Goal: Use online tool/utility: Use online tool/utility

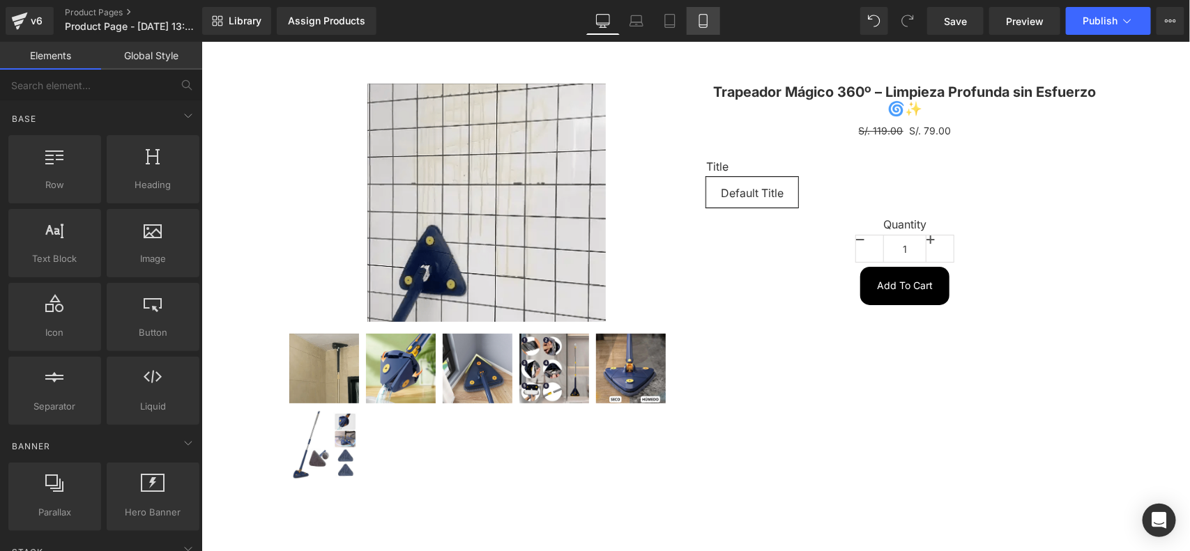
click at [694, 29] on link "Mobile" at bounding box center [703, 21] width 33 height 28
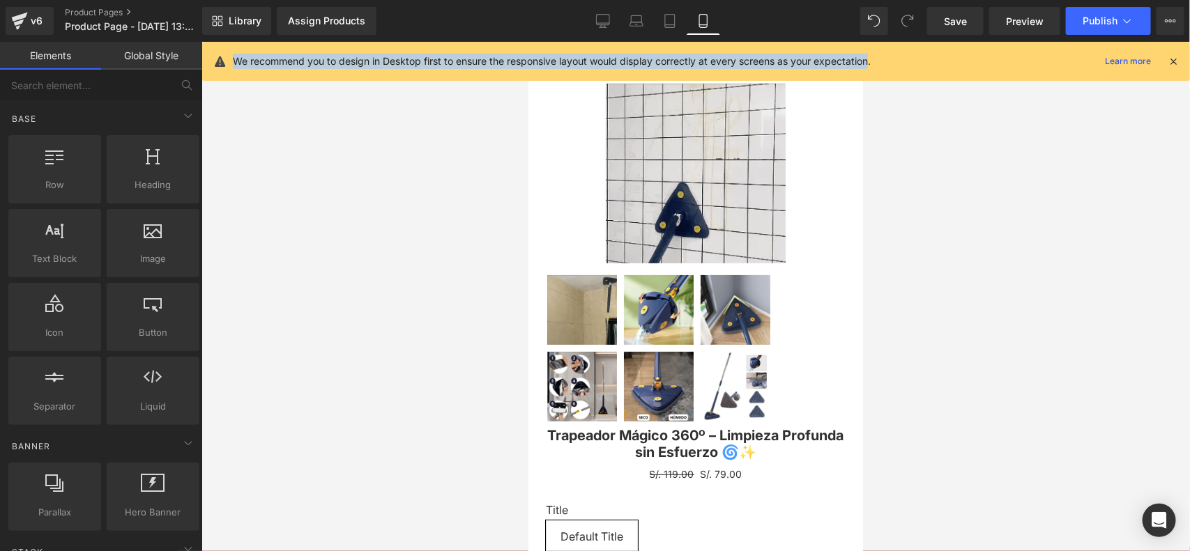
drag, startPoint x: 229, startPoint y: 60, endPoint x: 873, endPoint y: 56, distance: 644.1
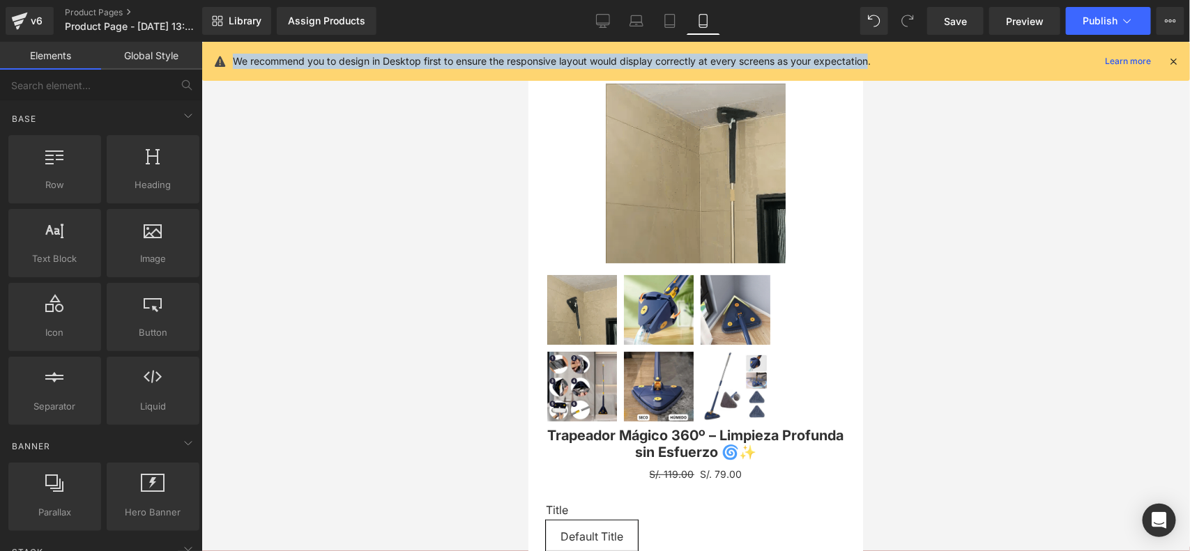
click at [873, 56] on div "We recommend you to design in Desktop first to ensure the responsive layout wou…" at bounding box center [696, 61] width 988 height 39
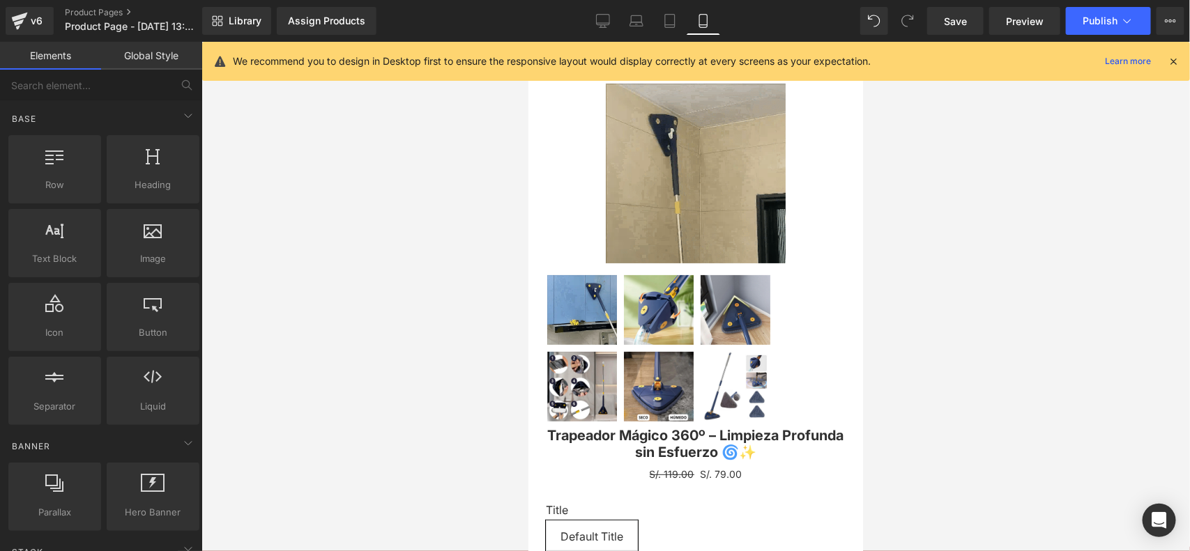
click at [237, 61] on p "We recommend you to design in Desktop first to ensure the responsive layout wou…" at bounding box center [552, 61] width 638 height 15
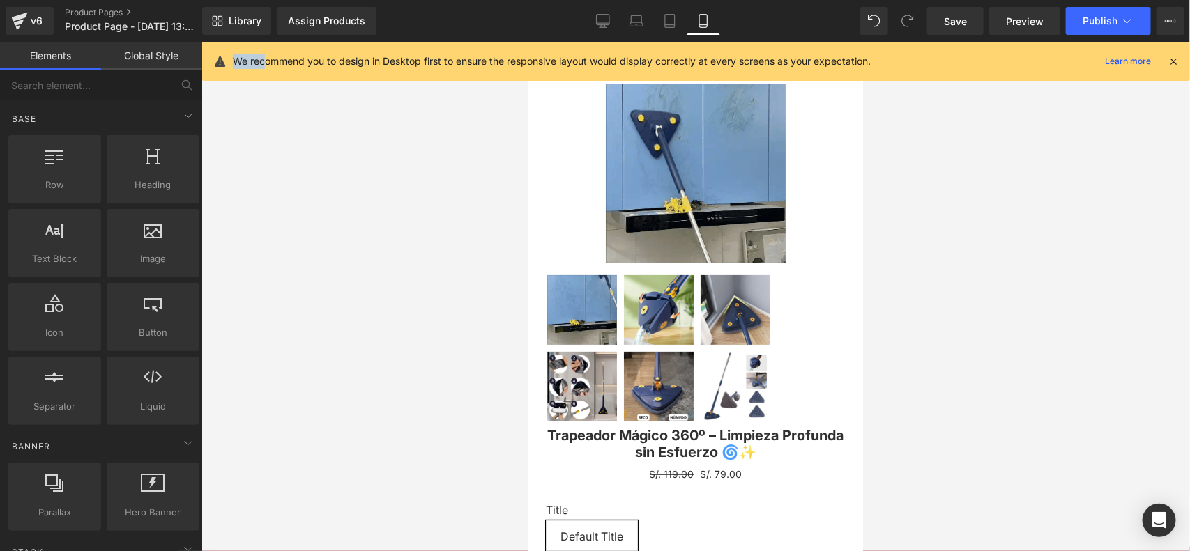
drag, startPoint x: 236, startPoint y: 61, endPoint x: 268, endPoint y: 56, distance: 33.1
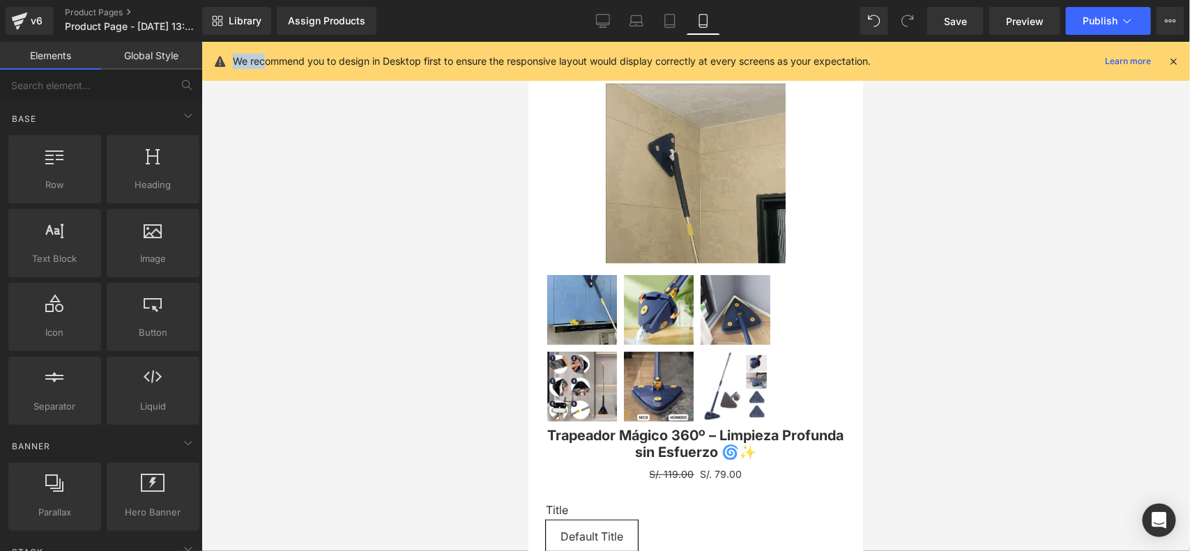
click at [268, 56] on p "We recommend you to design in Desktop first to ensure the responsive layout wou…" at bounding box center [552, 61] width 638 height 15
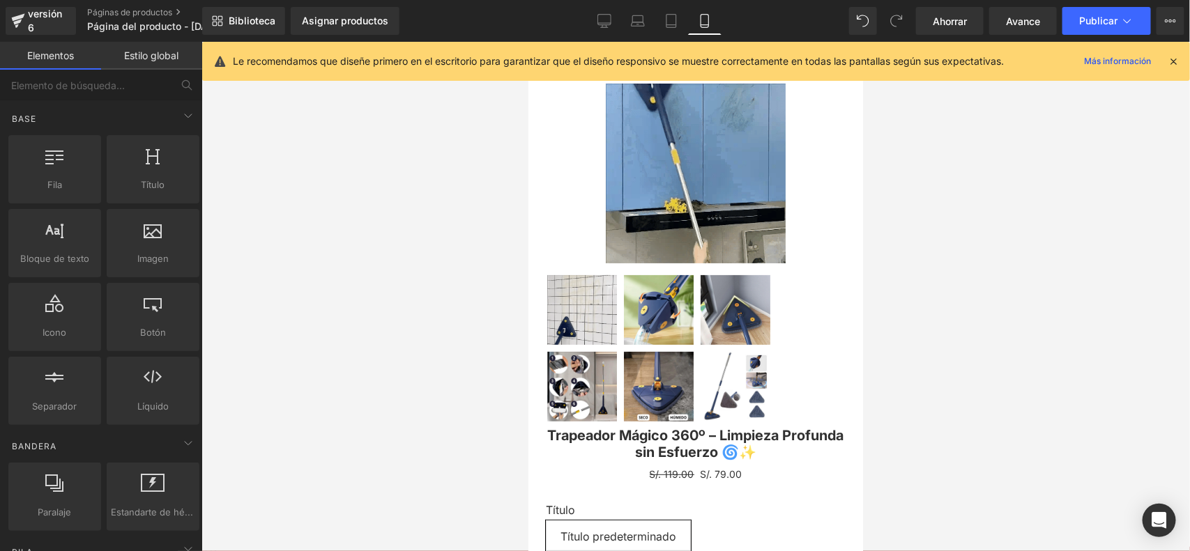
click at [300, 58] on font "Le recomendamos que diseñe primero en el escritorio para garantizar que el dise…" at bounding box center [618, 61] width 771 height 12
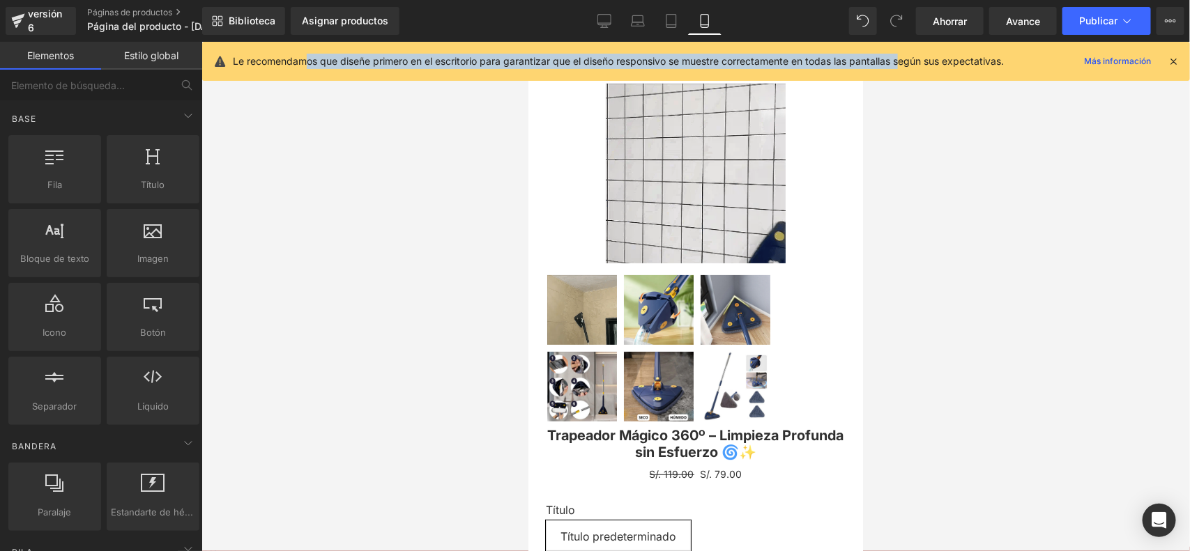
drag, startPoint x: 662, startPoint y: 70, endPoint x: 905, endPoint y: 64, distance: 242.6
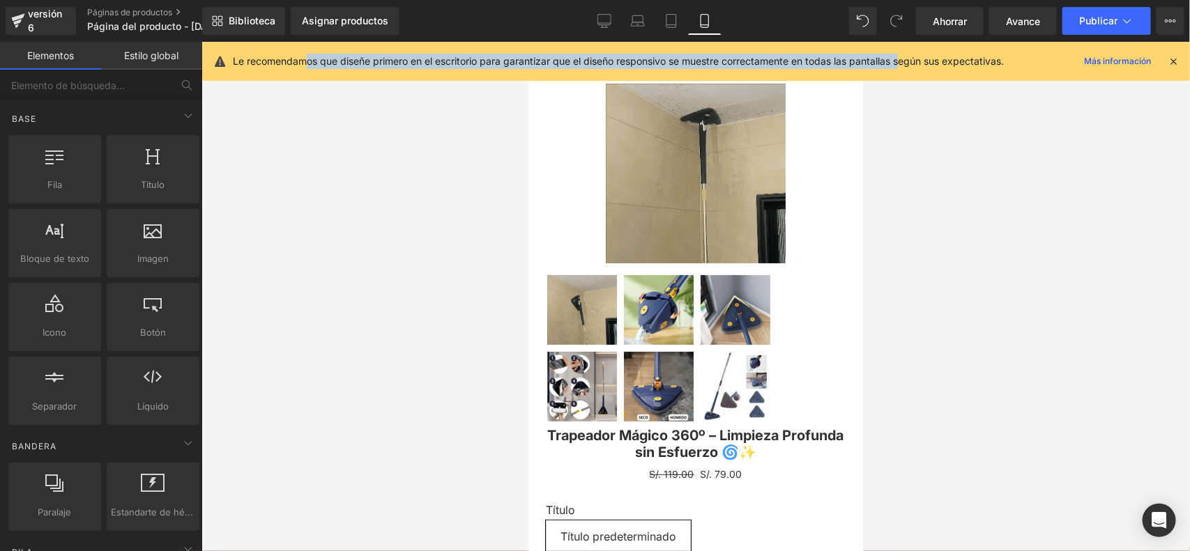
click at [905, 64] on font "Le recomendamos que diseñe primero en el escritorio para garantizar que el dise…" at bounding box center [618, 61] width 771 height 12
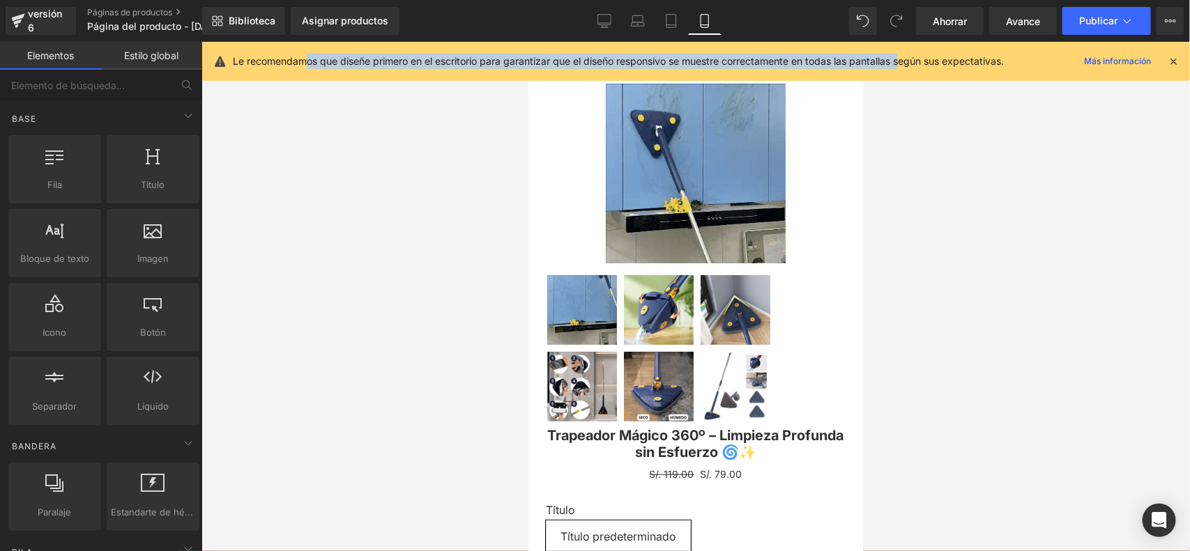
click at [907, 70] on div "Le recomendamos que diseñe primero en el escritorio para garantizar que el dise…" at bounding box center [696, 61] width 988 height 39
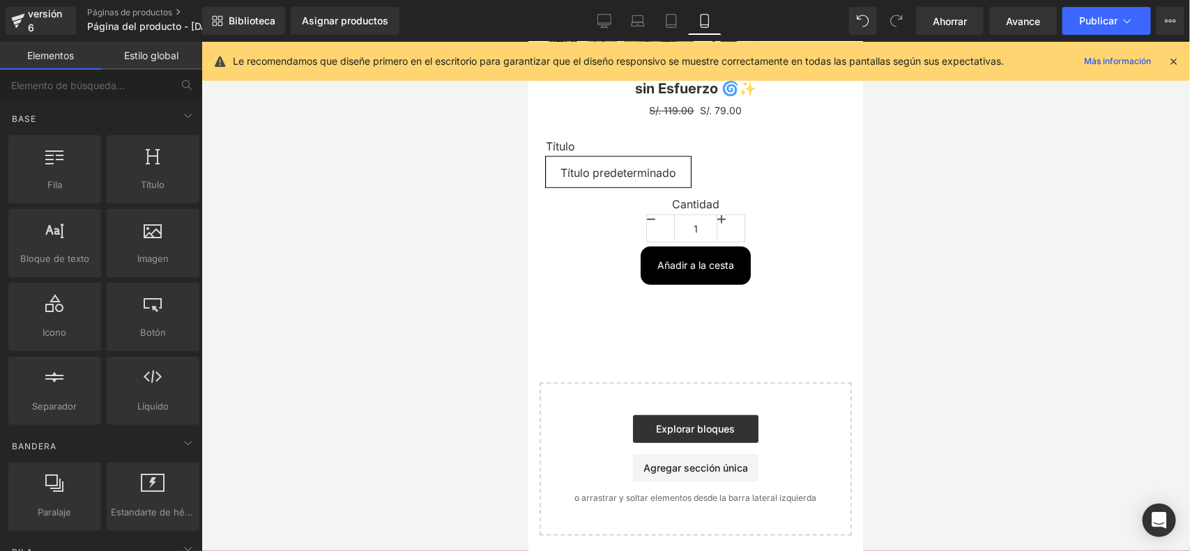
scroll to position [277, 0]
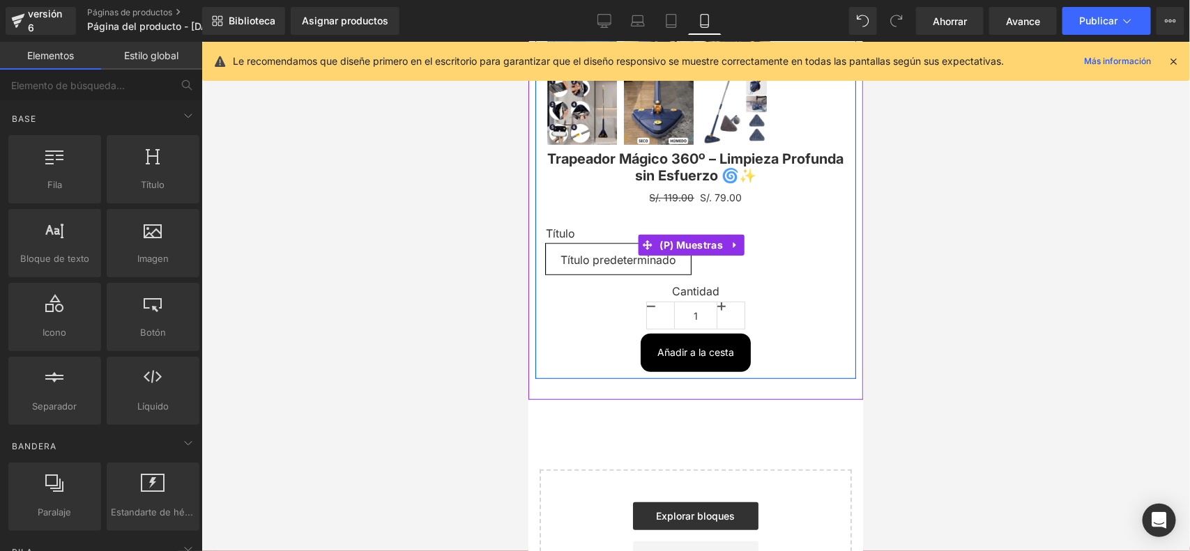
drag, startPoint x: 799, startPoint y: 259, endPoint x: 790, endPoint y: 259, distance: 8.4
click at [795, 259] on div "Título Título predeterminado" at bounding box center [695, 256] width 300 height 58
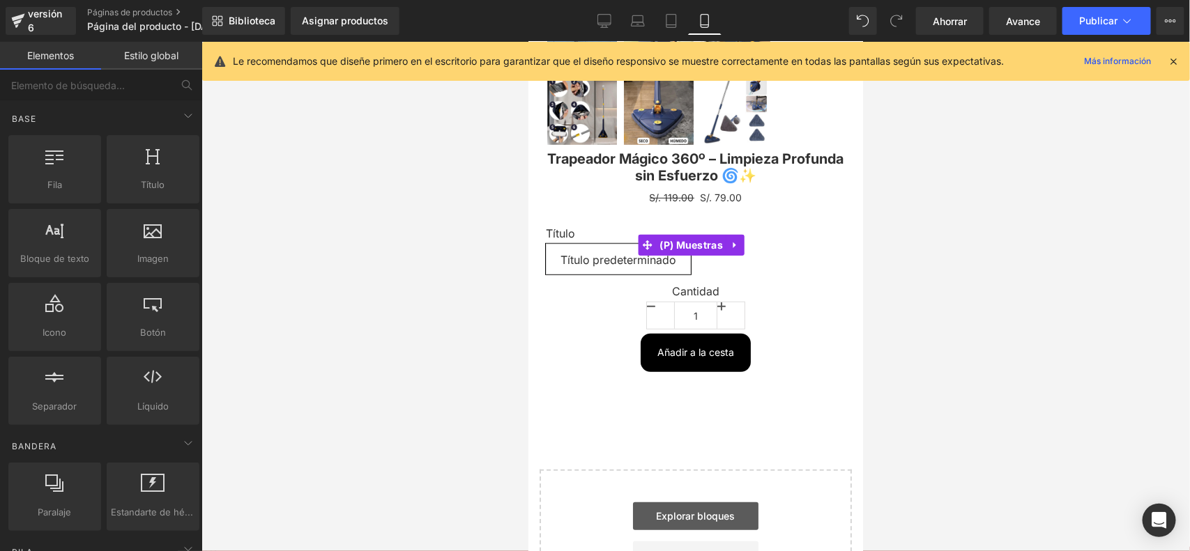
drag, startPoint x: 1271, startPoint y: 464, endPoint x: 742, endPoint y: 423, distance: 531.4
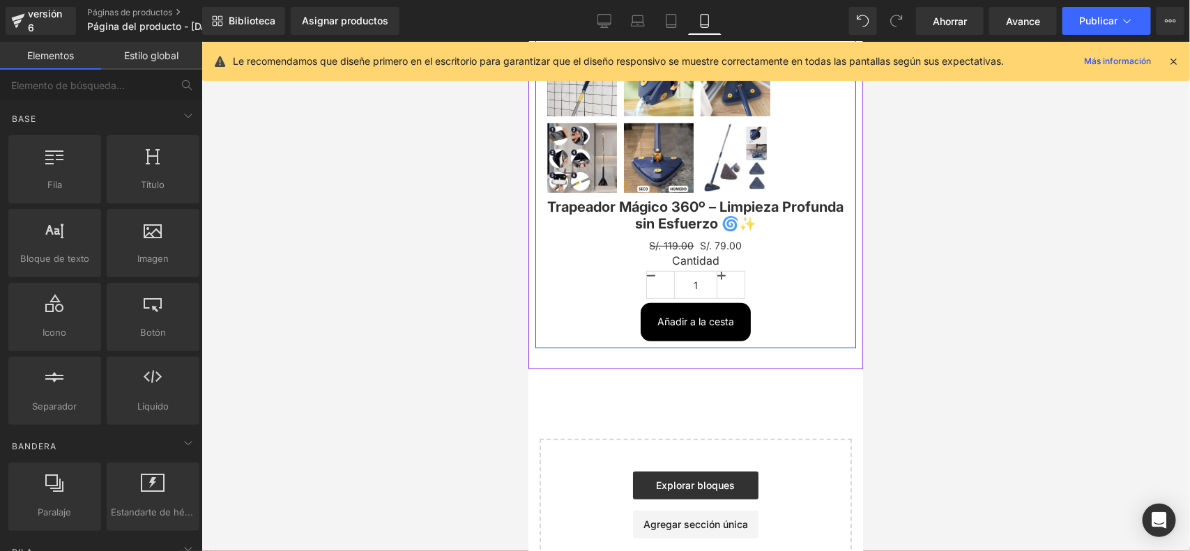
scroll to position [190, 0]
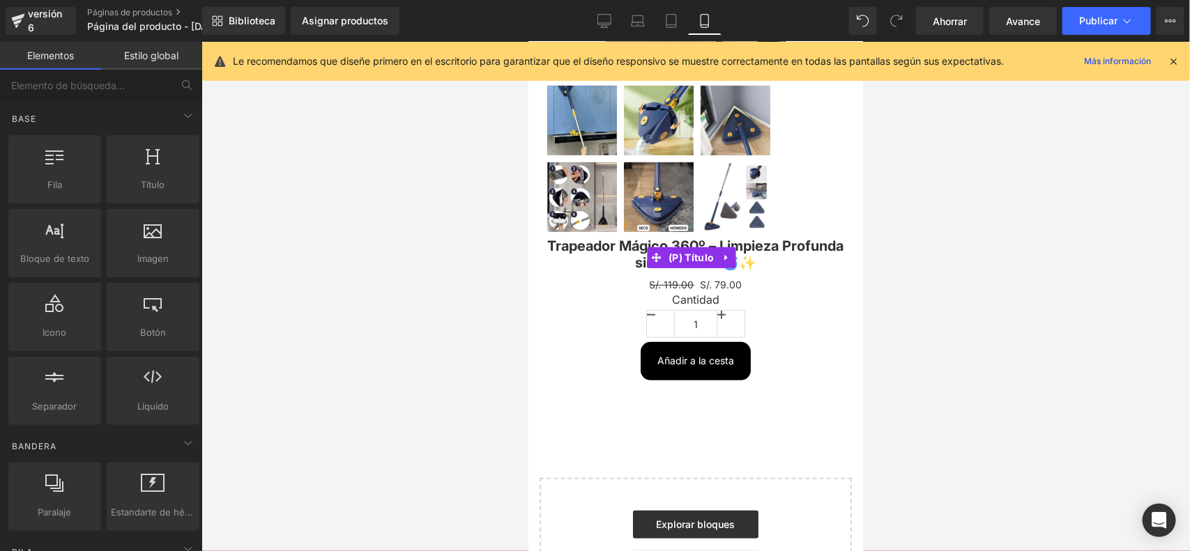
drag, startPoint x: 1309, startPoint y: 425, endPoint x: 778, endPoint y: 383, distance: 532.7
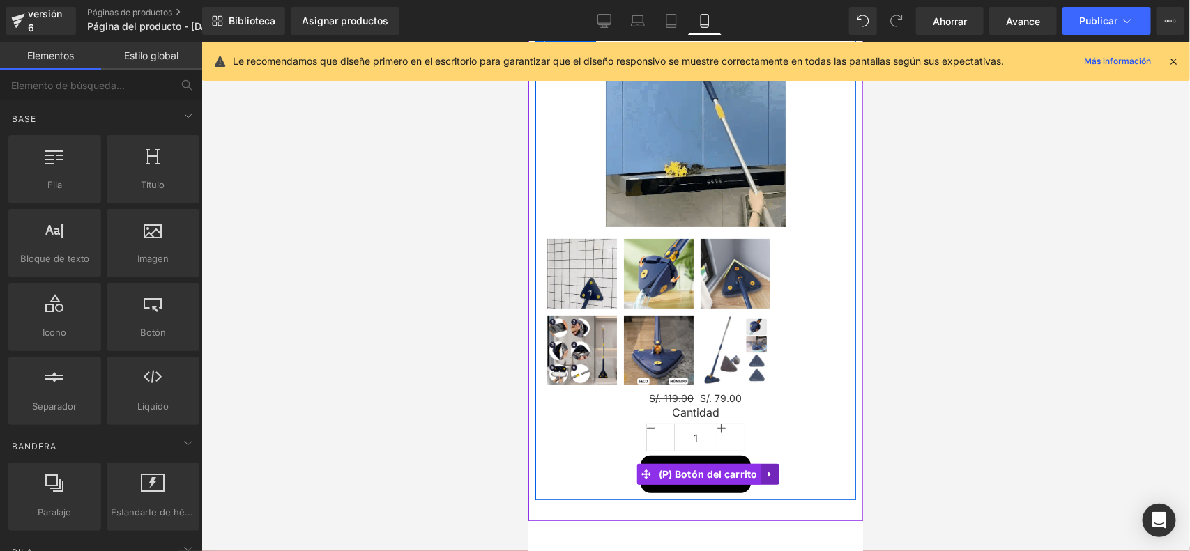
scroll to position [15, 0]
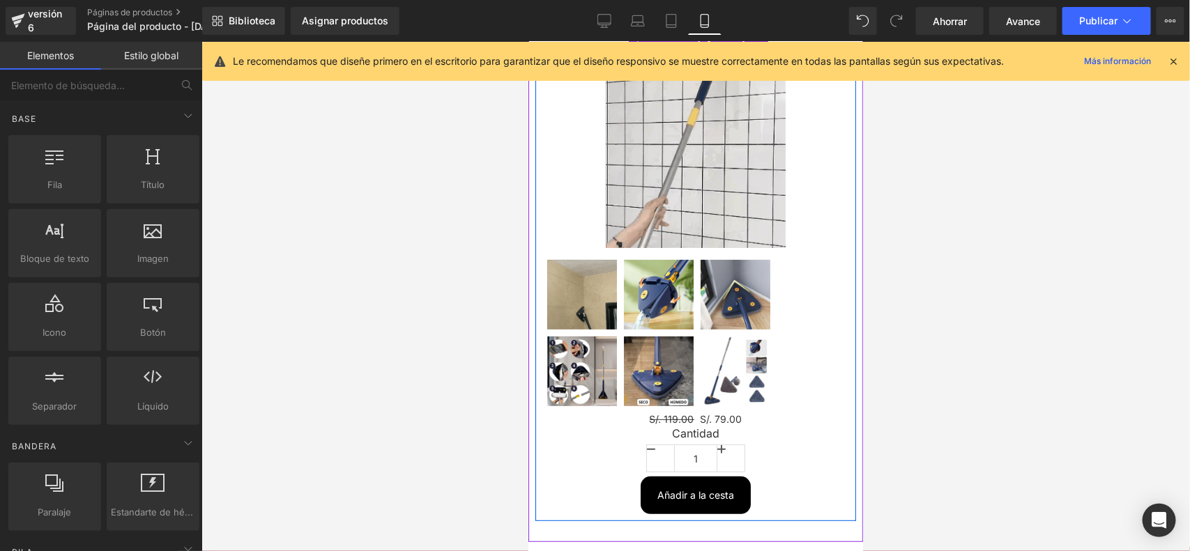
drag, startPoint x: 818, startPoint y: 283, endPoint x: 810, endPoint y: 290, distance: 10.9
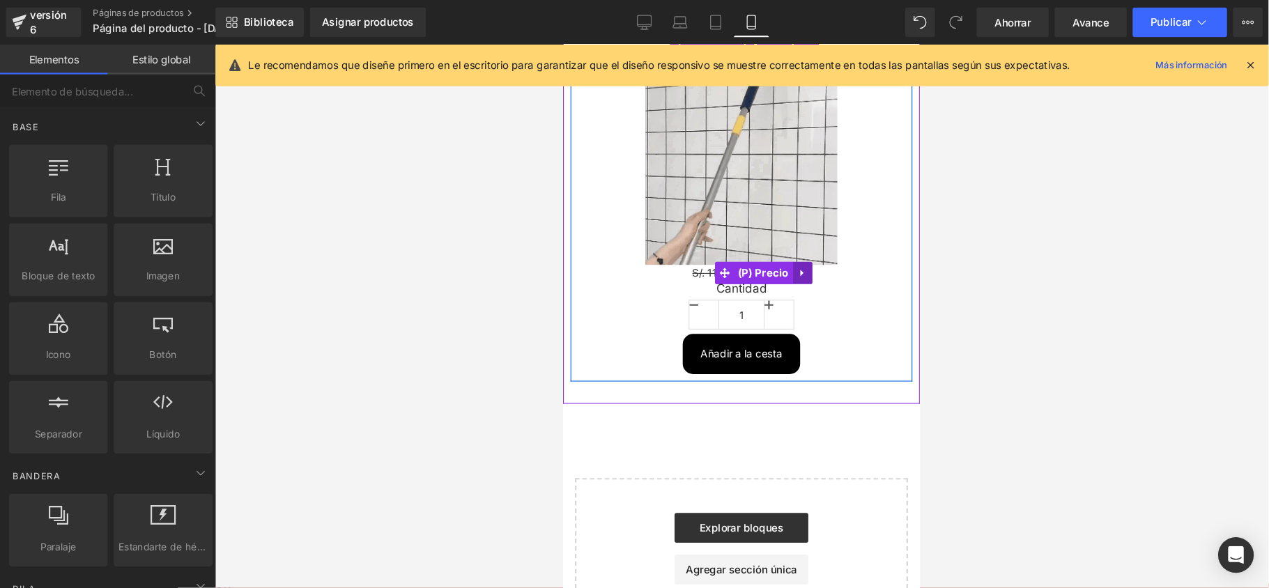
scroll to position [0, 0]
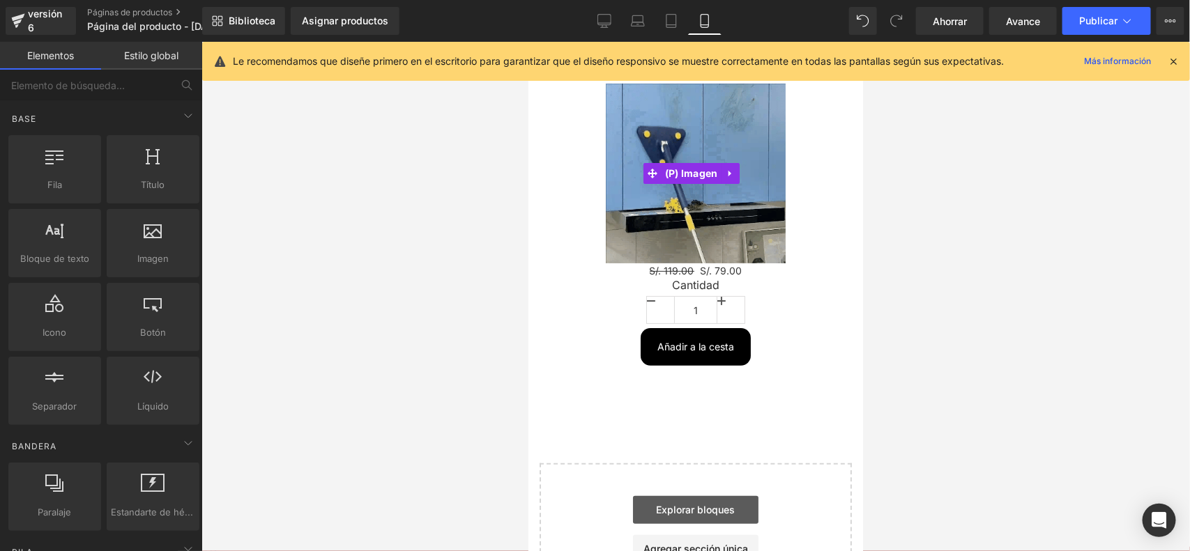
drag, startPoint x: 1265, startPoint y: 409, endPoint x: 737, endPoint y: 367, distance: 530.0
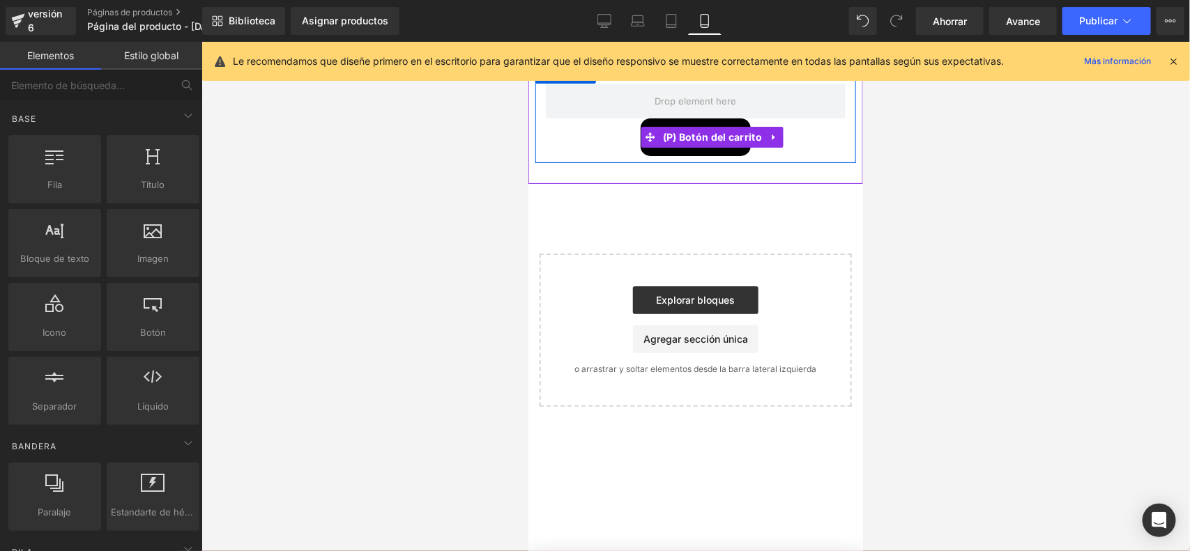
drag, startPoint x: 759, startPoint y: 118, endPoint x: 772, endPoint y: 123, distance: 13.5
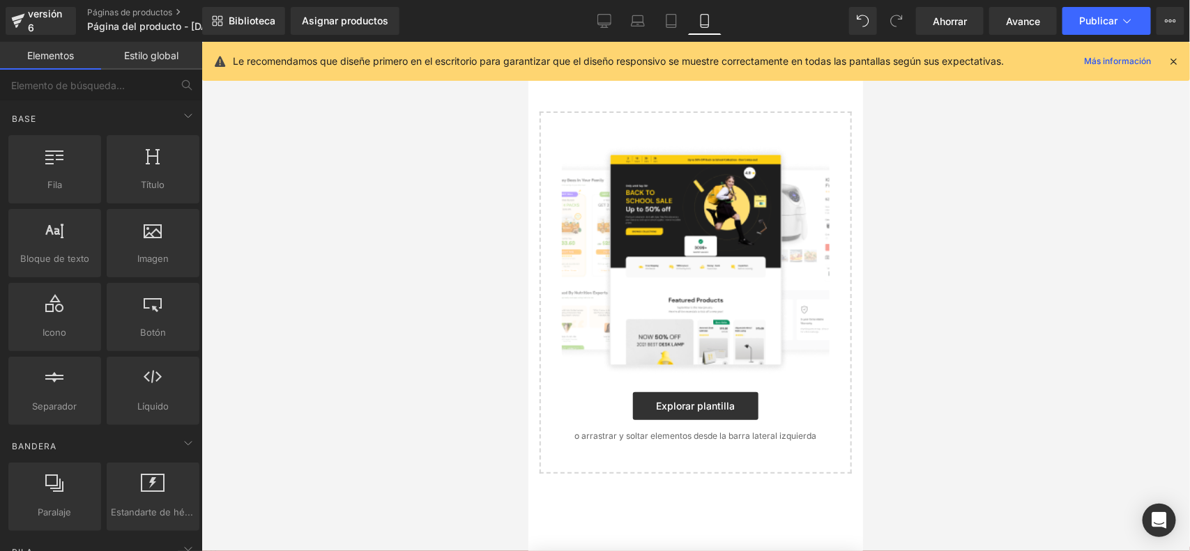
click at [1169, 66] on icon at bounding box center [1173, 61] width 13 height 13
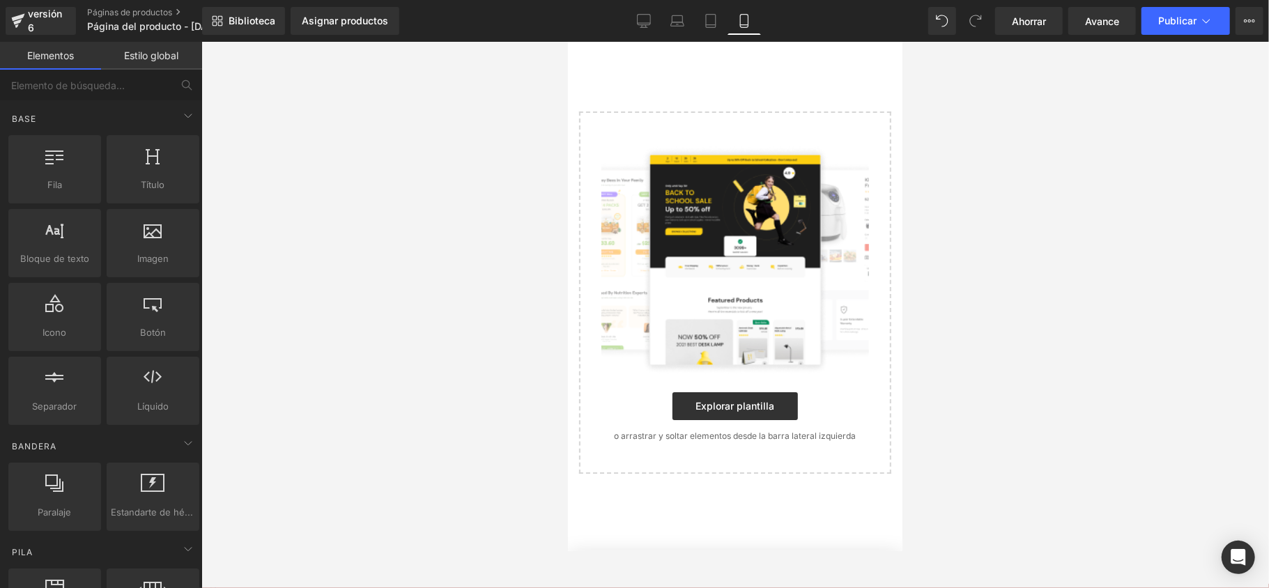
click at [670, 89] on div "Seleccione su diseño" at bounding box center [734, 257] width 335 height 432
click at [703, 40] on div "Biblioteca Asignar productos Vista previa del producto Ningún producto coincide…" at bounding box center [735, 21] width 1067 height 42
click at [704, 23] on icon at bounding box center [711, 21] width 14 height 14
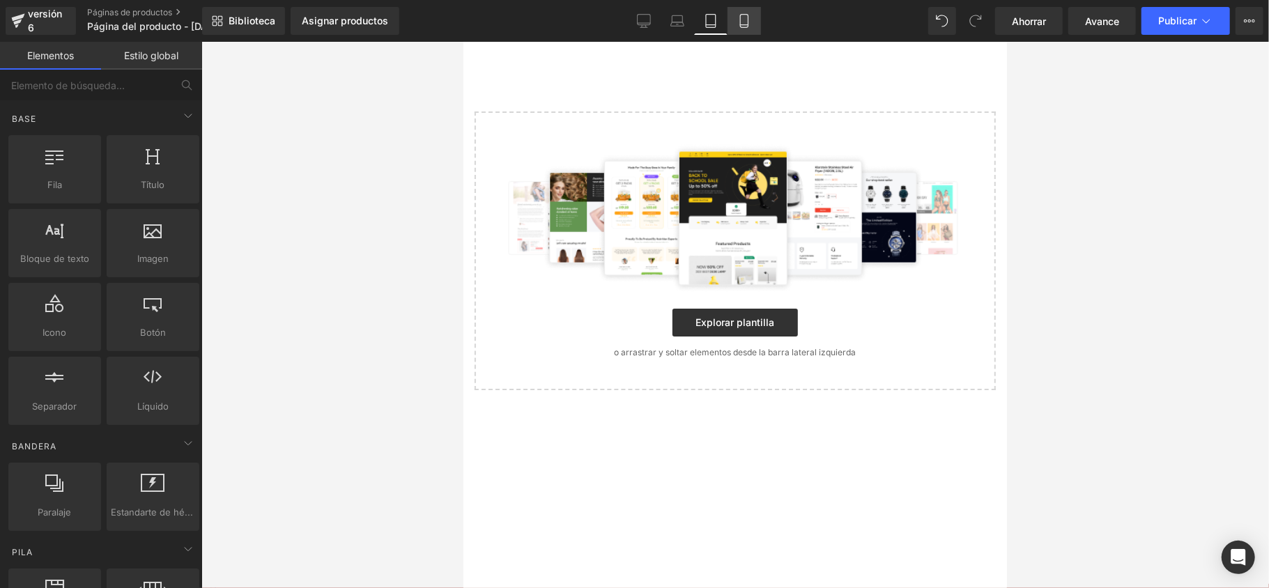
drag, startPoint x: 739, startPoint y: 40, endPoint x: 739, endPoint y: 15, distance: 25.1
click at [739, 32] on div "Biblioteca Asignar productos Vista previa del producto Ningún producto coincide…" at bounding box center [735, 21] width 1067 height 42
click at [739, 15] on icon at bounding box center [744, 21] width 14 height 14
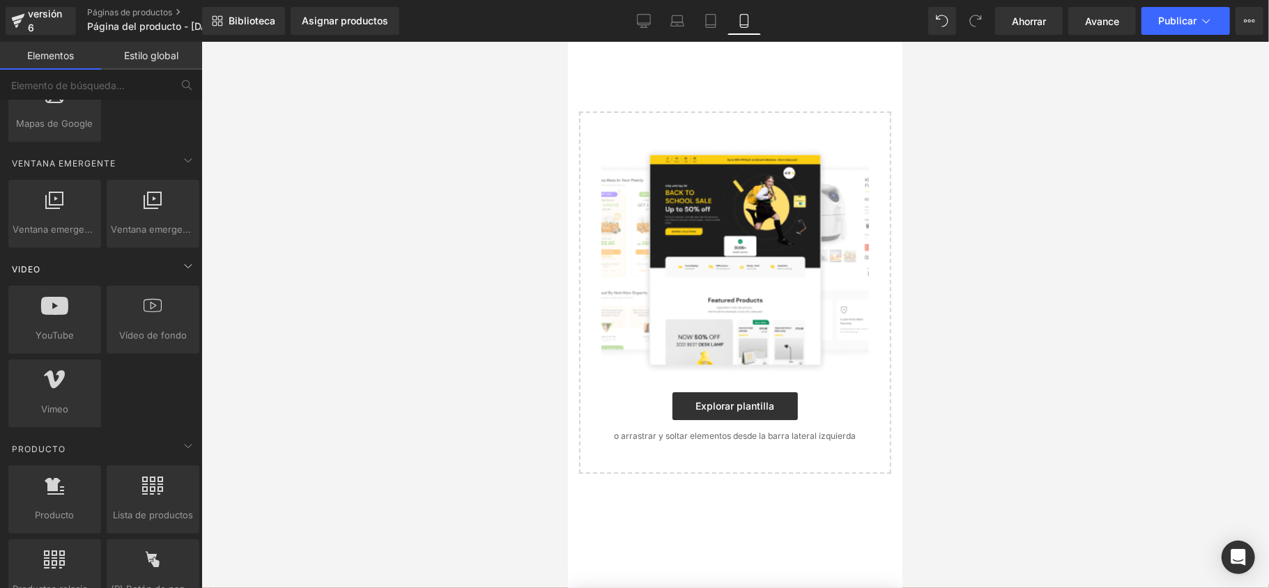
scroll to position [650, 0]
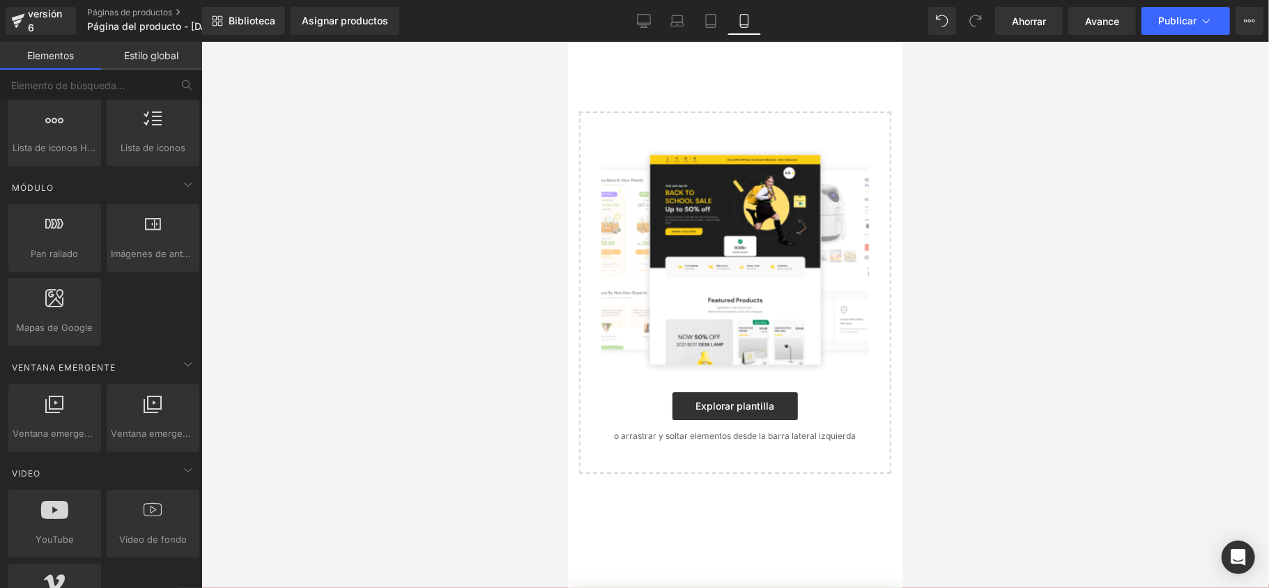
click at [151, 54] on font "Estilo global" at bounding box center [152, 55] width 54 height 12
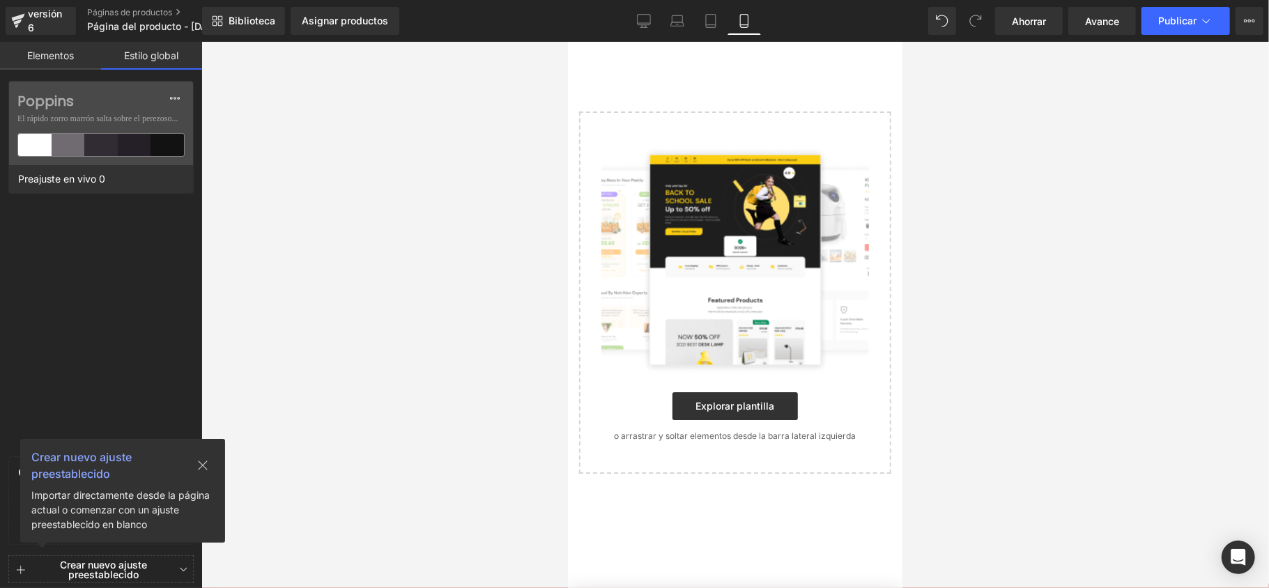
click at [68, 47] on link "Elementos" at bounding box center [50, 56] width 101 height 28
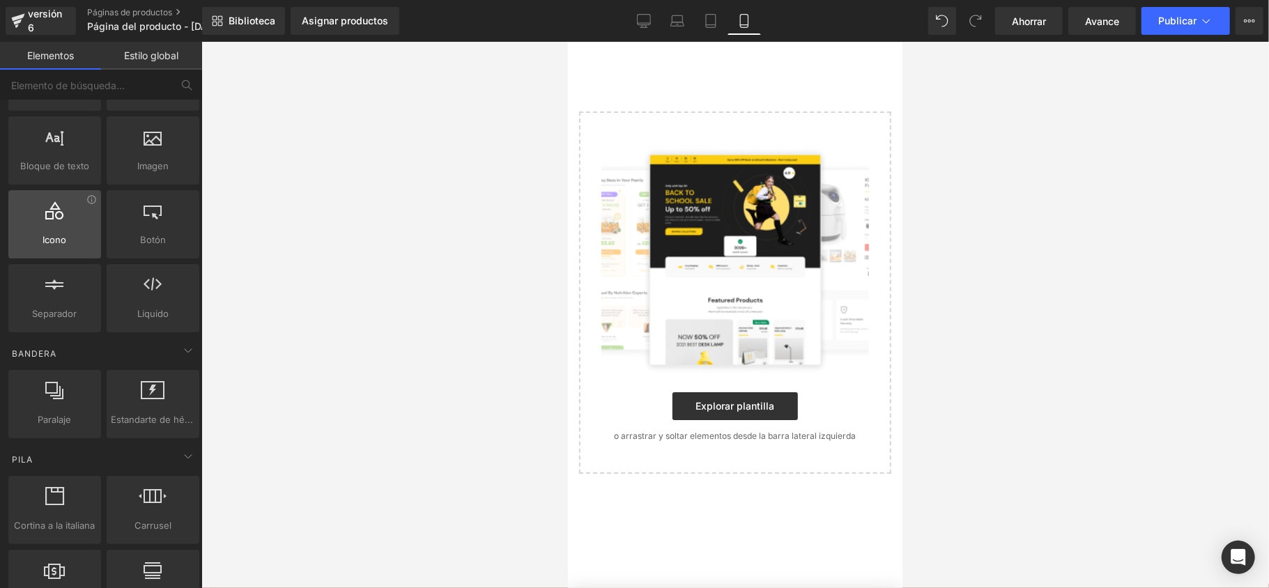
scroll to position [0, 0]
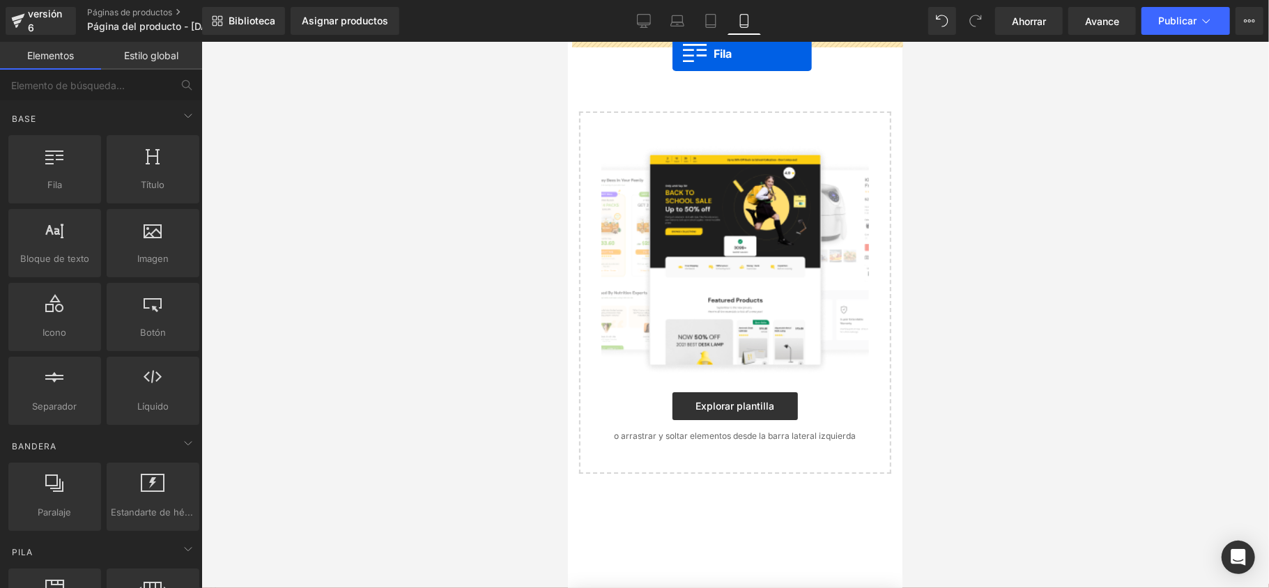
drag, startPoint x: 618, startPoint y: 225, endPoint x: 672, endPoint y: 53, distance: 180.3
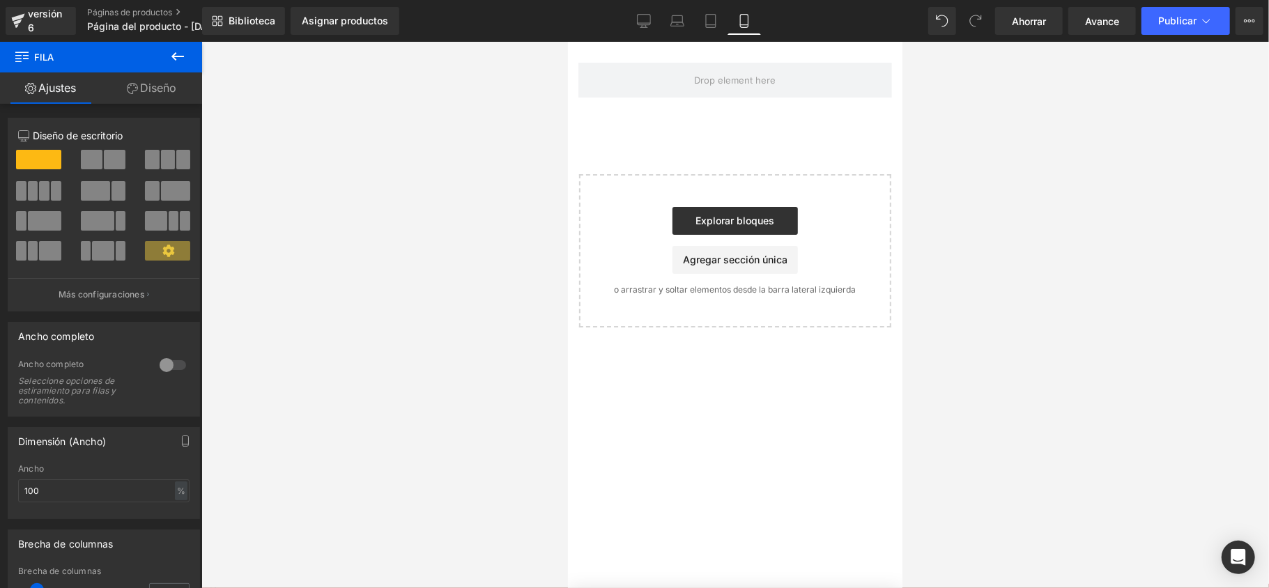
click at [166, 61] on button at bounding box center [177, 57] width 49 height 31
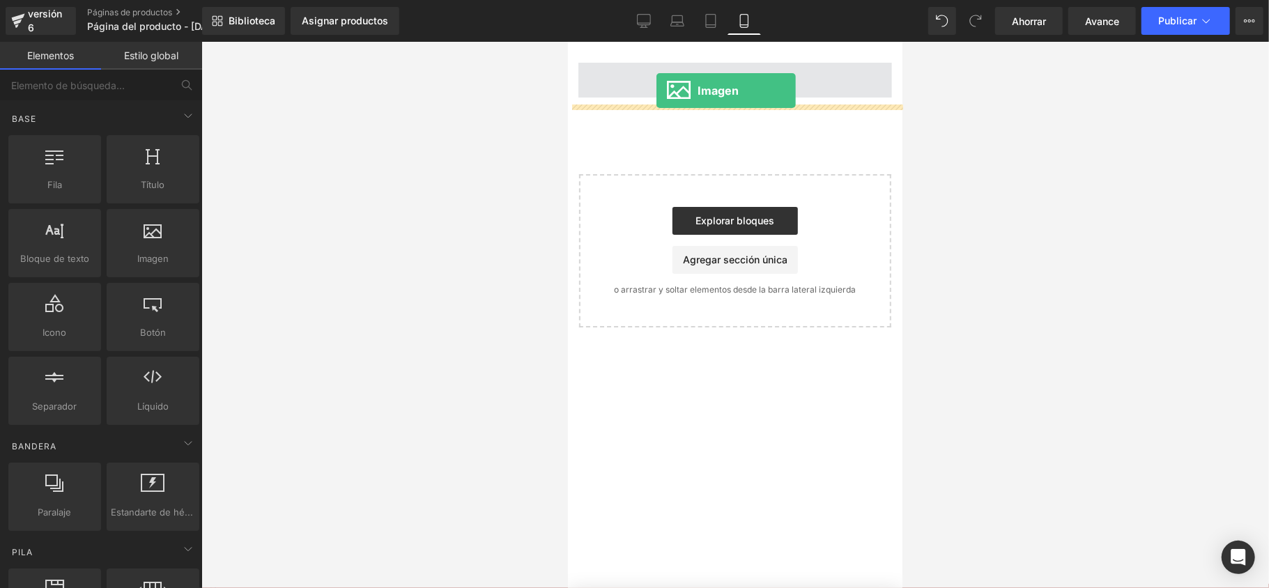
drag, startPoint x: 694, startPoint y: 290, endPoint x: 656, endPoint y: 90, distance: 203.7
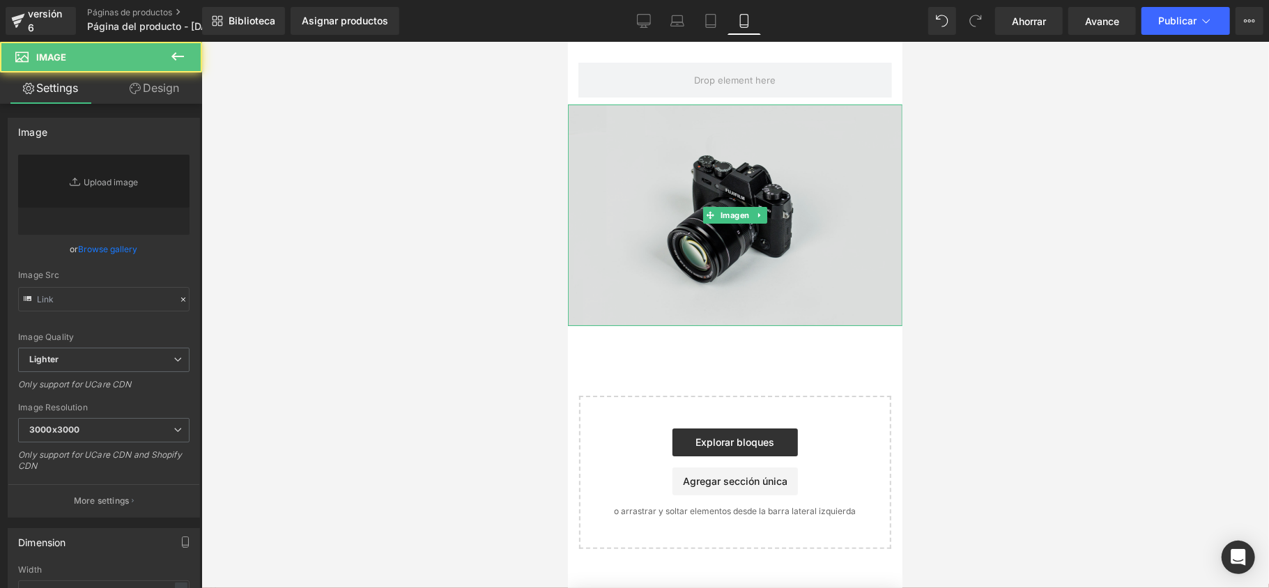
type input "//[DOMAIN_NAME][URL]"
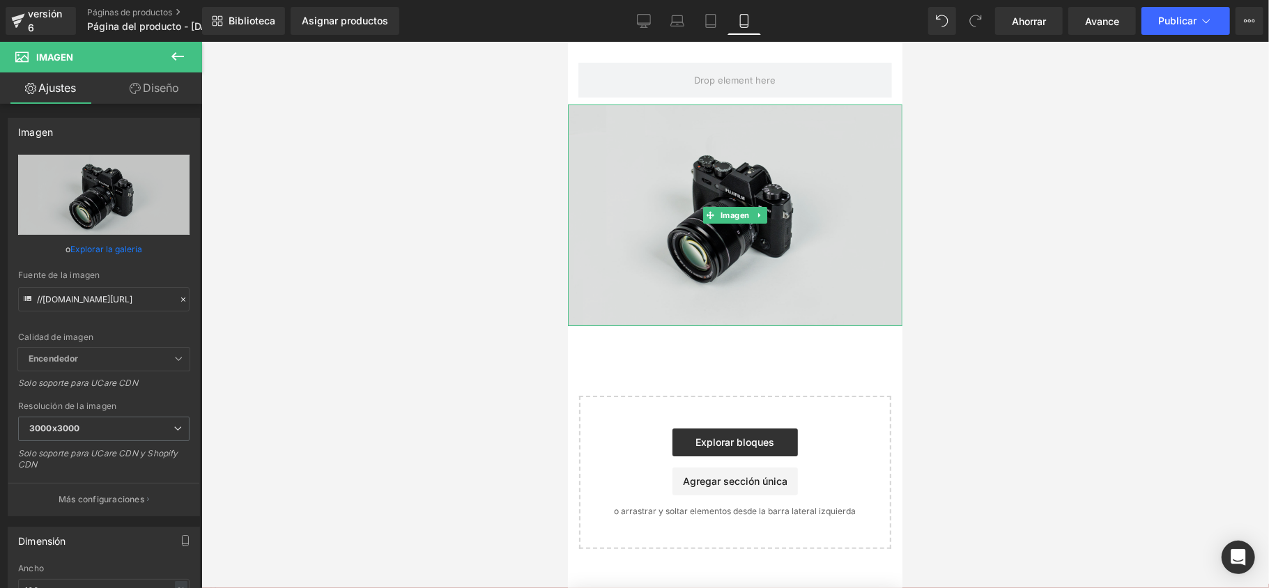
click at [630, 142] on img at bounding box center [734, 215] width 335 height 222
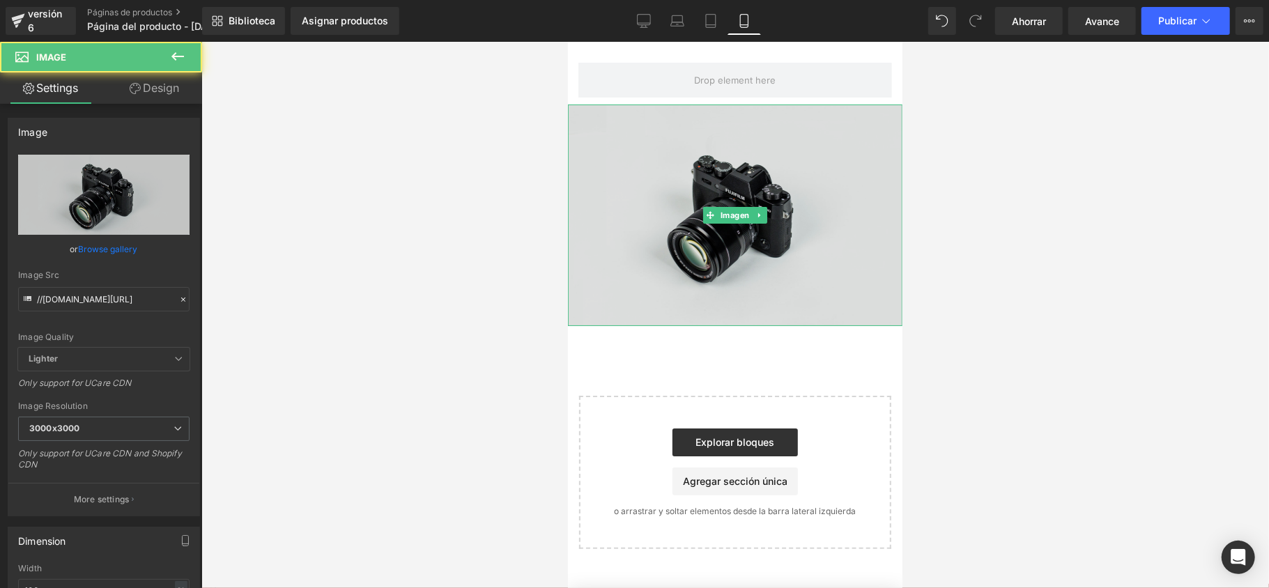
click at [639, 154] on img at bounding box center [734, 215] width 335 height 222
click at [641, 140] on img at bounding box center [734, 215] width 335 height 222
click at [617, 126] on img at bounding box center [734, 215] width 335 height 222
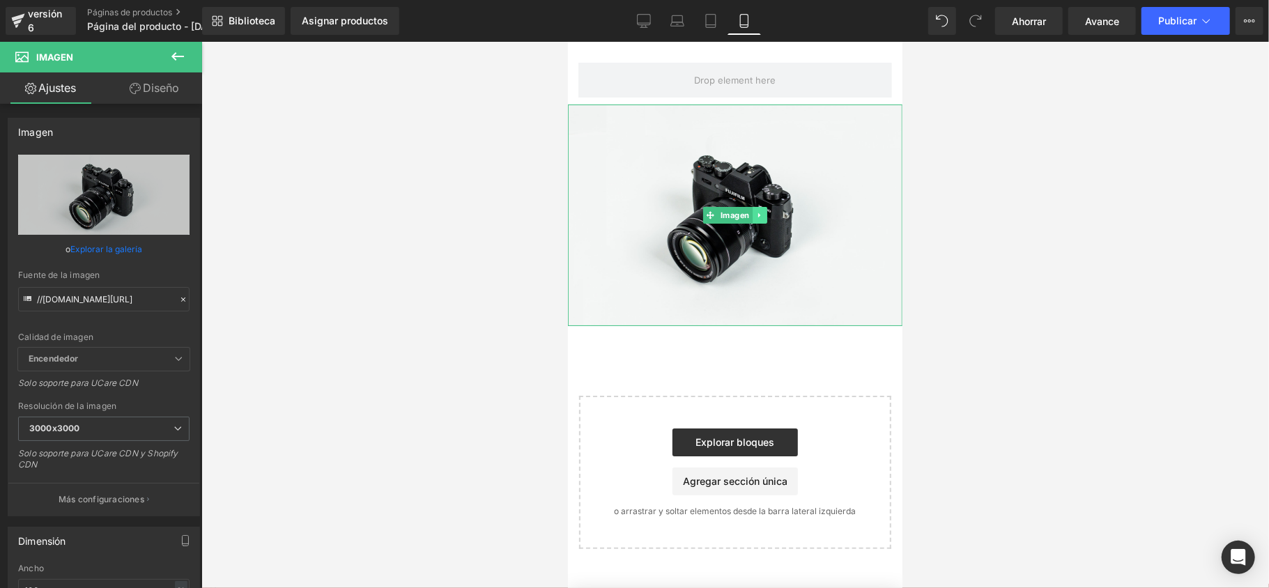
click at [763, 209] on link at bounding box center [759, 214] width 15 height 17
click at [765, 218] on link at bounding box center [767, 214] width 15 height 17
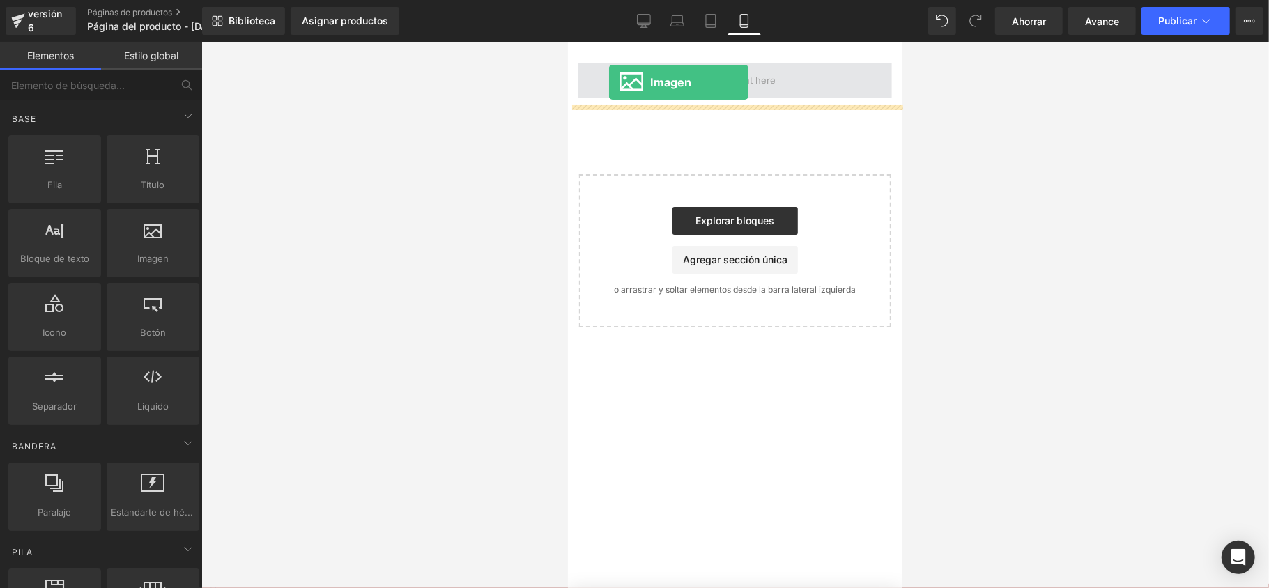
drag, startPoint x: 728, startPoint y: 288, endPoint x: 609, endPoint y: 82, distance: 238.3
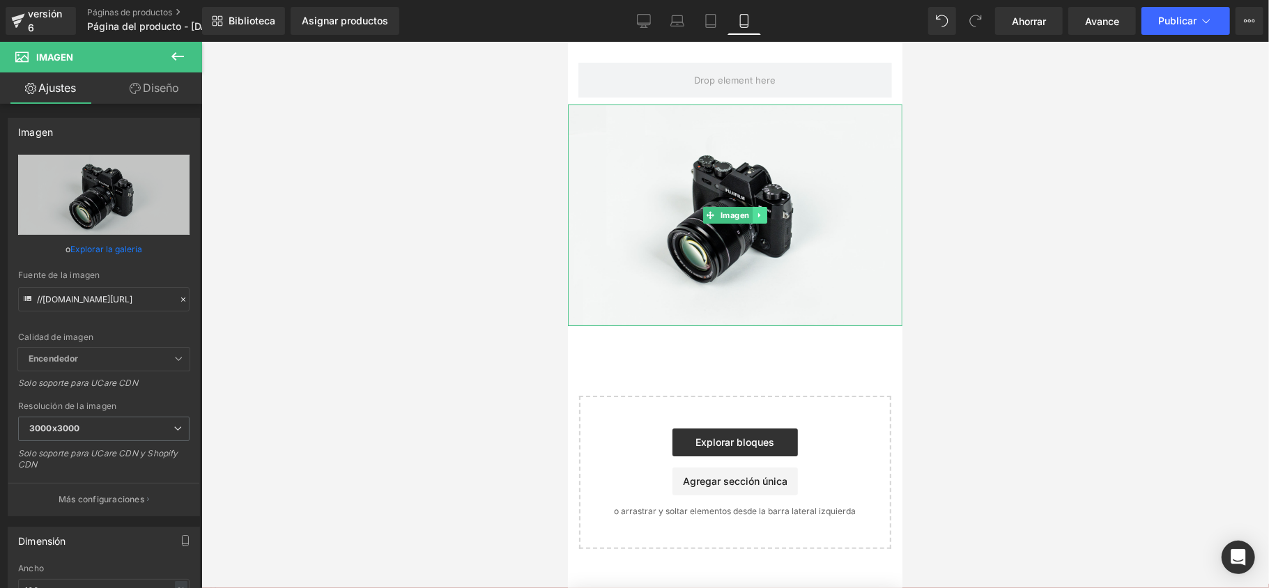
click at [763, 212] on link at bounding box center [759, 214] width 15 height 17
drag, startPoint x: 774, startPoint y: 214, endPoint x: 765, endPoint y: 215, distance: 8.5
click at [765, 215] on ul "Imagen" at bounding box center [734, 214] width 107 height 17
click at [765, 215] on icon at bounding box center [767, 215] width 8 height 8
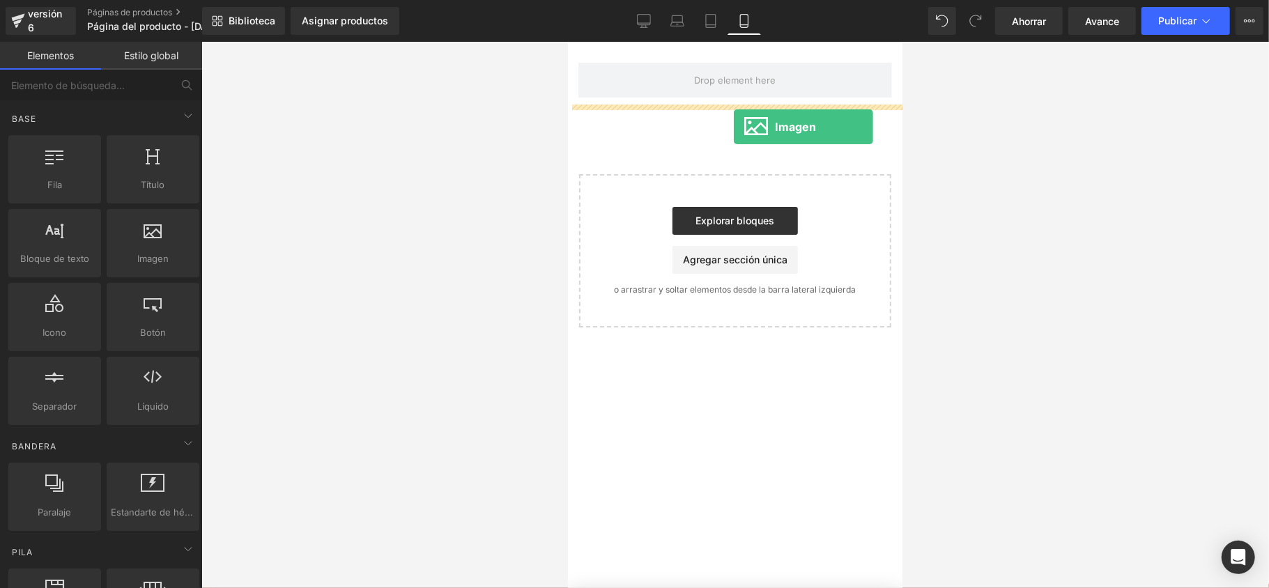
drag, startPoint x: 705, startPoint y: 274, endPoint x: 733, endPoint y: 126, distance: 150.4
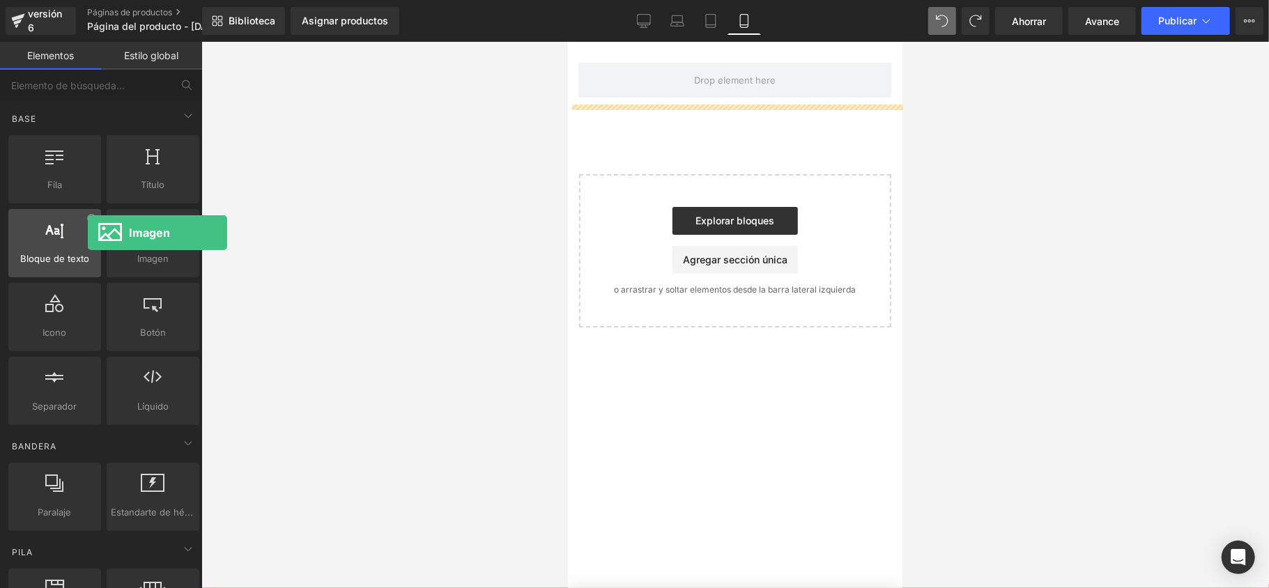
drag, startPoint x: 145, startPoint y: 240, endPoint x: 88, endPoint y: 233, distance: 57.7
click at [88, 233] on div "Fila filas, columnas, diseños, div Título encabezados, títulos, h1,h2,h3,h4,h5,…" at bounding box center [104, 280] width 197 height 296
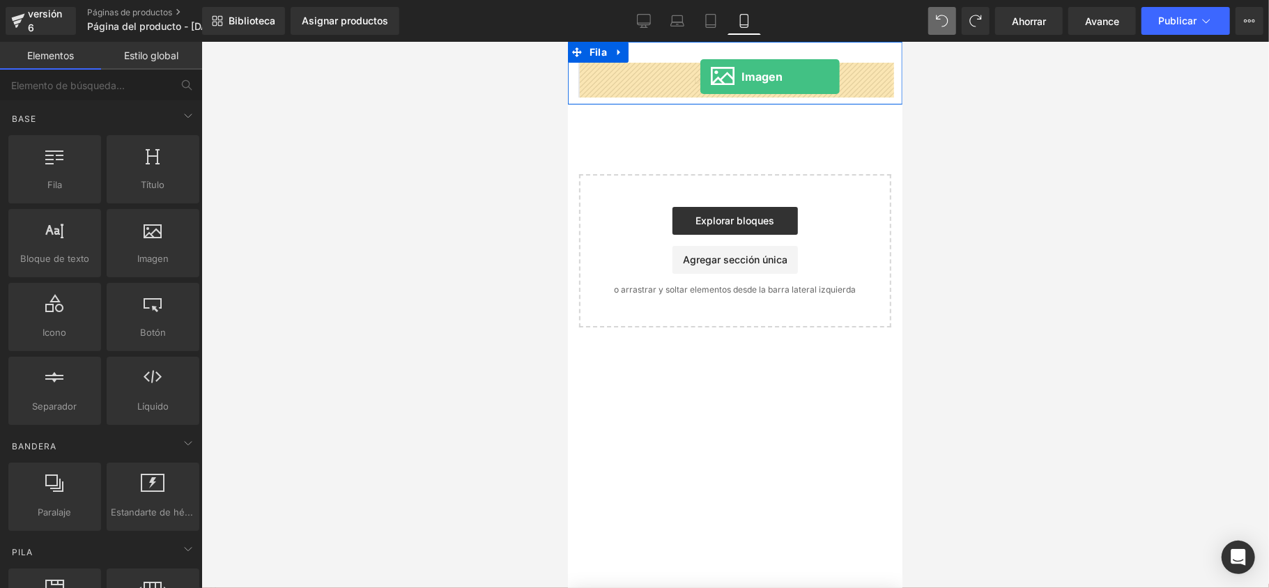
drag, startPoint x: 718, startPoint y: 293, endPoint x: 700, endPoint y: 76, distance: 218.2
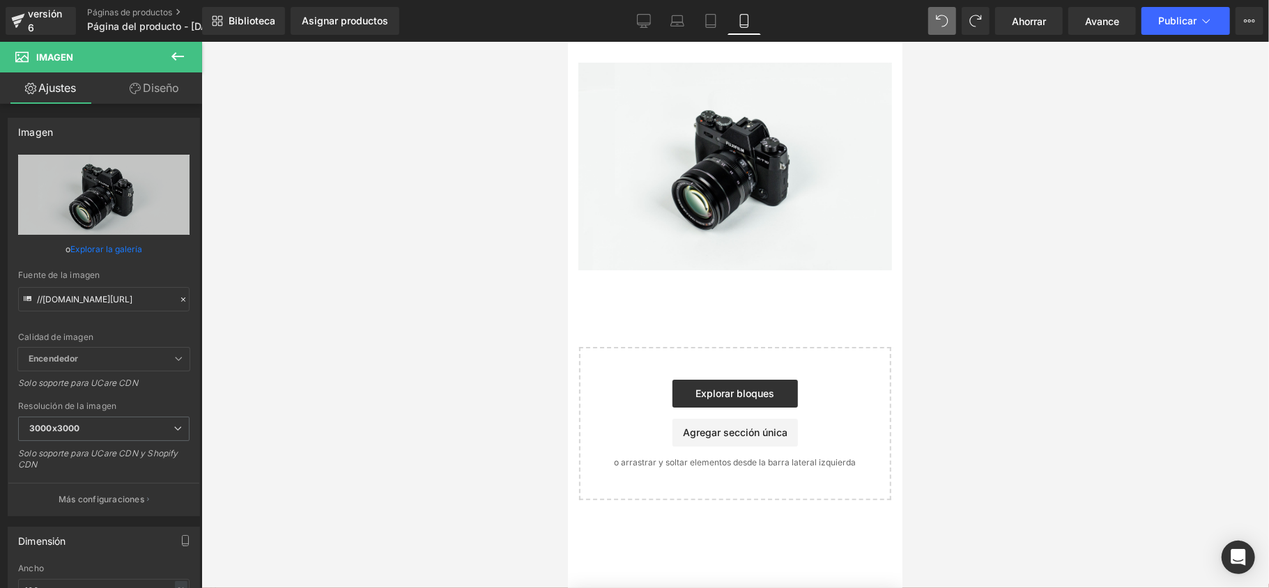
click at [167, 54] on button at bounding box center [177, 57] width 49 height 31
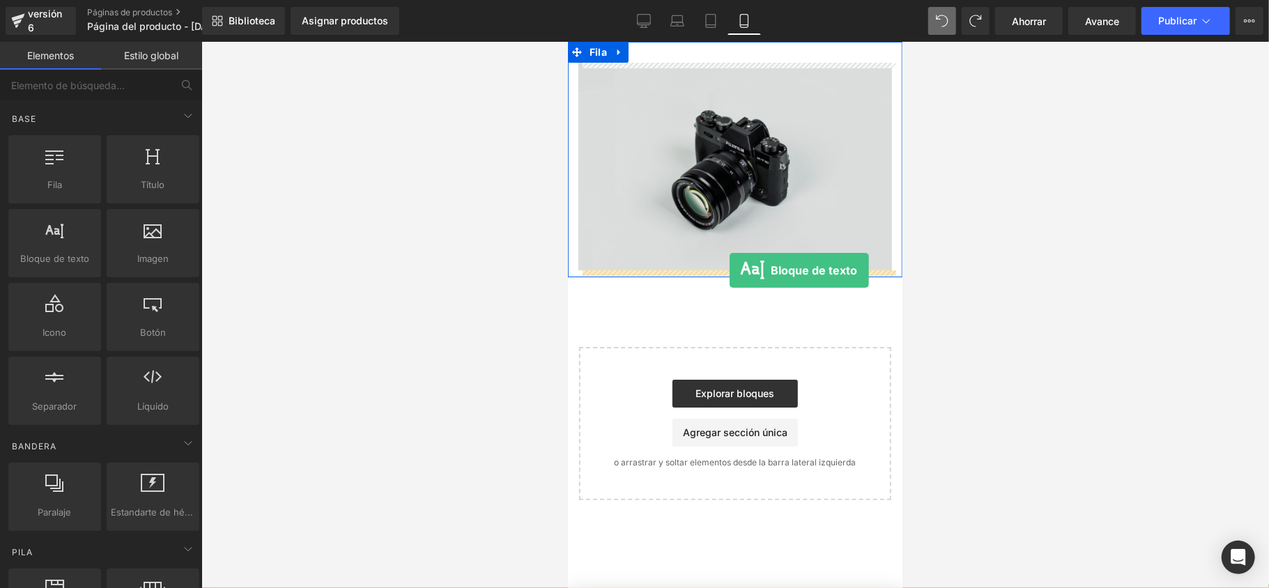
drag, startPoint x: 632, startPoint y: 289, endPoint x: 729, endPoint y: 270, distance: 99.5
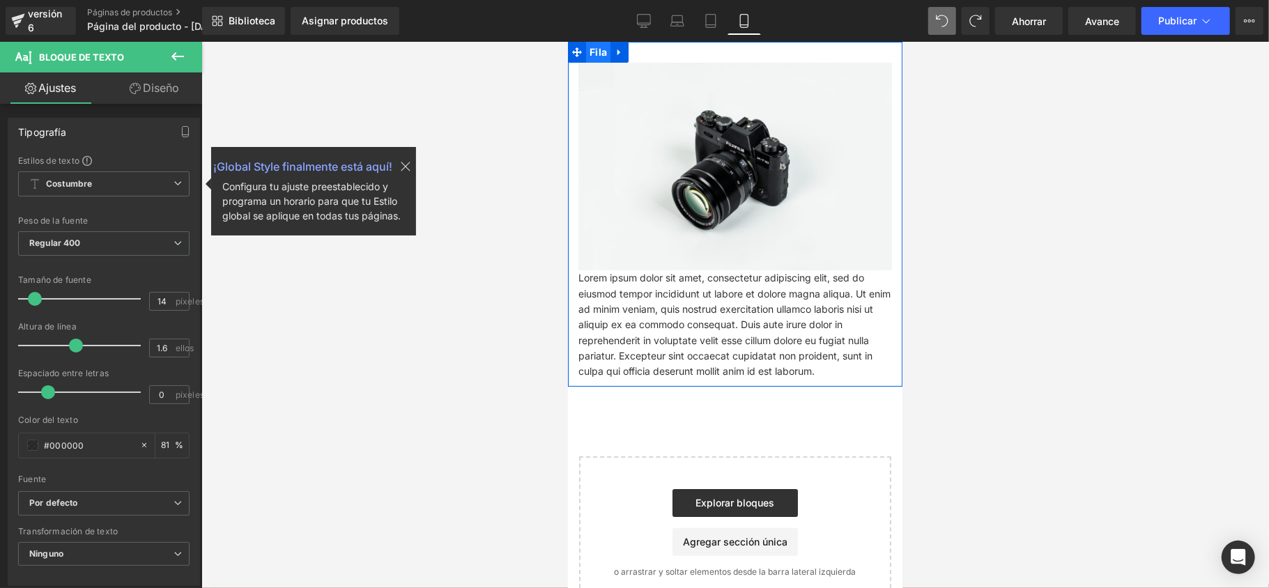
click at [601, 53] on font "Fila" at bounding box center [597, 51] width 17 height 12
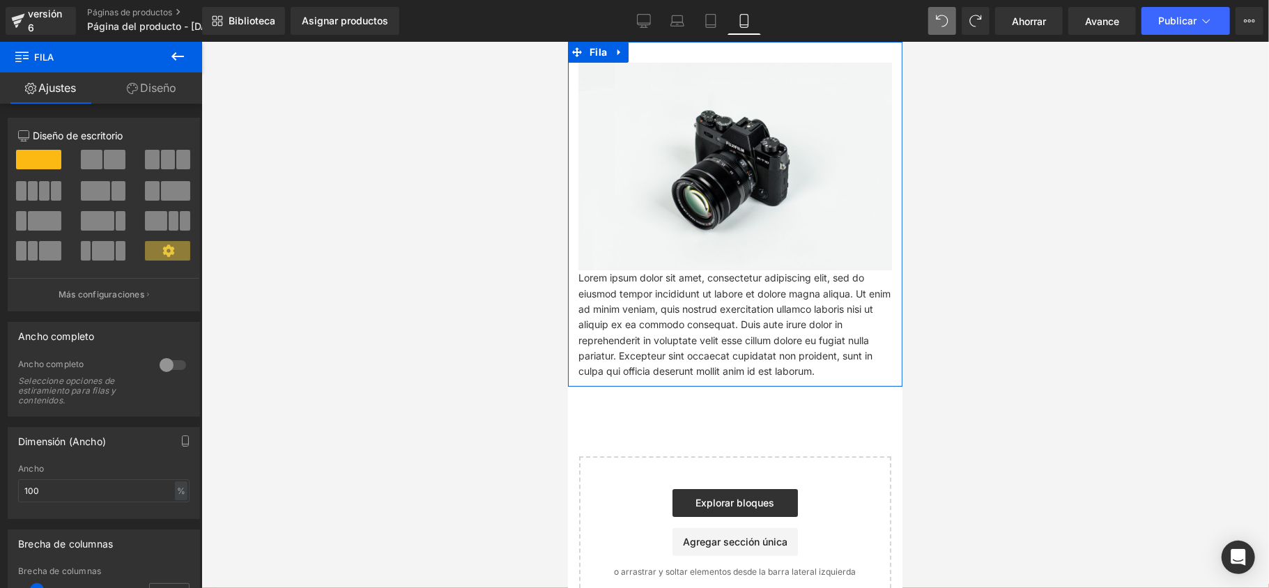
click at [123, 91] on link "Diseño" at bounding box center [151, 87] width 101 height 31
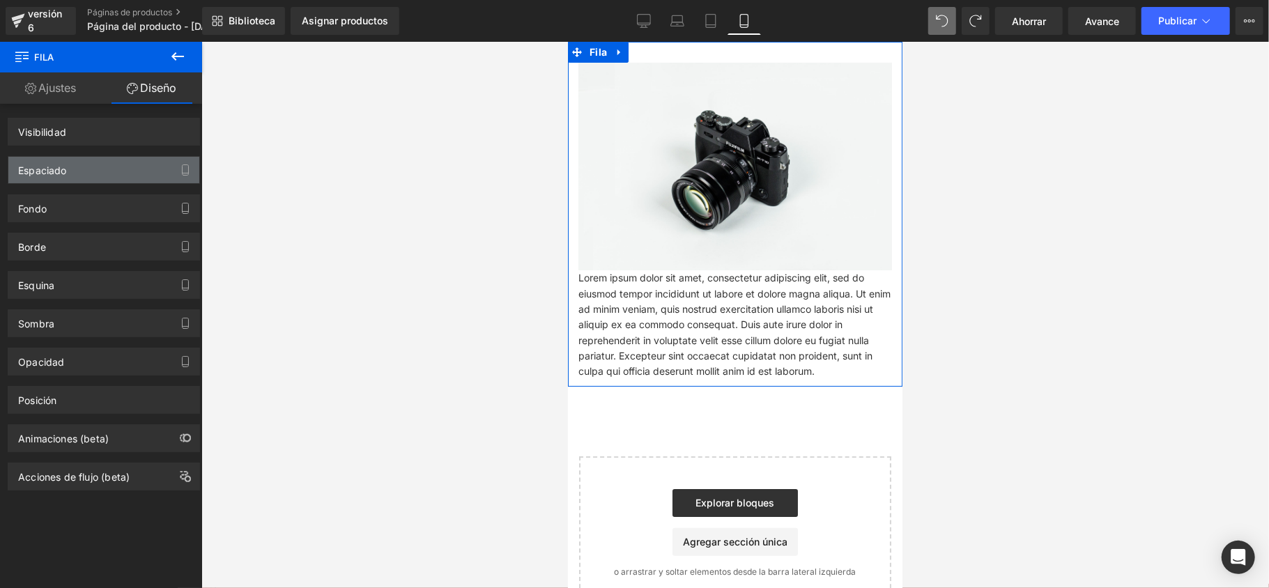
click at [132, 174] on div "Espaciado" at bounding box center [103, 170] width 191 height 26
click at [72, 92] on font "Ajustes" at bounding box center [57, 88] width 38 height 14
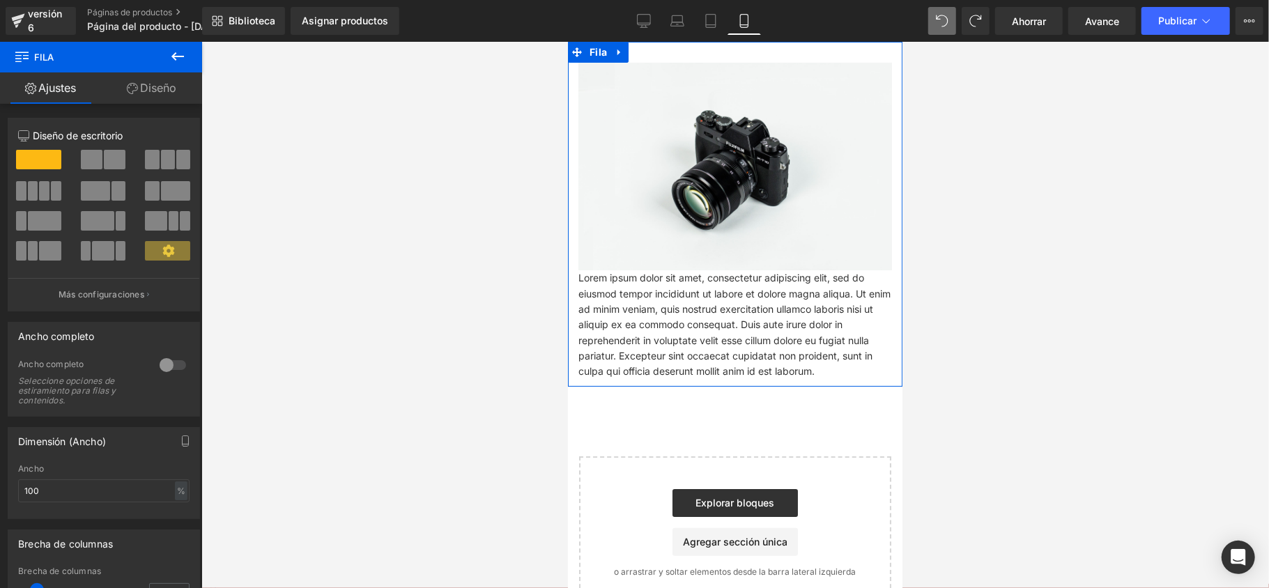
click at [146, 89] on font "Diseño" at bounding box center [158, 88] width 36 height 14
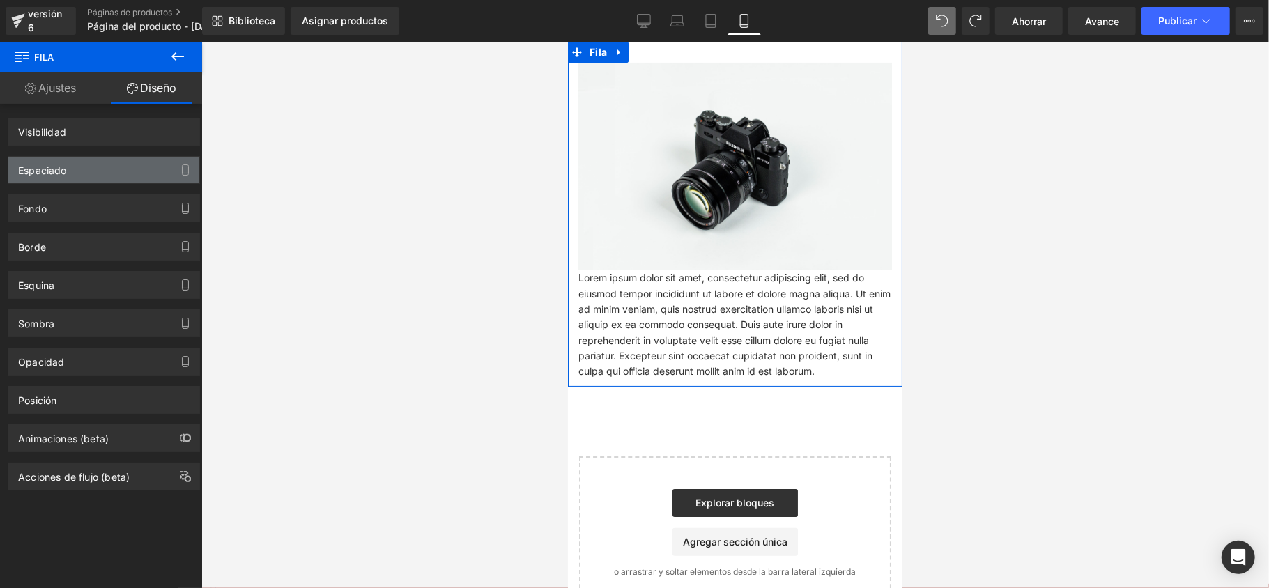
click at [121, 179] on div "Espaciado" at bounding box center [103, 170] width 191 height 26
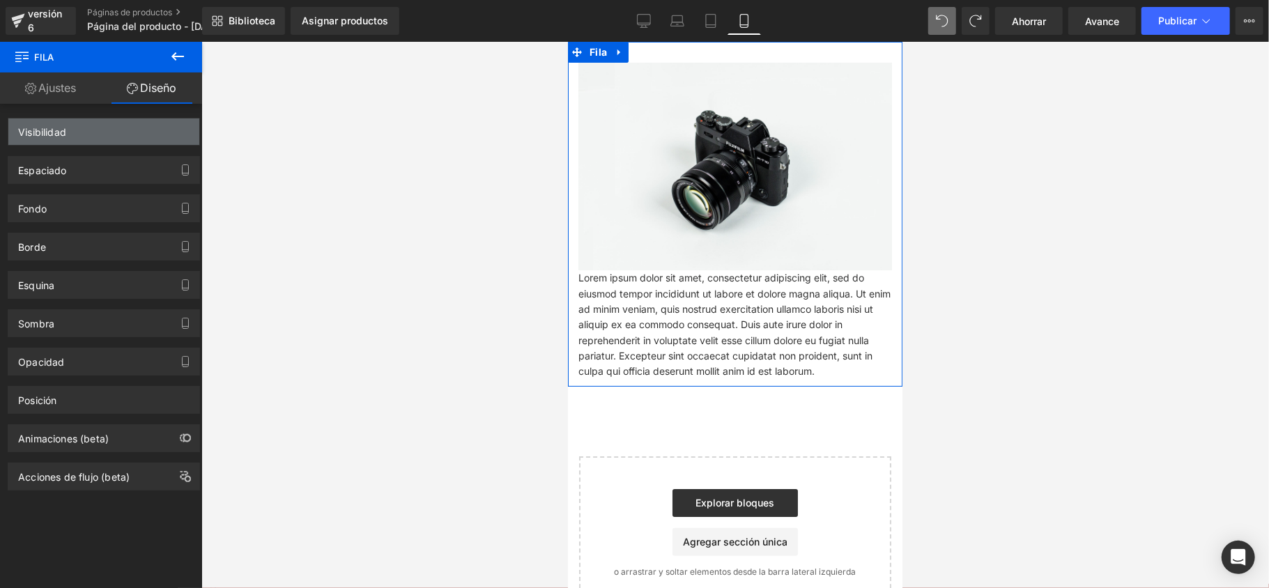
click at [145, 137] on div "Visibilidad" at bounding box center [103, 131] width 191 height 26
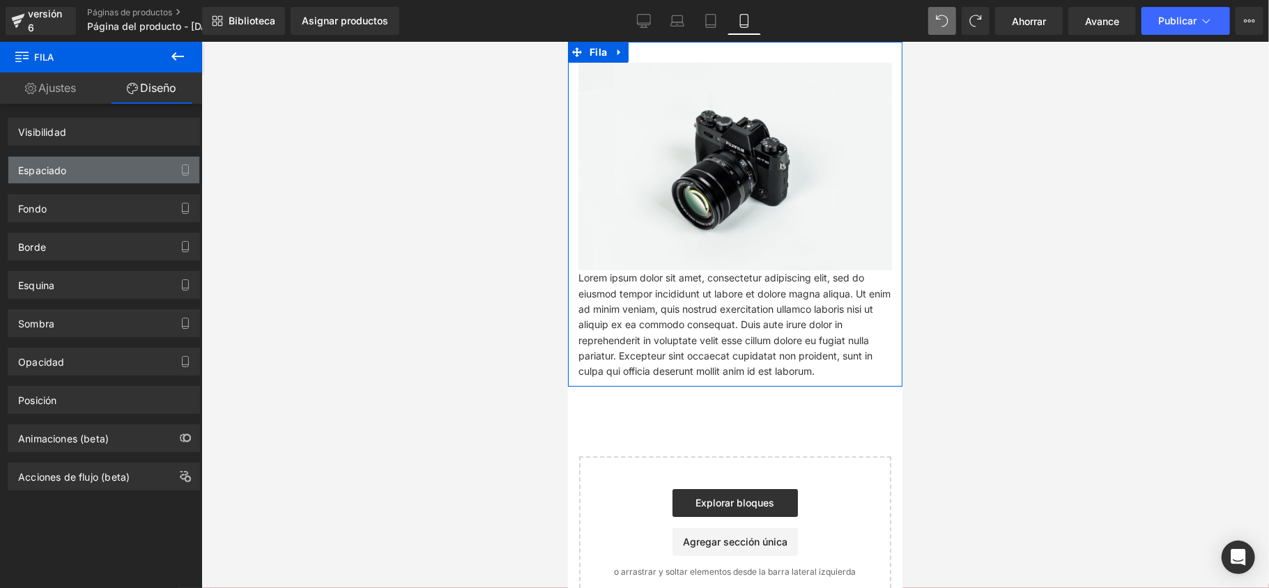
click at [159, 167] on div "Espaciado" at bounding box center [103, 170] width 191 height 26
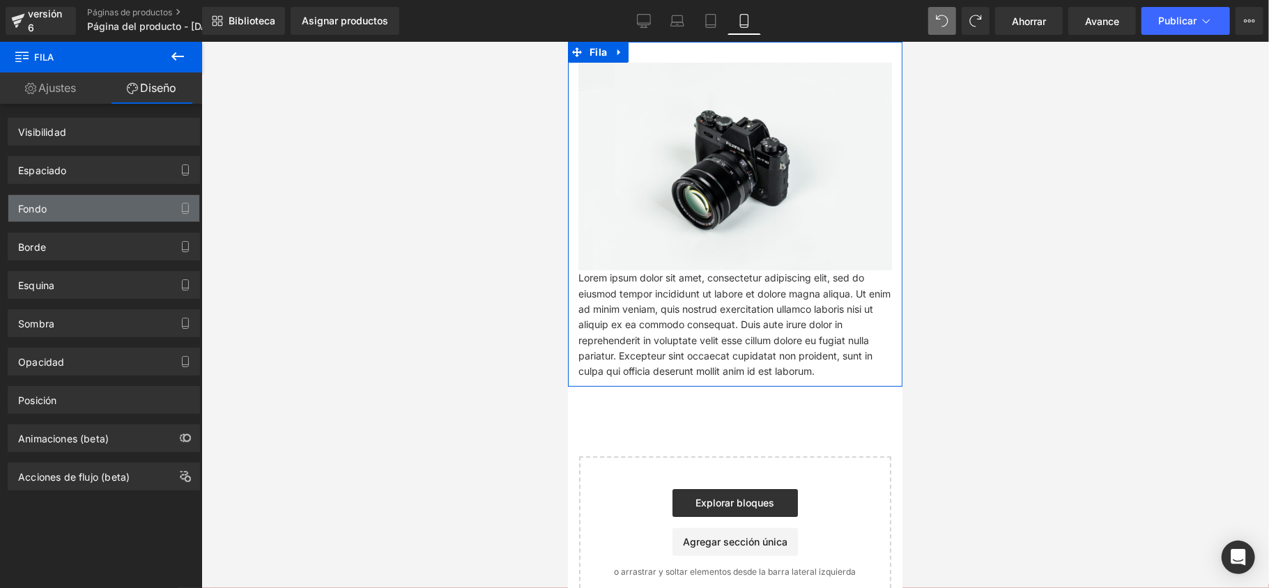
click at [137, 212] on div "Fondo" at bounding box center [103, 208] width 191 height 26
click at [78, 100] on link "Ajustes" at bounding box center [50, 87] width 101 height 31
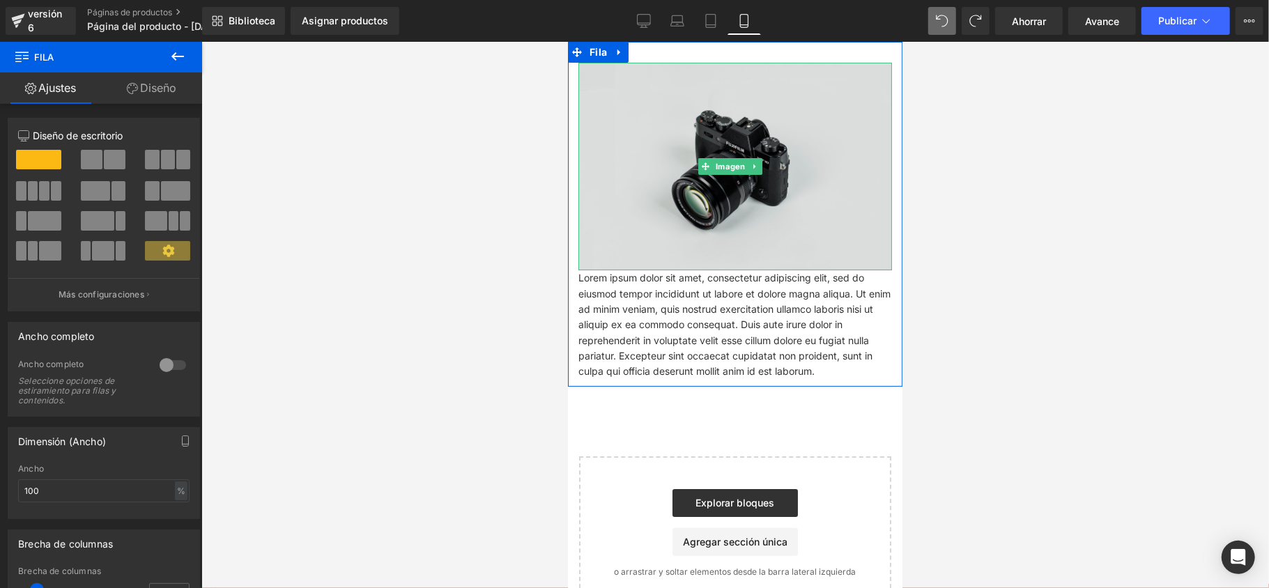
click at [662, 168] on img at bounding box center [735, 166] width 314 height 208
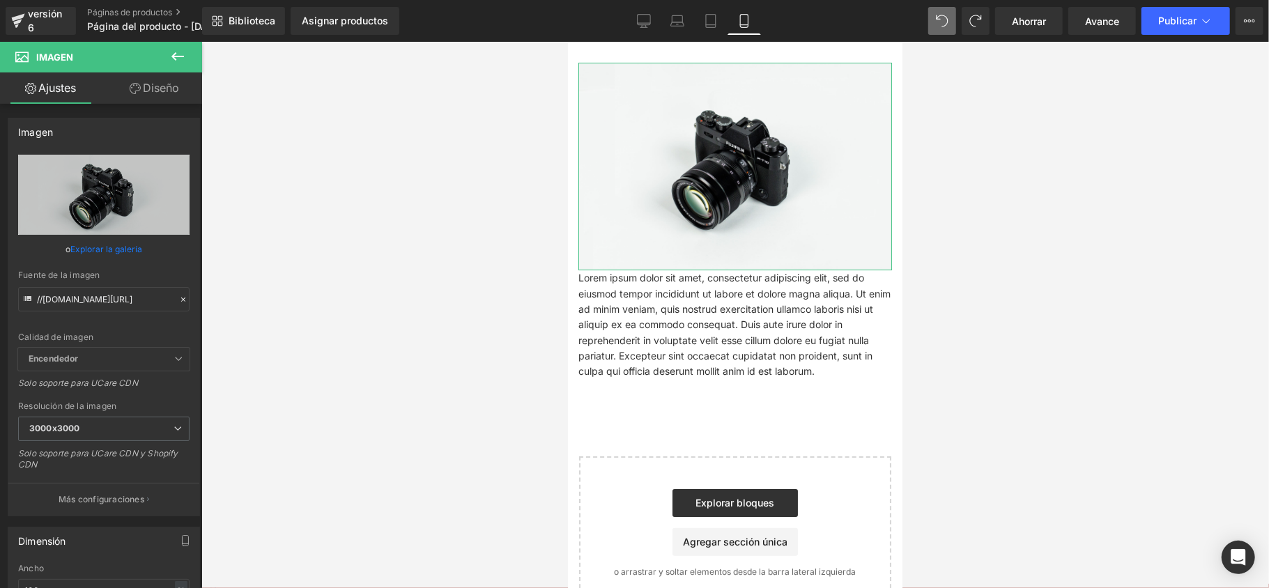
click at [151, 96] on link "Diseño" at bounding box center [154, 87] width 101 height 31
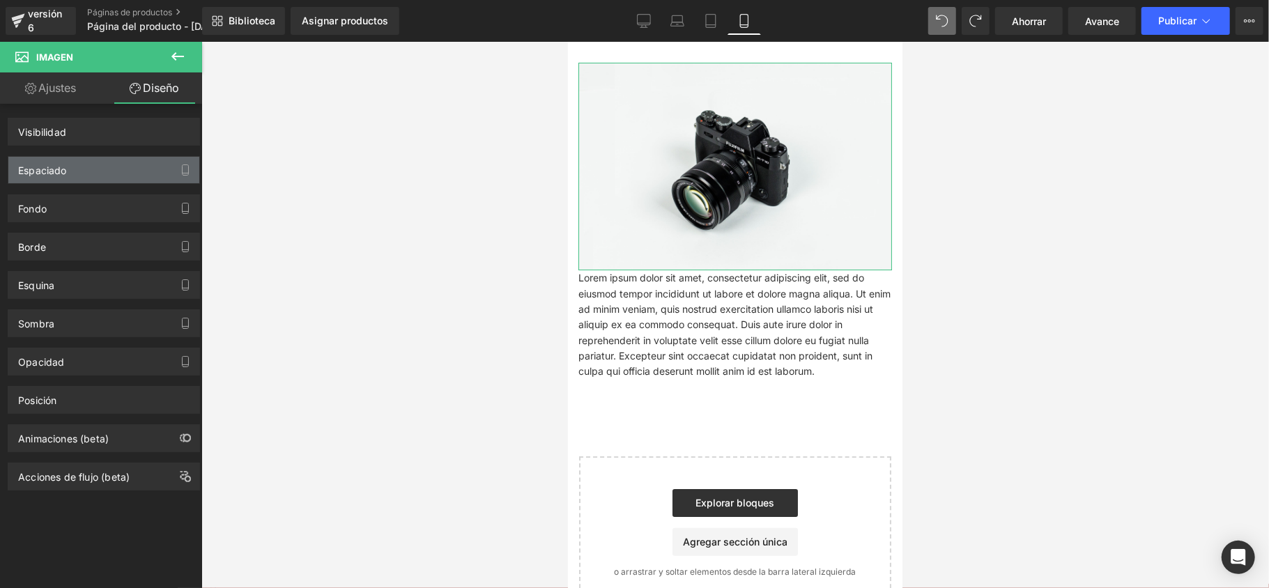
click at [129, 177] on div "Espaciado" at bounding box center [103, 170] width 191 height 26
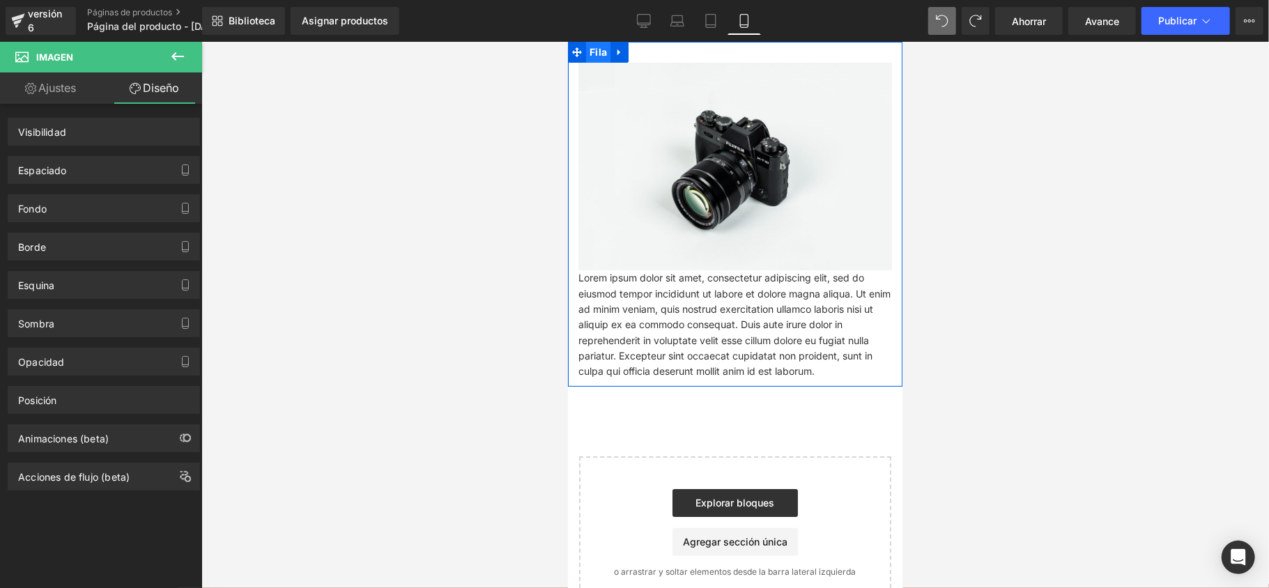
click at [604, 55] on font "Fila" at bounding box center [597, 51] width 17 height 12
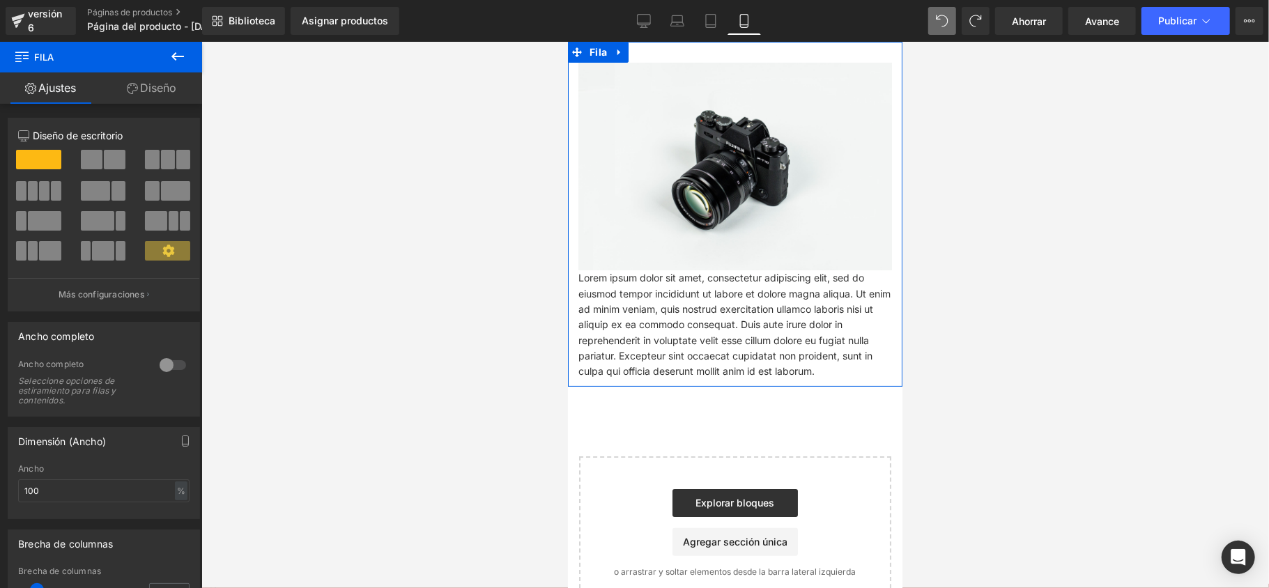
click at [135, 86] on icon at bounding box center [132, 88] width 11 height 11
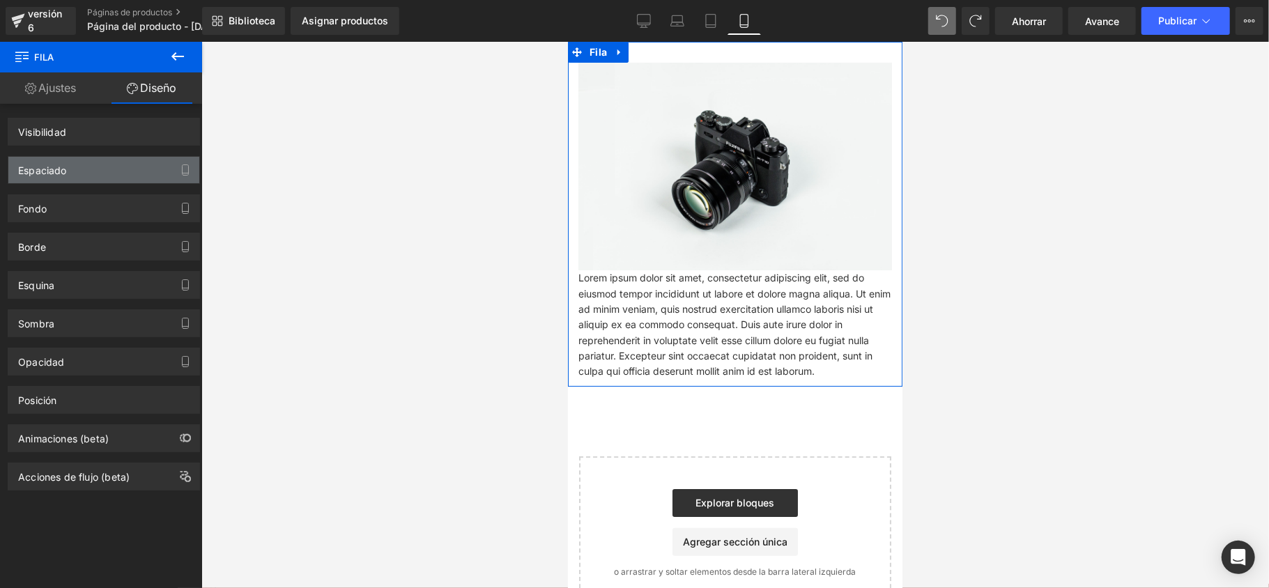
click at [117, 176] on div "Espaciado" at bounding box center [103, 170] width 191 height 26
click at [188, 170] on button "button" at bounding box center [185, 170] width 22 height 26
click at [180, 170] on icon "button" at bounding box center [185, 170] width 11 height 11
click at [174, 170] on button "button" at bounding box center [185, 170] width 22 height 26
click at [174, 168] on button "button" at bounding box center [185, 170] width 22 height 26
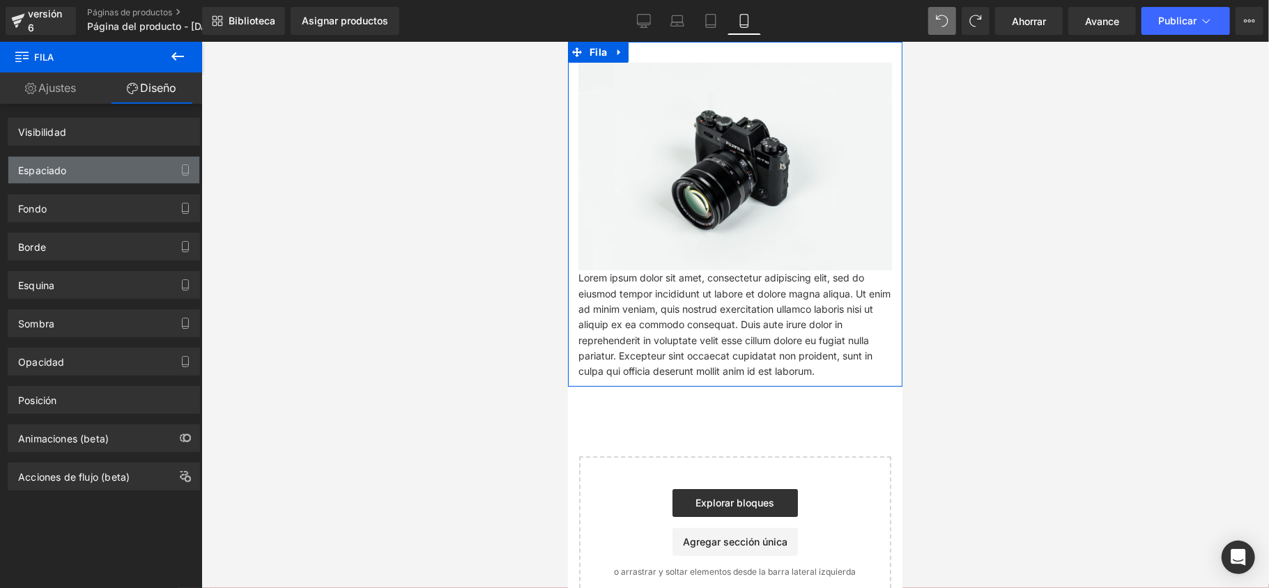
drag, startPoint x: 165, startPoint y: 166, endPoint x: 134, endPoint y: 179, distance: 33.4
click at [134, 179] on div "Espaciado" at bounding box center [103, 170] width 191 height 26
click at [132, 179] on div "Espaciado" at bounding box center [103, 170] width 191 height 26
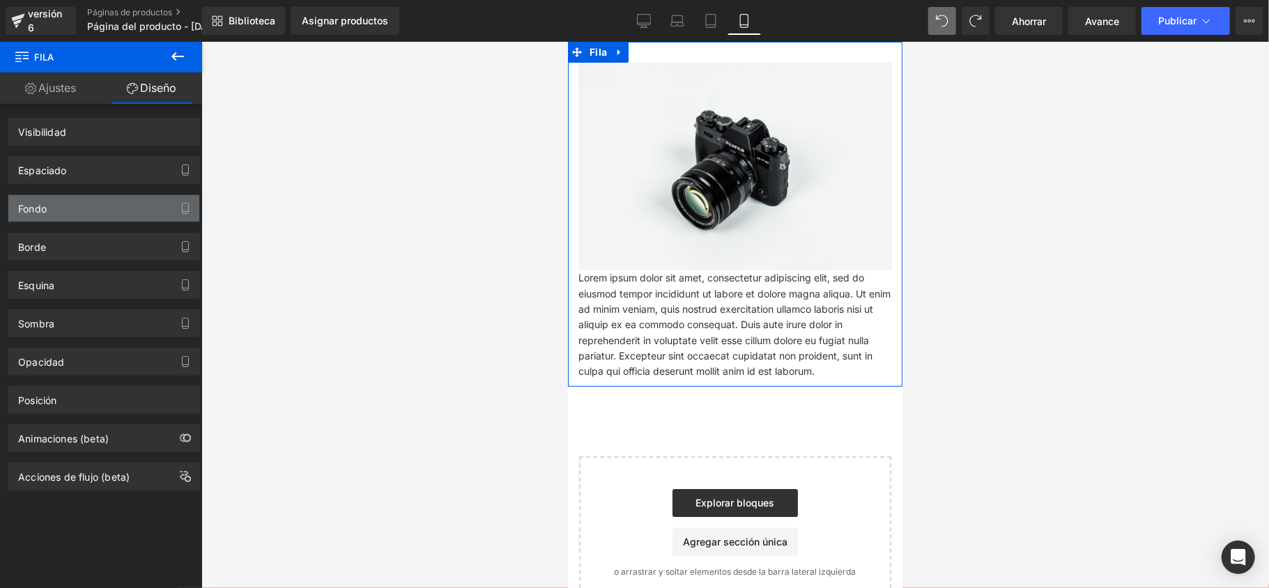
click at [128, 198] on div "Fondo" at bounding box center [103, 208] width 191 height 26
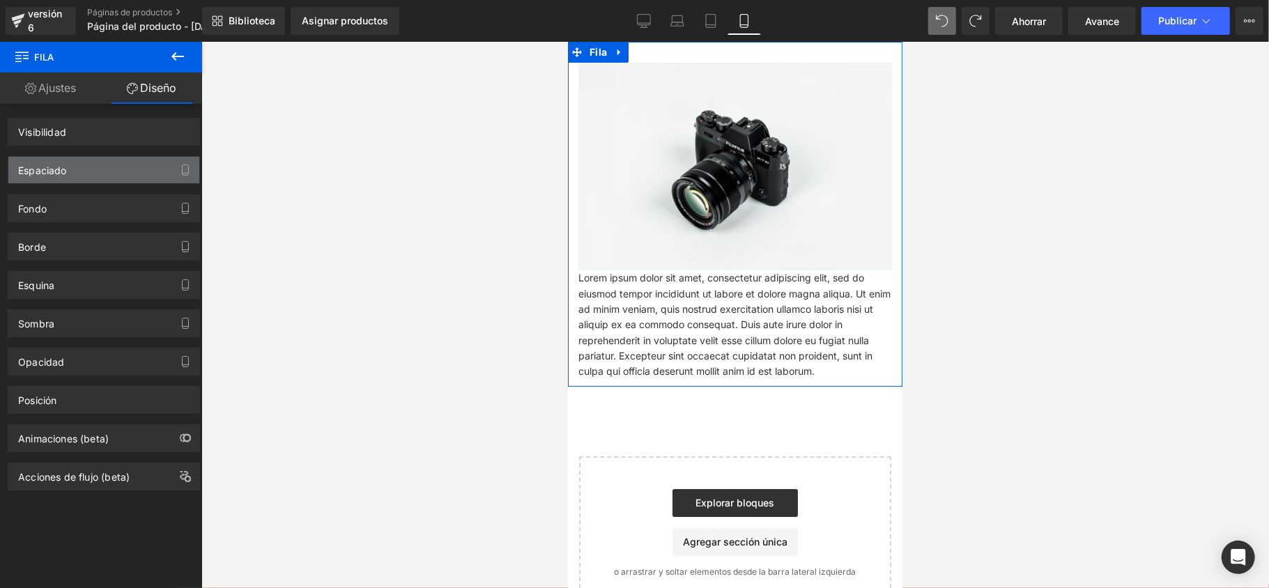
click at [125, 160] on div "Espaciado" at bounding box center [103, 170] width 191 height 26
drag, startPoint x: 121, startPoint y: 193, endPoint x: 115, endPoint y: 101, distance: 92.2
click at [121, 194] on div "Fondo" at bounding box center [104, 203] width 208 height 38
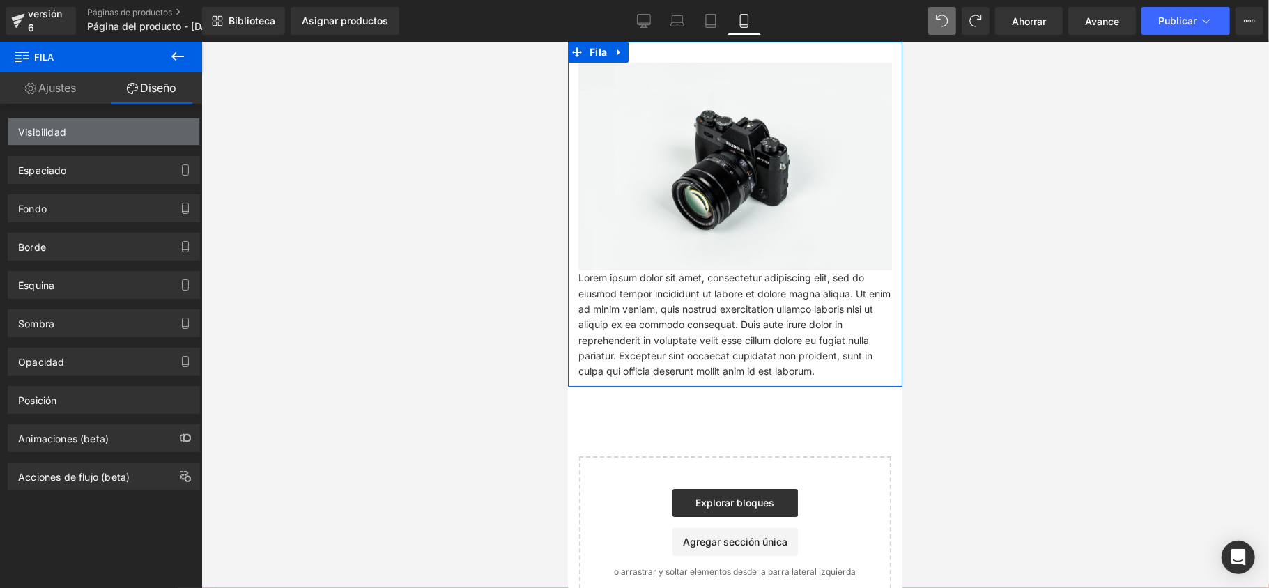
drag, startPoint x: 117, startPoint y: 100, endPoint x: 116, endPoint y: 120, distance: 19.6
click at [118, 100] on link "Diseño" at bounding box center [151, 87] width 101 height 31
click at [116, 121] on div "Visibilidad" at bounding box center [103, 131] width 191 height 26
click at [107, 188] on div "Fondo" at bounding box center [104, 203] width 208 height 38
click at [113, 194] on div "Fondo" at bounding box center [104, 203] width 208 height 38
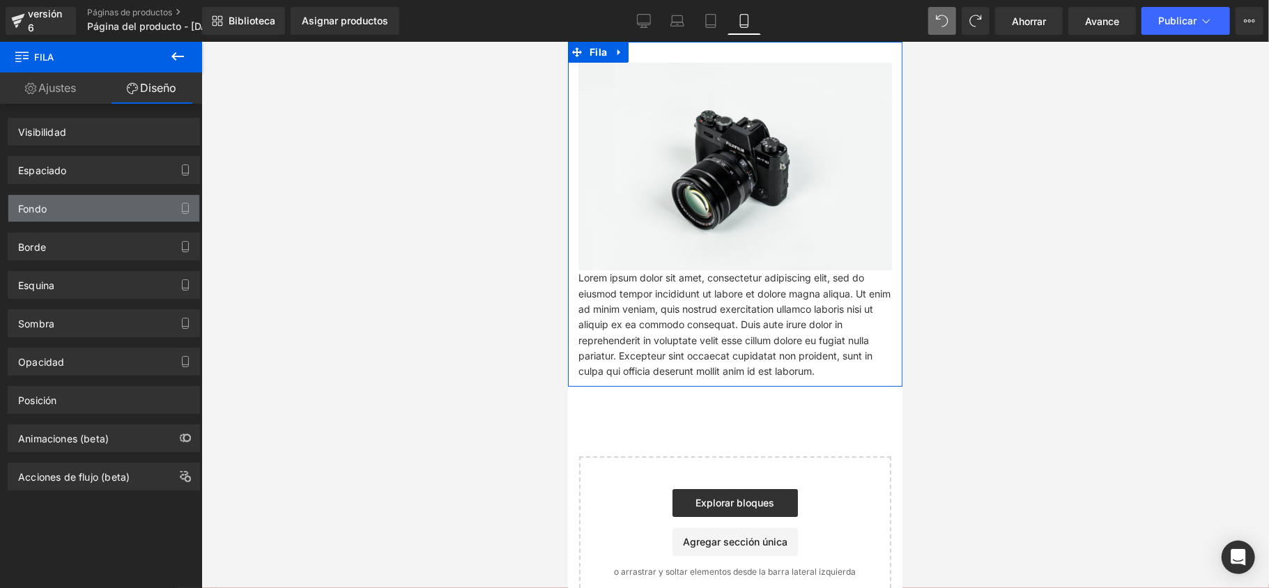
drag, startPoint x: 113, startPoint y: 194, endPoint x: 109, endPoint y: 207, distance: 13.7
click at [109, 204] on div "Fondo" at bounding box center [104, 203] width 208 height 38
click at [109, 207] on div "Fondo" at bounding box center [103, 208] width 191 height 26
click at [114, 263] on div "Esquina Estilo de esquina Costumbre Radio (px)" at bounding box center [104, 280] width 208 height 38
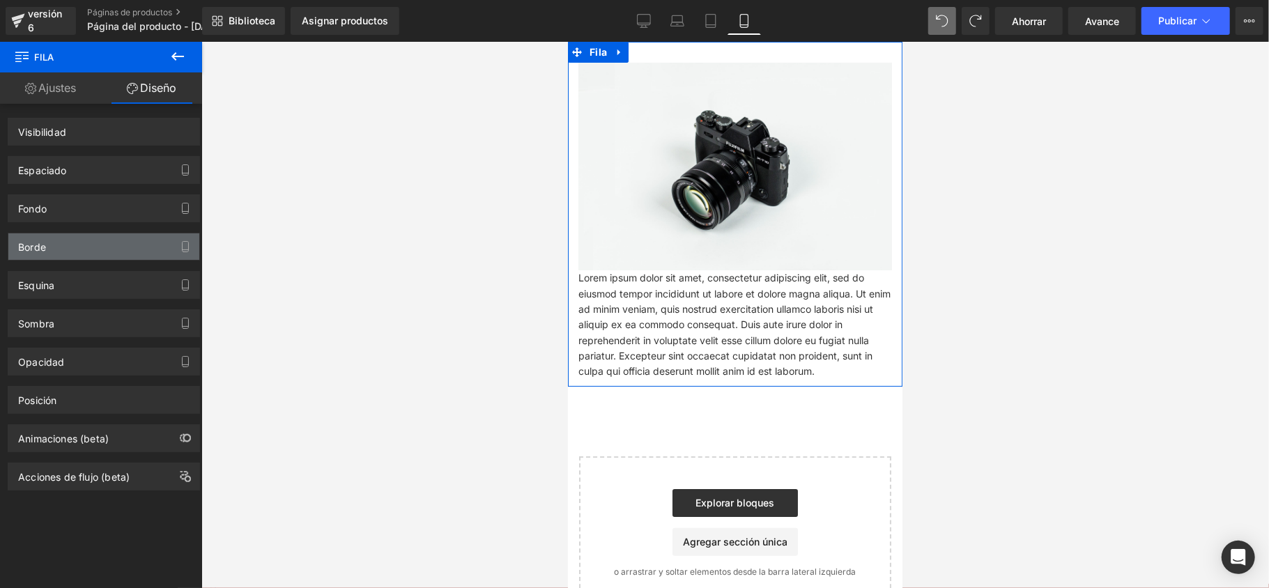
click at [109, 259] on div "Borde" at bounding box center [103, 247] width 191 height 26
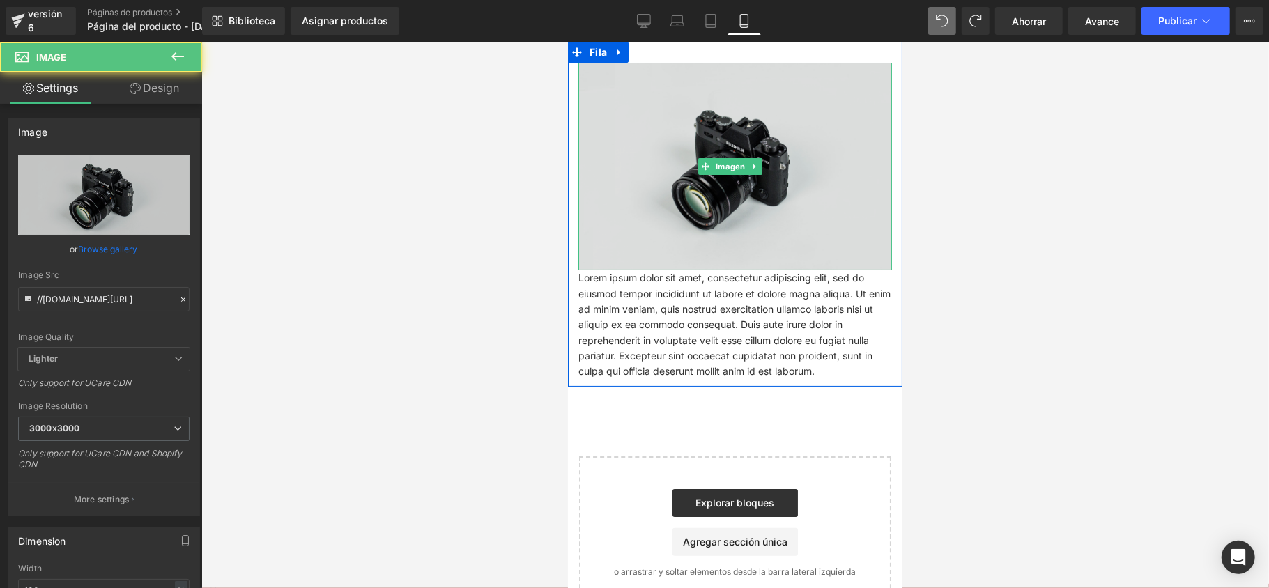
click at [611, 206] on img at bounding box center [735, 166] width 314 height 208
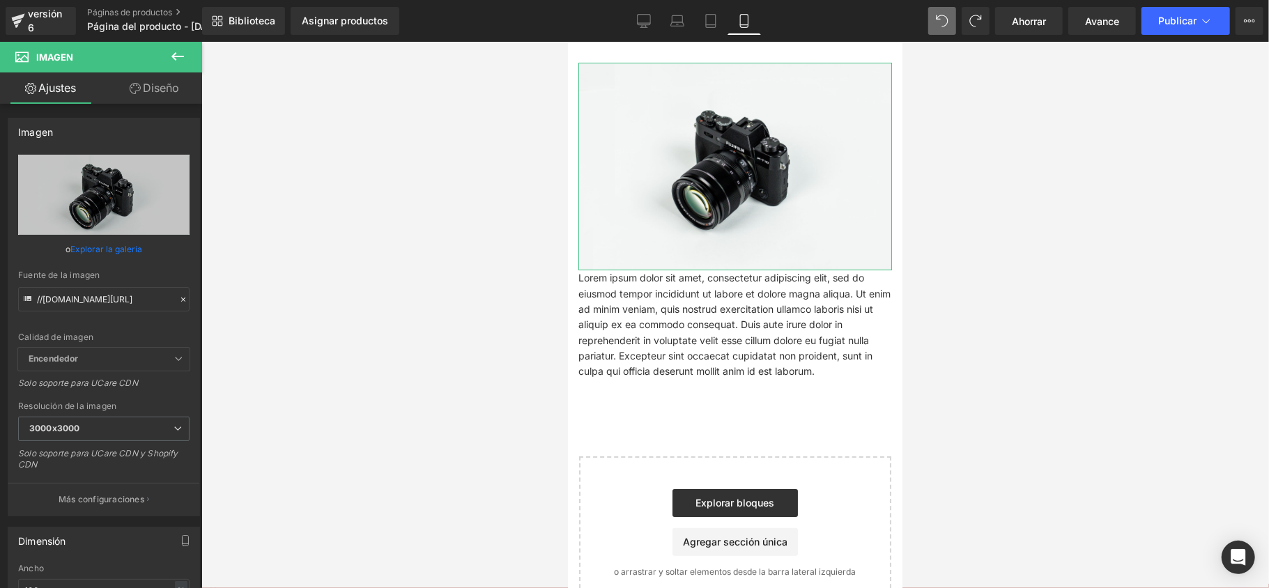
click at [166, 79] on link "Diseño" at bounding box center [154, 87] width 101 height 31
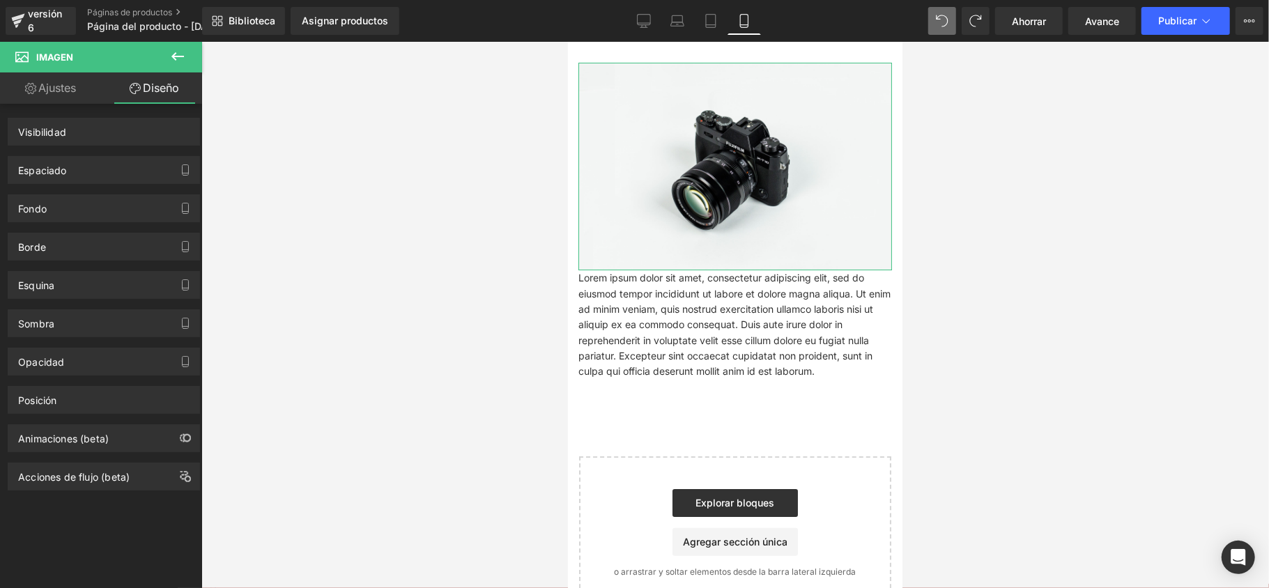
click at [82, 86] on link "Ajustes" at bounding box center [50, 87] width 101 height 31
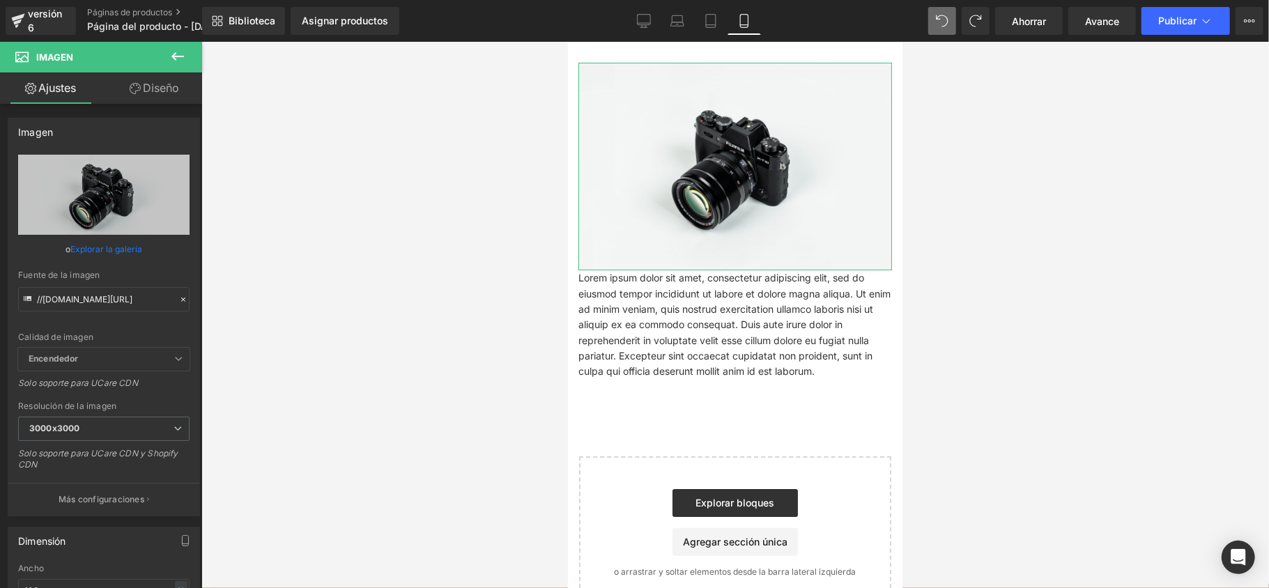
click at [149, 79] on link "Diseño" at bounding box center [154, 87] width 101 height 31
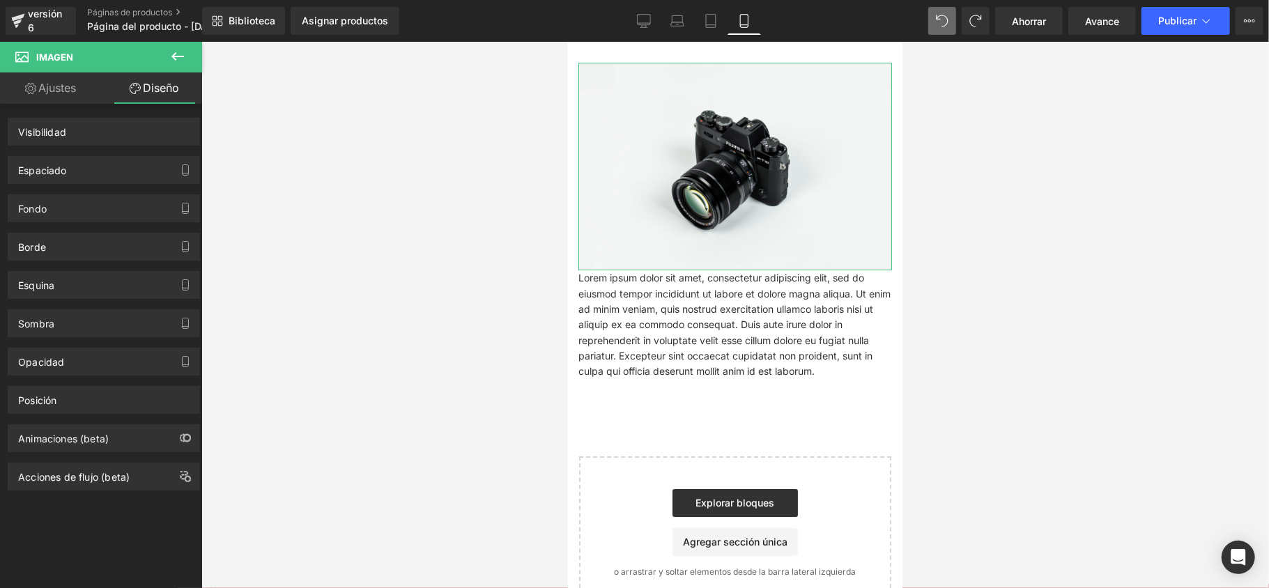
click at [61, 72] on link "Ajustes" at bounding box center [50, 87] width 101 height 31
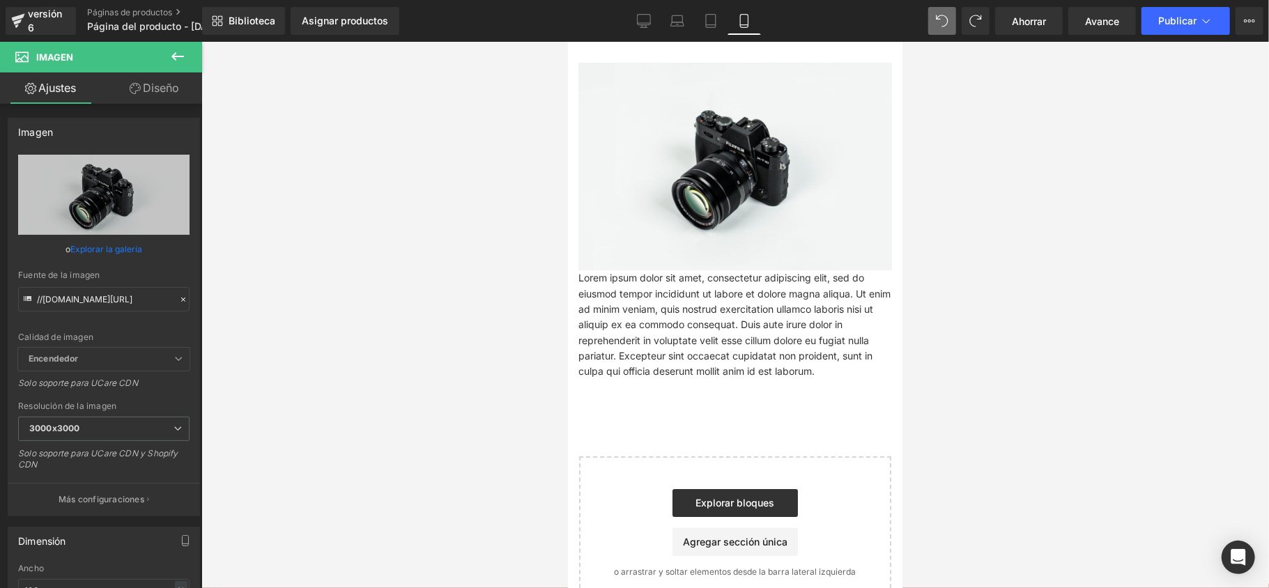
click at [166, 59] on button at bounding box center [177, 57] width 49 height 31
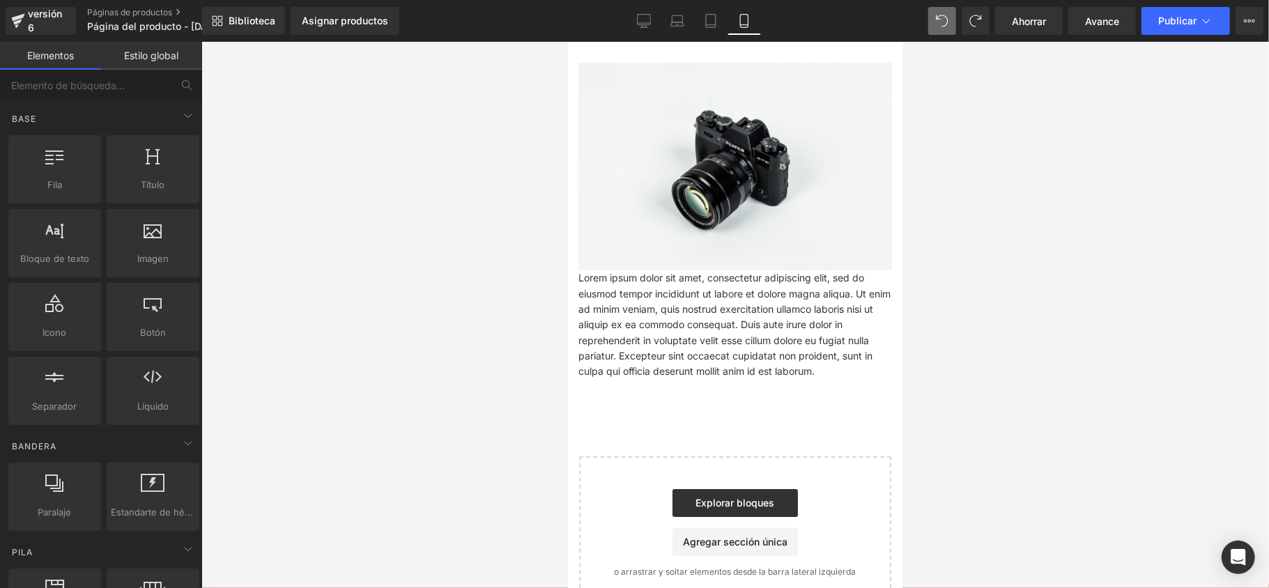
click at [146, 64] on link "Estilo global" at bounding box center [151, 56] width 101 height 28
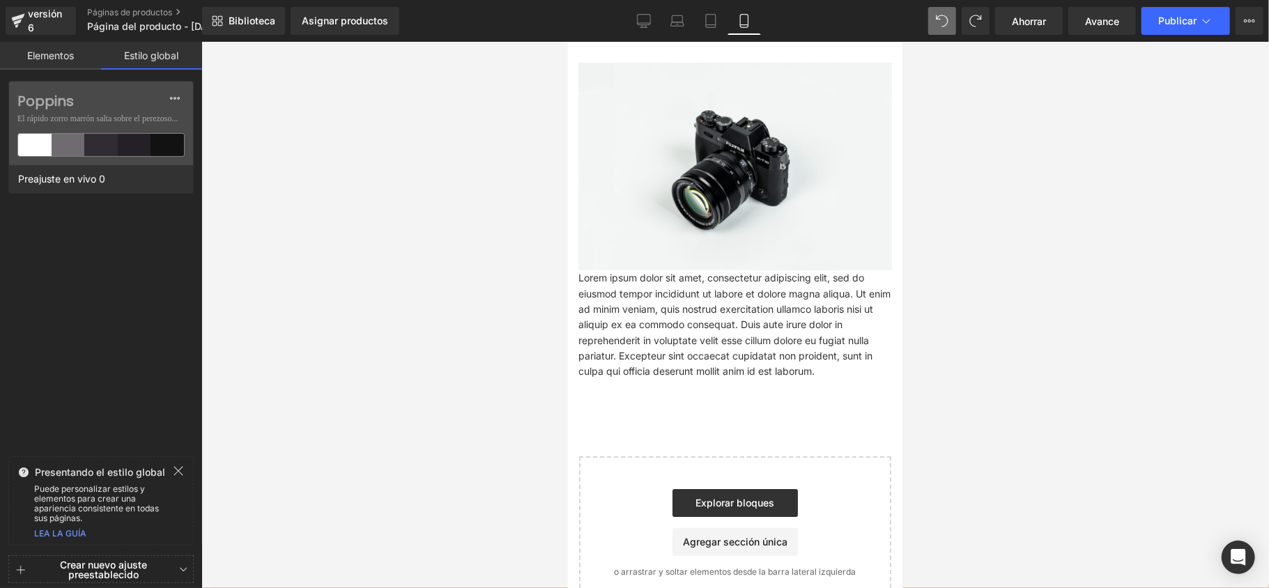
click at [72, 59] on font "Elementos" at bounding box center [50, 55] width 47 height 12
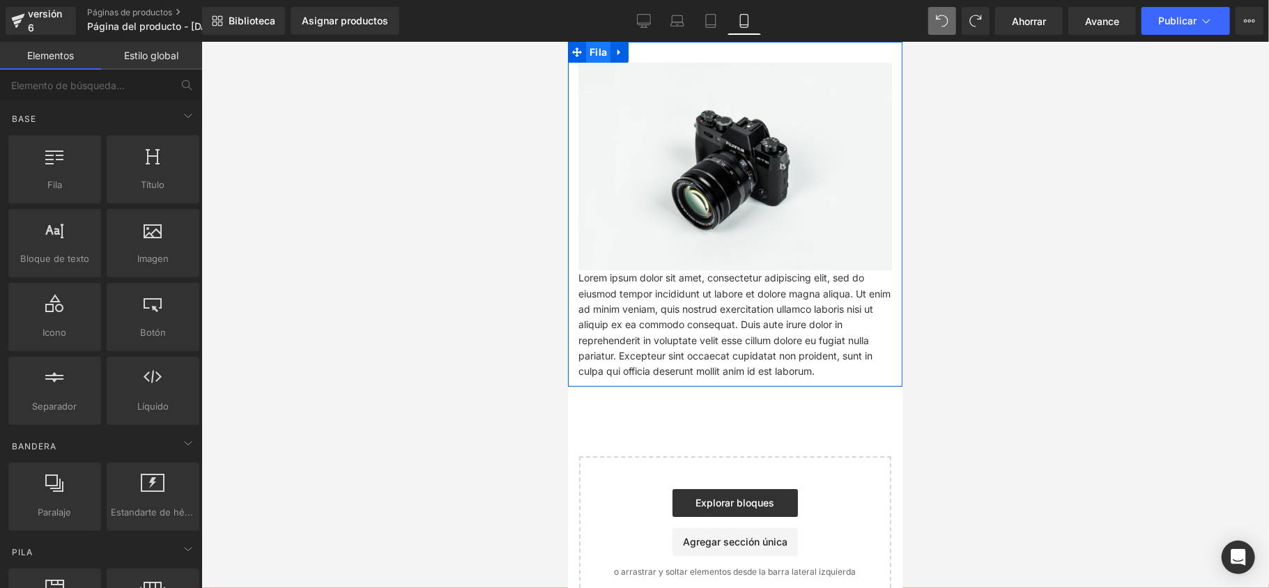
click at [603, 58] on font "Fila" at bounding box center [597, 51] width 17 height 21
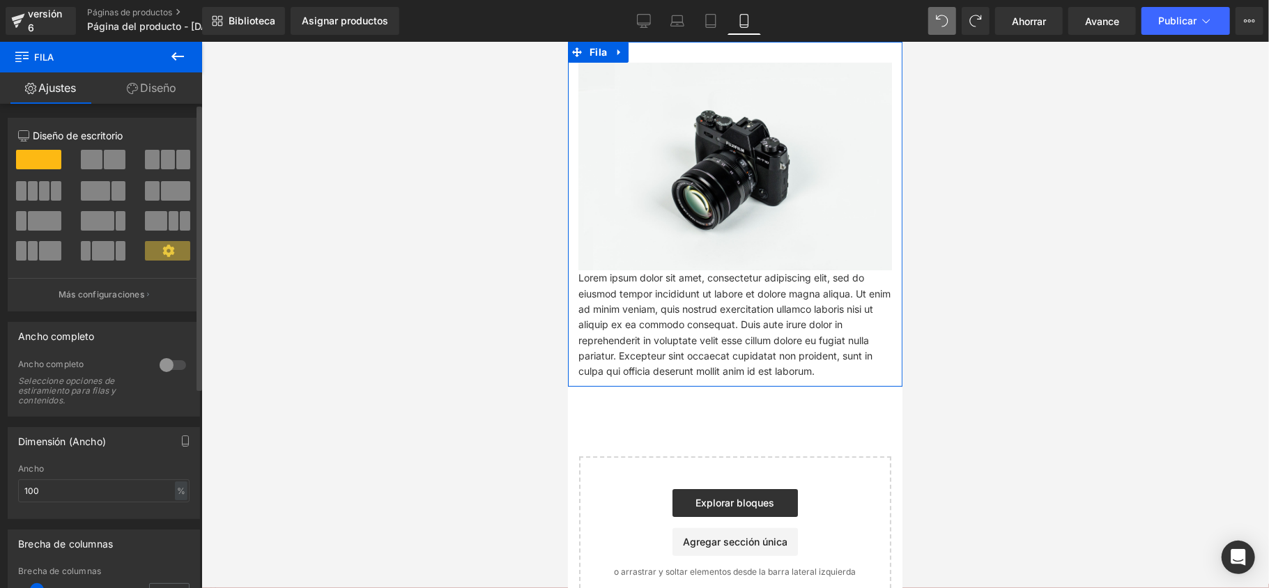
click at [165, 369] on div at bounding box center [172, 365] width 33 height 22
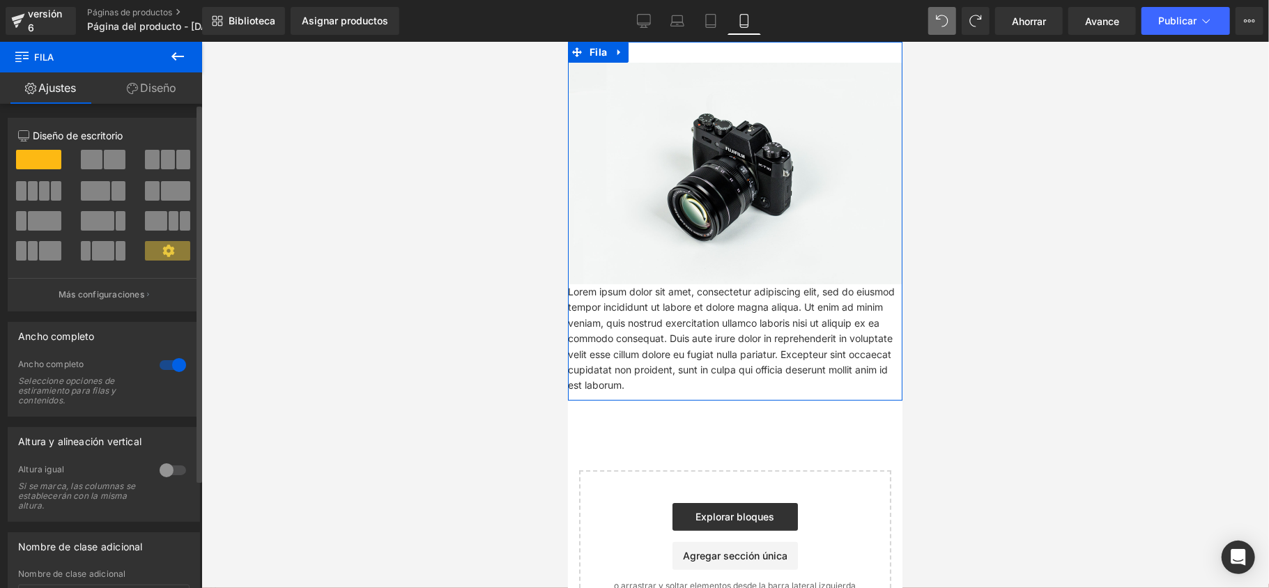
click at [165, 368] on div at bounding box center [172, 365] width 33 height 22
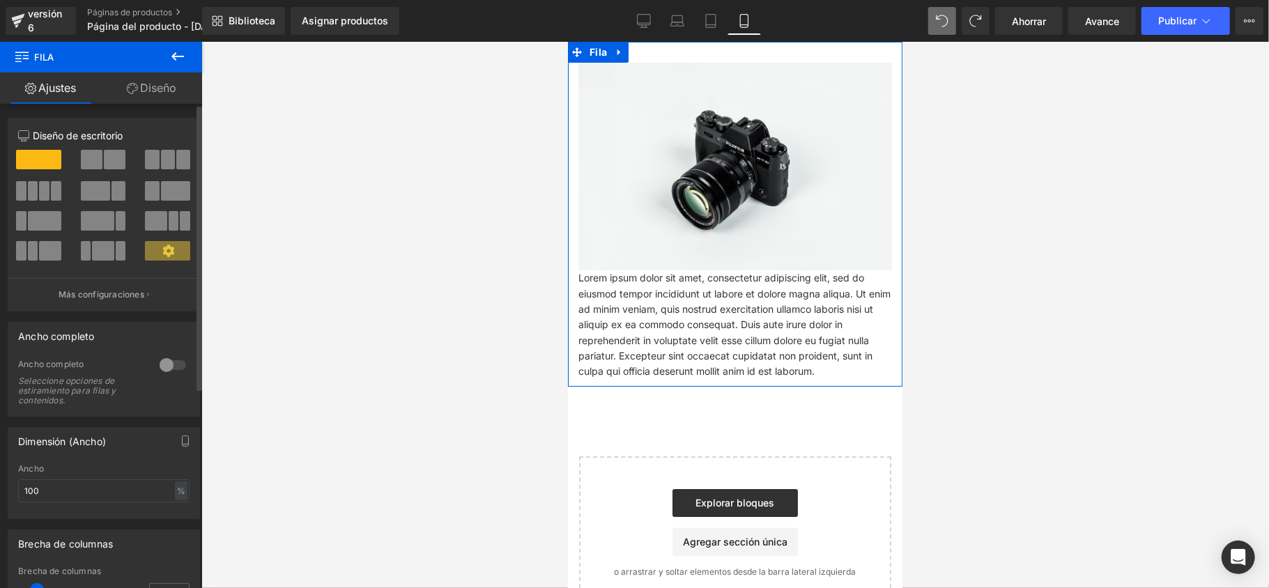
click at [168, 368] on div at bounding box center [172, 365] width 33 height 22
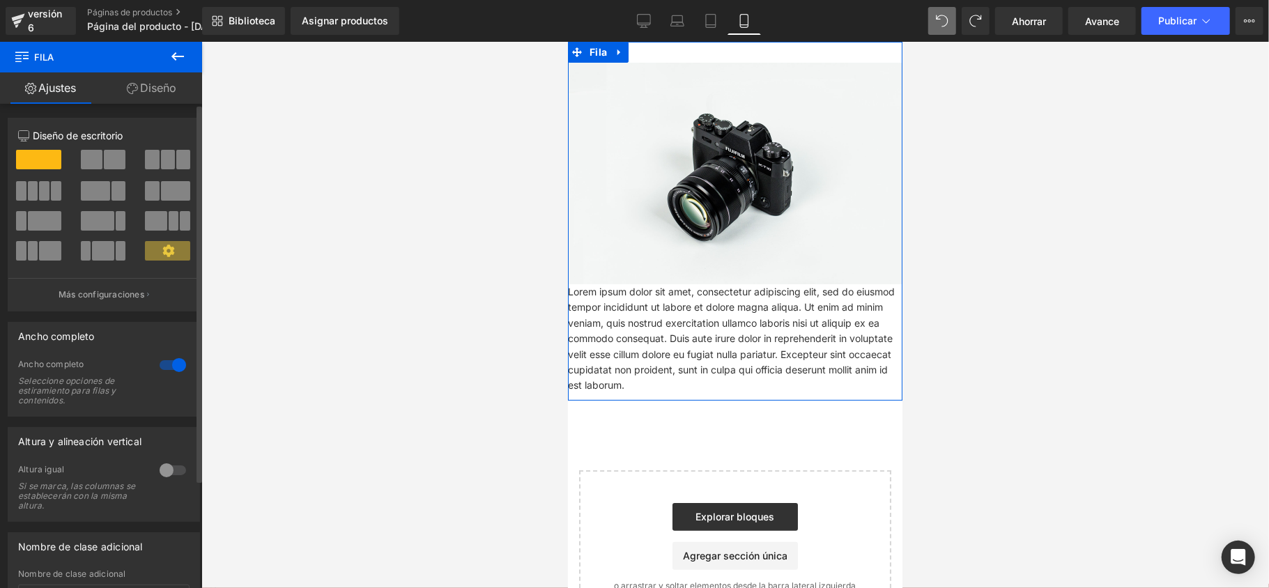
click at [168, 368] on div at bounding box center [172, 365] width 33 height 22
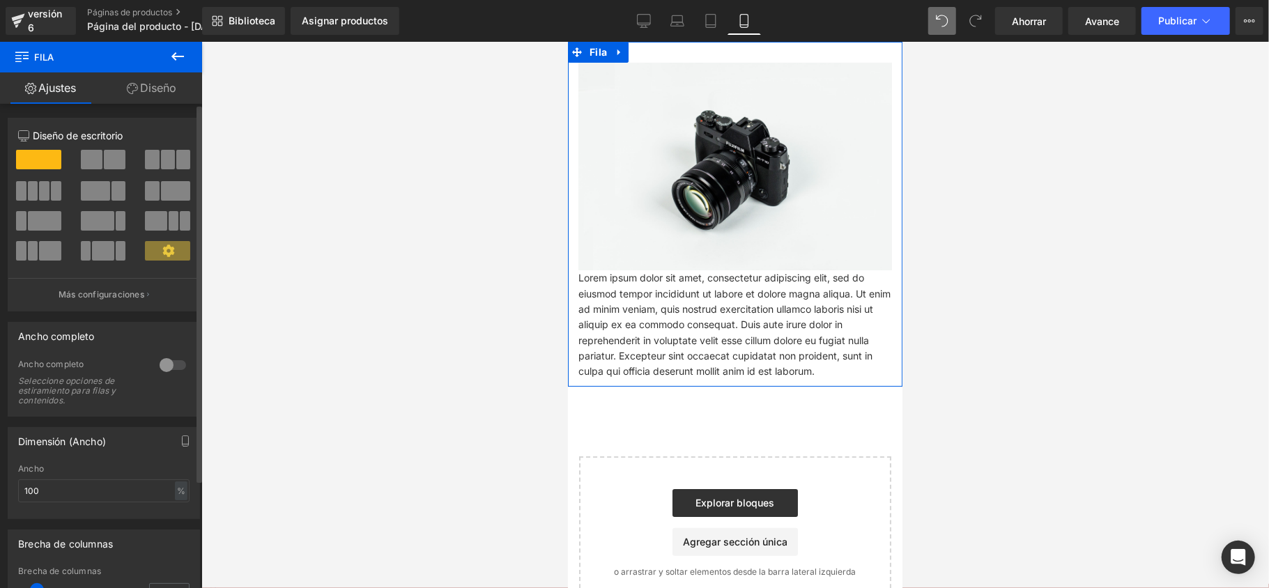
click at [168, 368] on div at bounding box center [172, 365] width 33 height 22
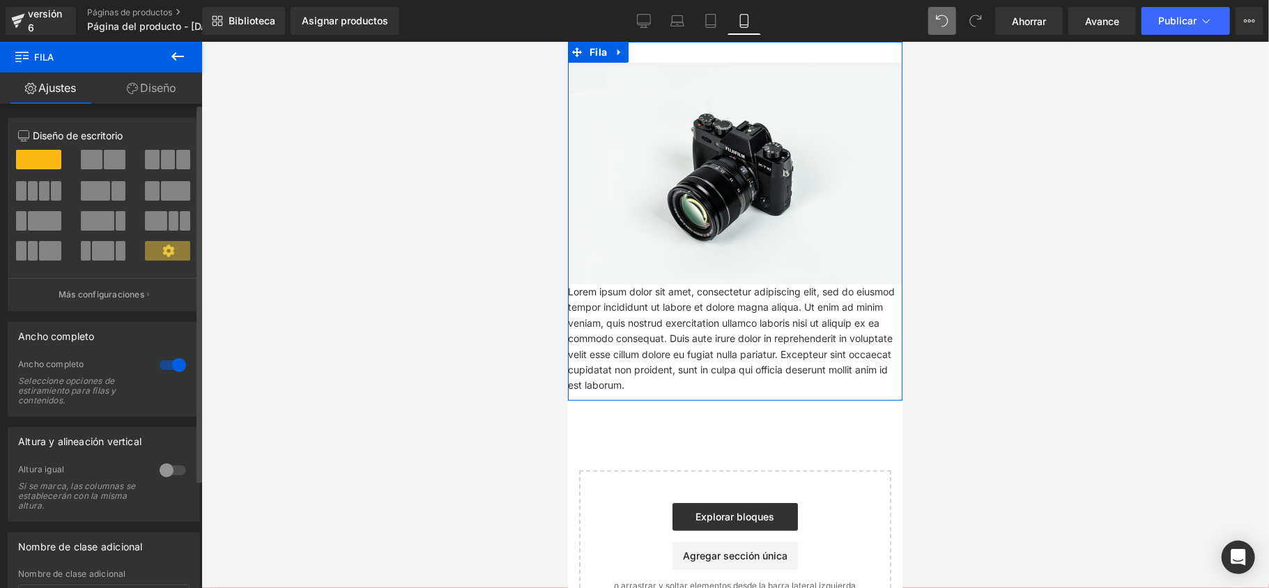
click at [165, 468] on div at bounding box center [172, 470] width 33 height 22
click at [120, 95] on link "Diseño" at bounding box center [151, 87] width 101 height 31
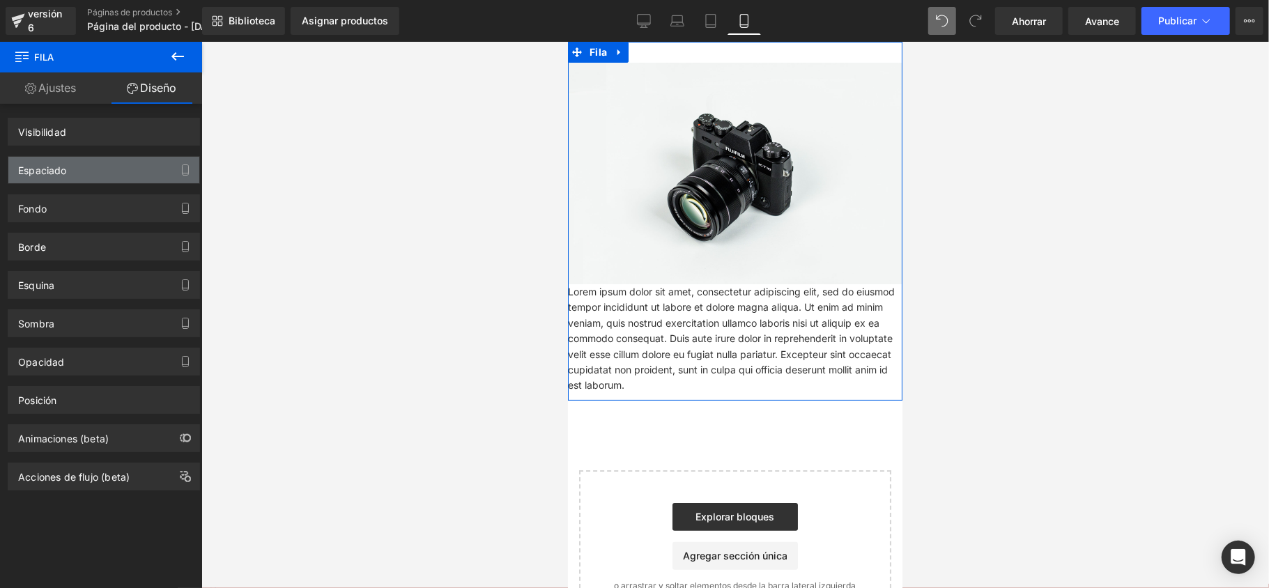
click at [163, 176] on div "Espaciado" at bounding box center [103, 170] width 191 height 26
click at [127, 176] on div "Espaciado" at bounding box center [103, 170] width 191 height 26
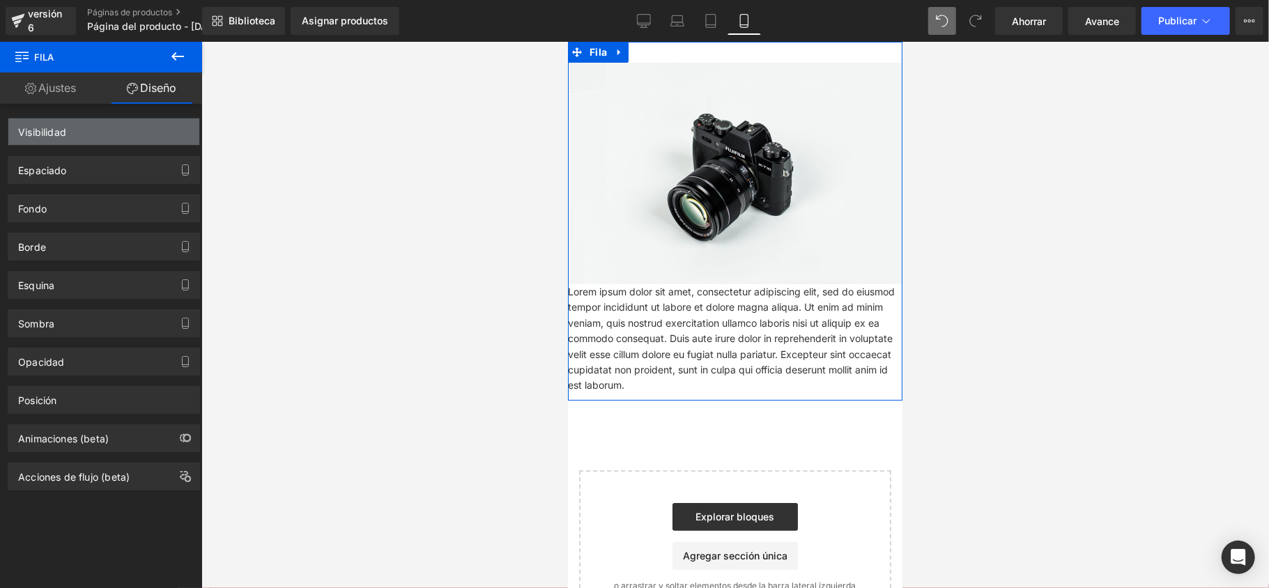
click at [114, 132] on div "Visibilidad" at bounding box center [103, 131] width 191 height 26
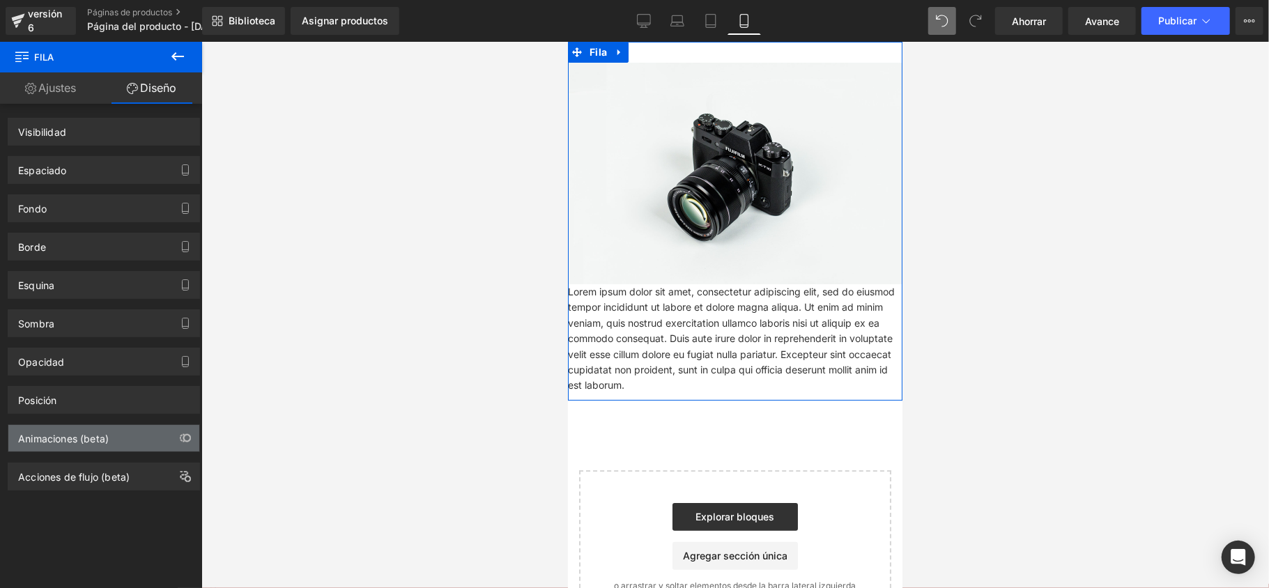
click at [140, 444] on div "Animaciones (beta)" at bounding box center [103, 438] width 191 height 26
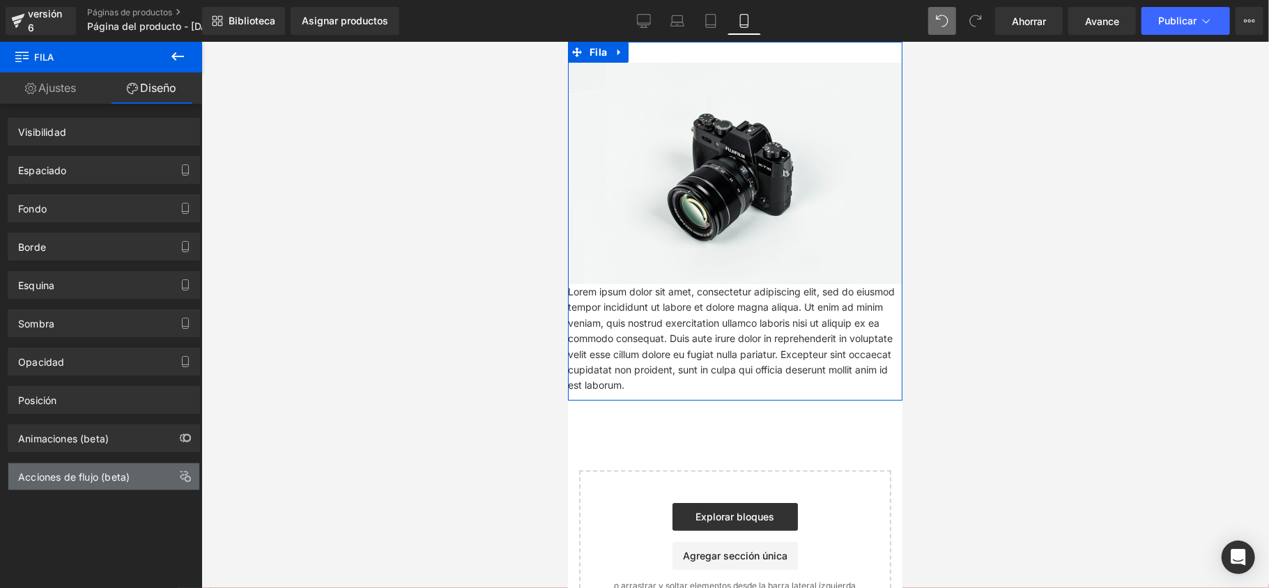
click at [130, 470] on div "Acciones de flujo (beta)" at bounding box center [74, 474] width 112 height 20
click at [129, 420] on div "Animaciones (beta)" at bounding box center [104, 433] width 208 height 38
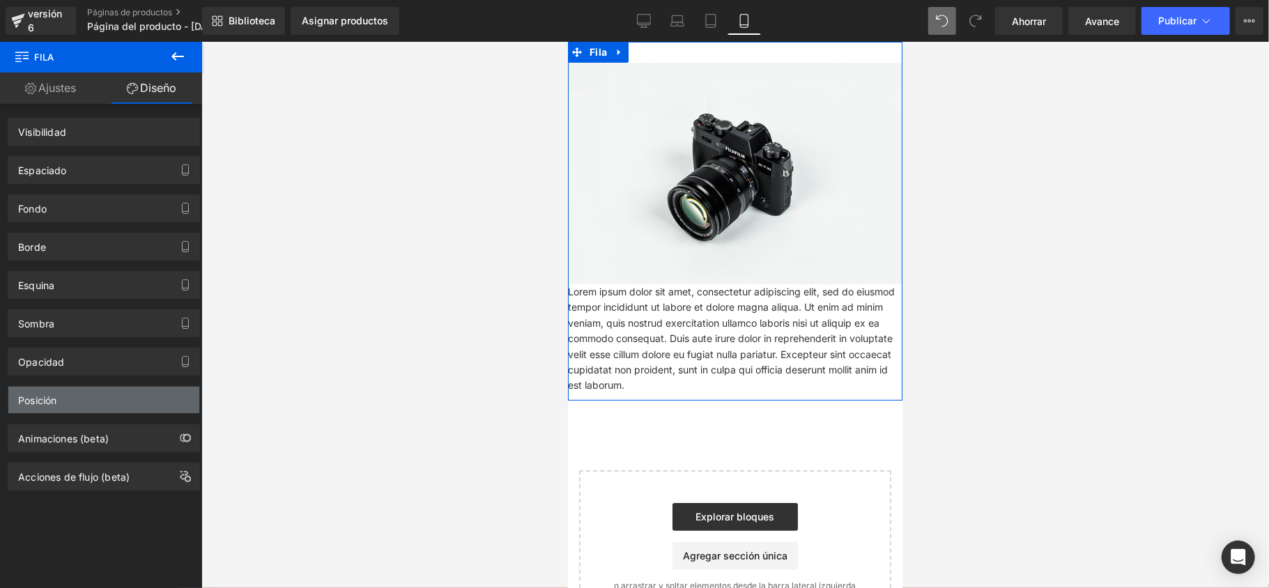
click at [125, 411] on div "Posición" at bounding box center [103, 400] width 191 height 26
click at [125, 408] on div "Posición" at bounding box center [103, 400] width 191 height 26
click at [123, 375] on div "Opacidad" at bounding box center [103, 362] width 191 height 26
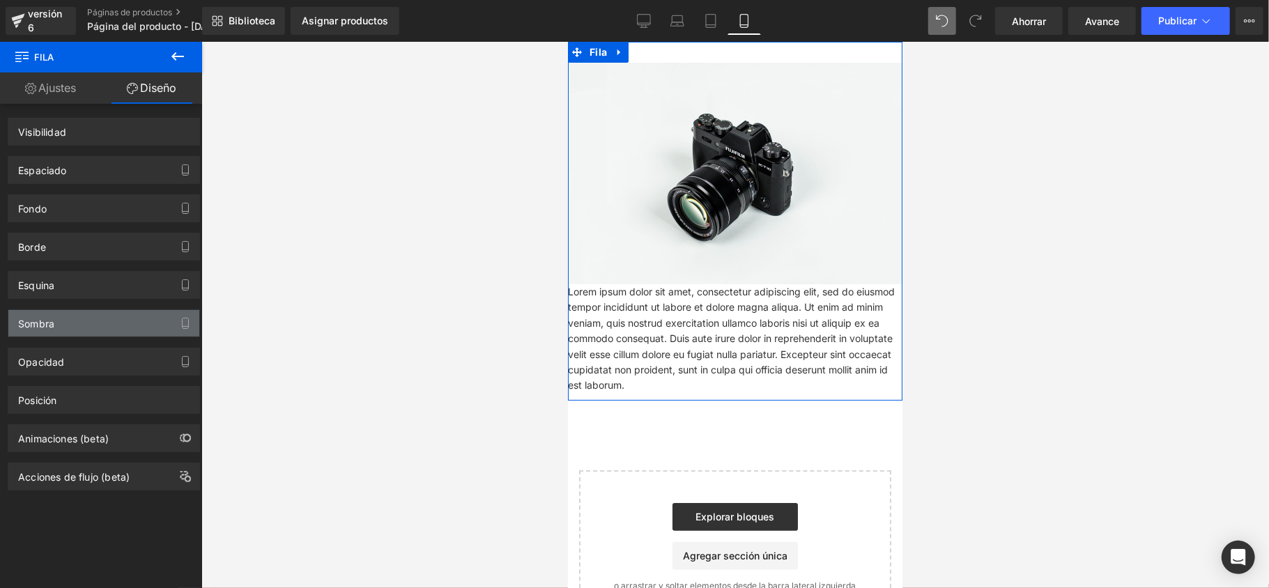
click at [123, 329] on div "Sombra" at bounding box center [103, 323] width 191 height 26
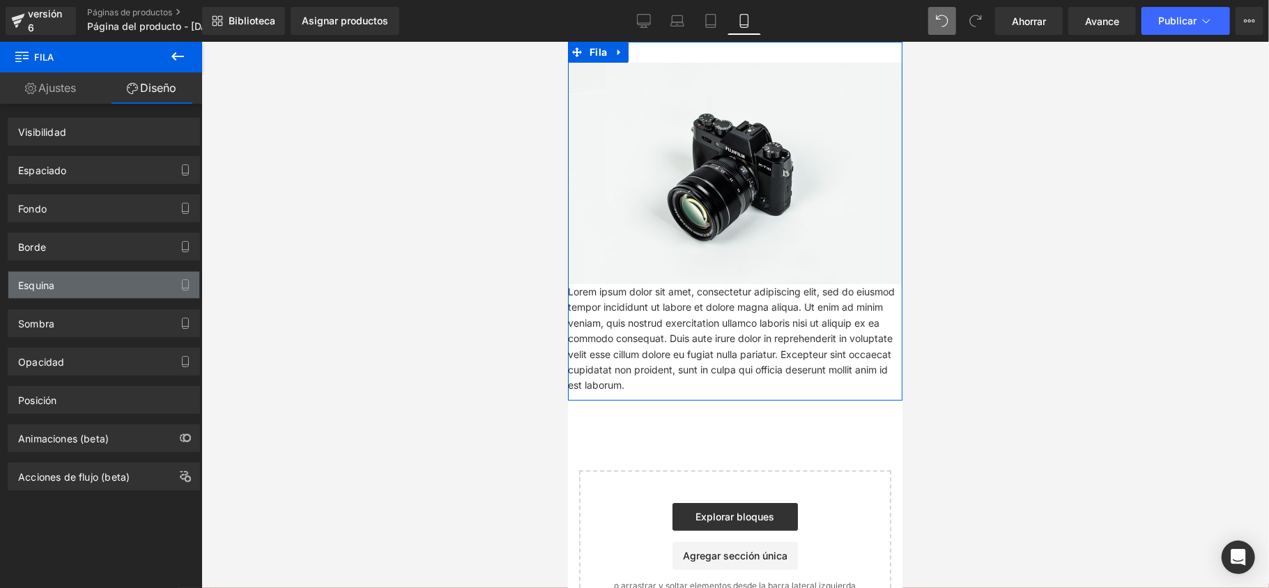
click at [126, 285] on div "Esquina" at bounding box center [103, 285] width 191 height 26
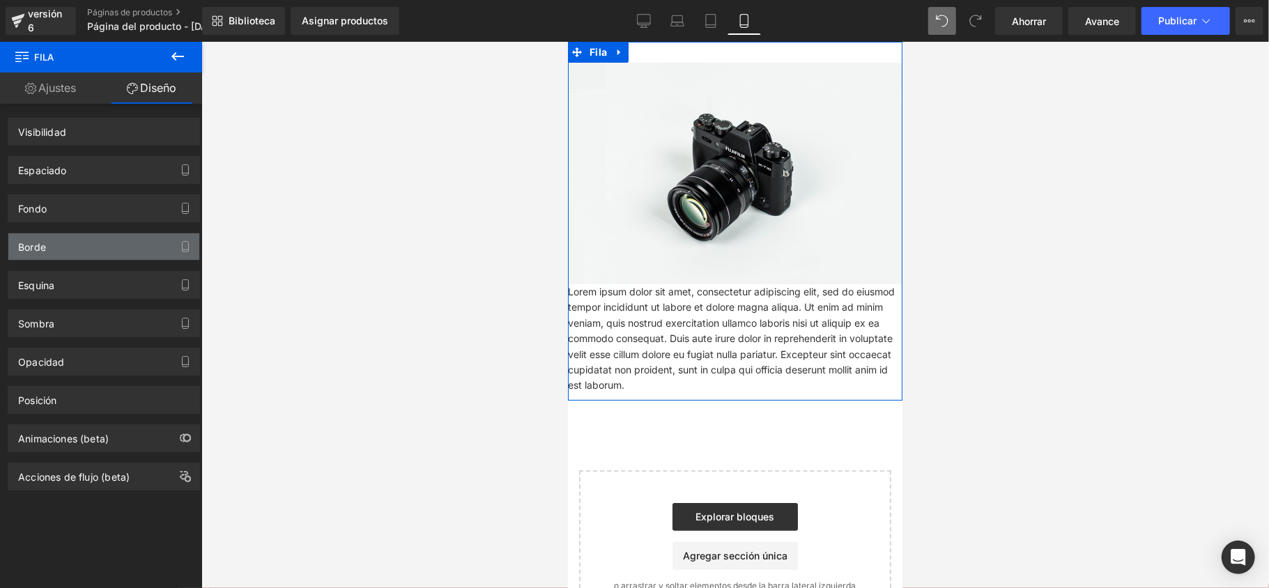
click at [130, 237] on div "Borde" at bounding box center [103, 247] width 191 height 26
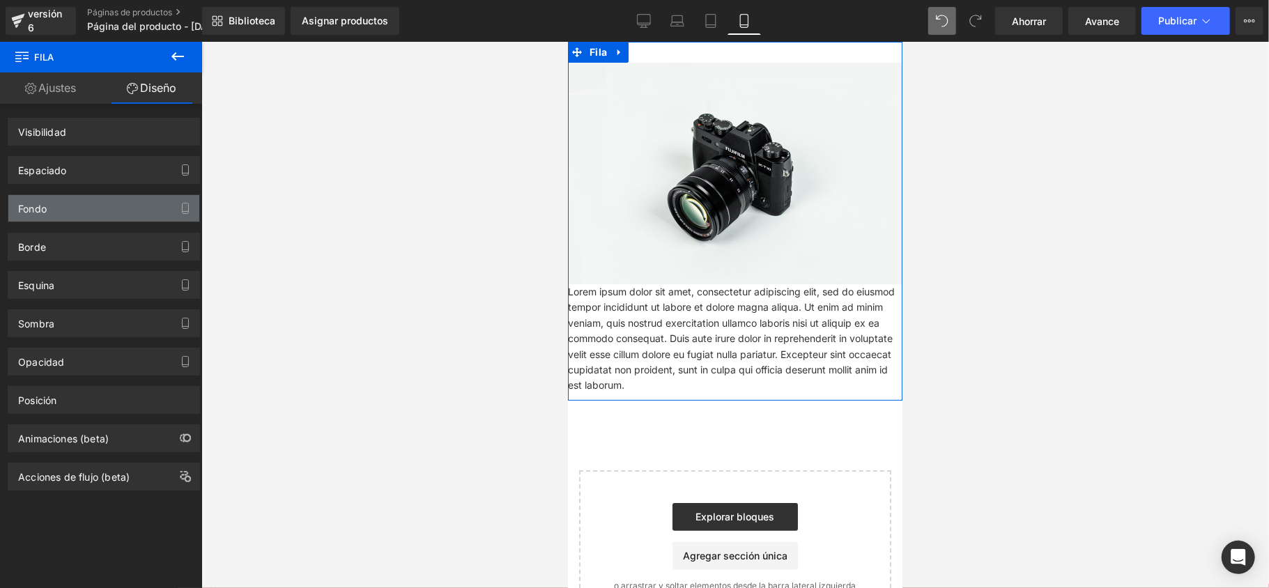
click at [130, 202] on div "Fondo" at bounding box center [103, 208] width 191 height 26
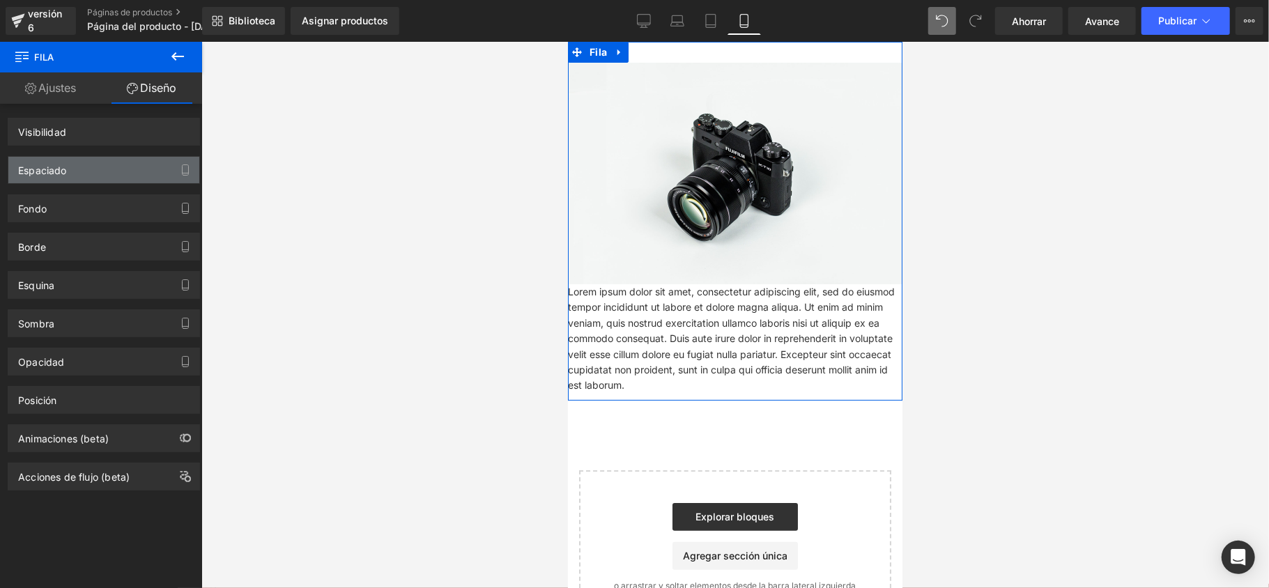
click at [132, 165] on div "Espaciado" at bounding box center [103, 170] width 191 height 26
click at [148, 165] on div "Espaciado" at bounding box center [103, 170] width 191 height 26
click at [146, 165] on div "Espaciado" at bounding box center [103, 170] width 191 height 26
click at [144, 165] on div "Espaciado" at bounding box center [103, 170] width 191 height 26
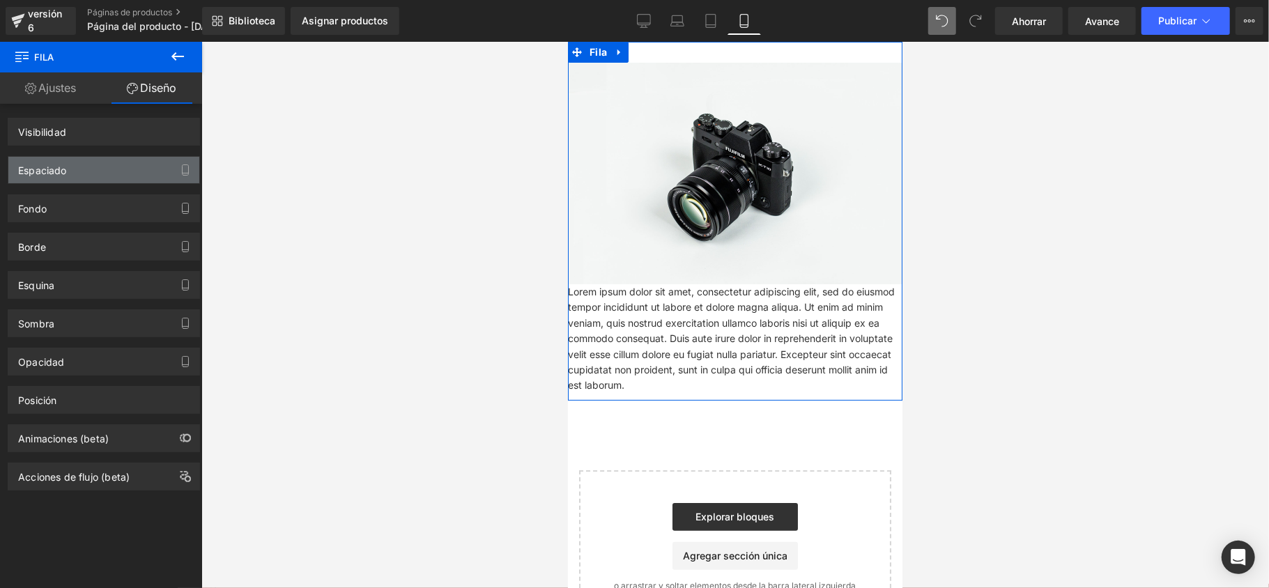
click at [141, 165] on div "Espaciado" at bounding box center [103, 170] width 191 height 26
click at [142, 160] on div "Espaciado" at bounding box center [103, 170] width 191 height 26
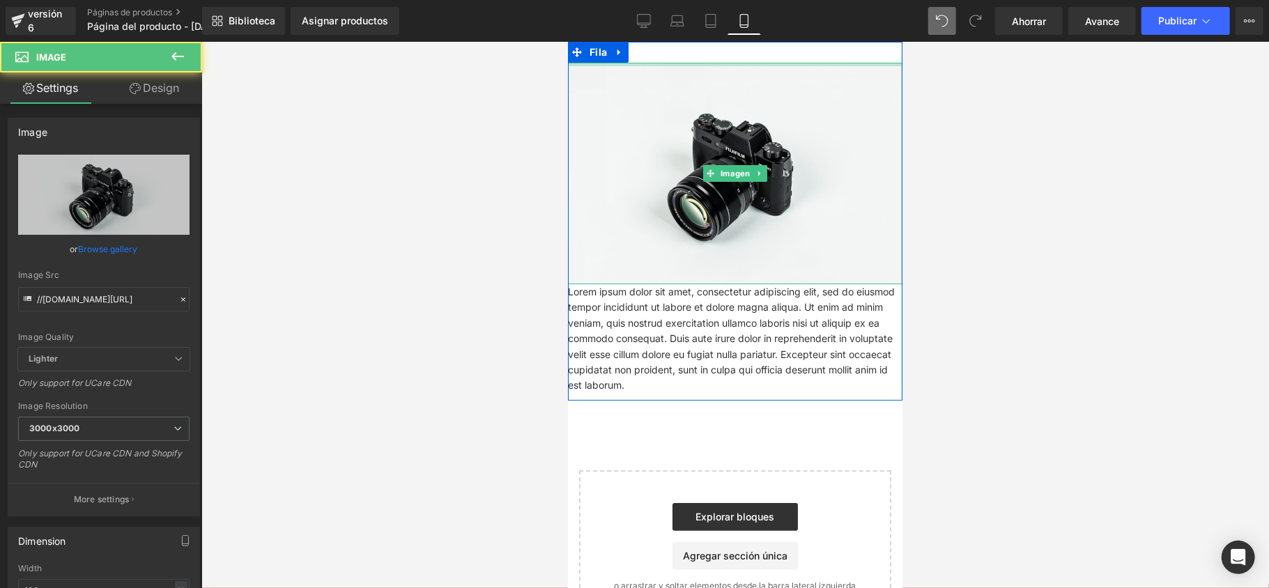
click at [661, 64] on div at bounding box center [734, 63] width 335 height 3
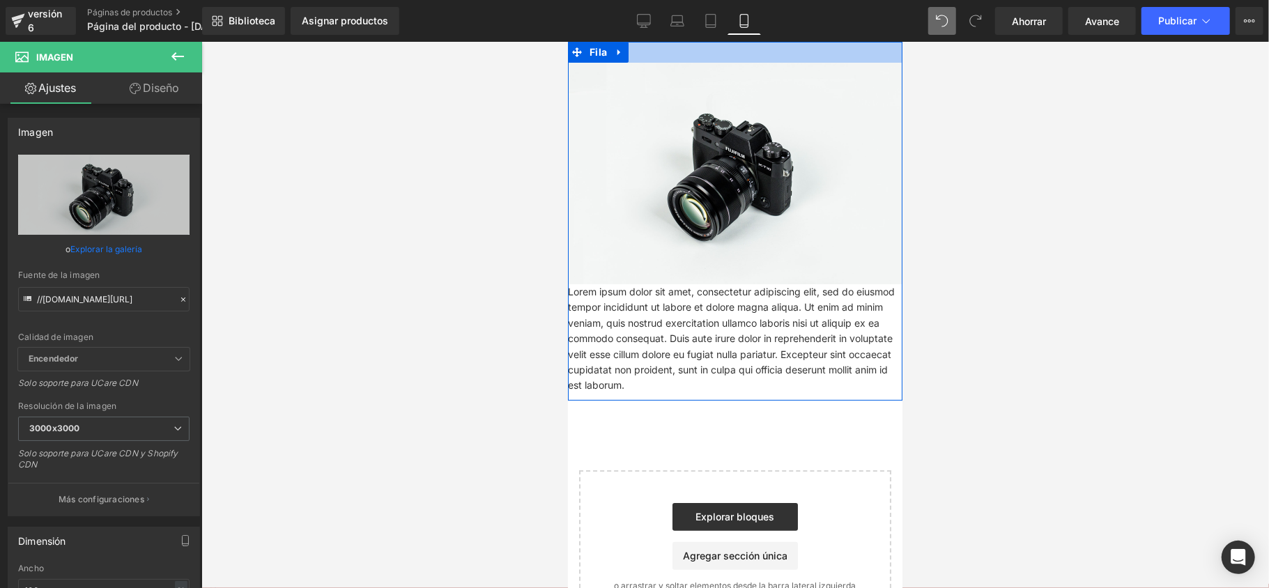
drag, startPoint x: 661, startPoint y: 64, endPoint x: 662, endPoint y: 45, distance: 19.5
click at [662, 45] on div "Imagen Lorem ipsum dolor sit amet, consectetur adipiscing elit, sed do eiusmod …" at bounding box center [734, 220] width 335 height 359
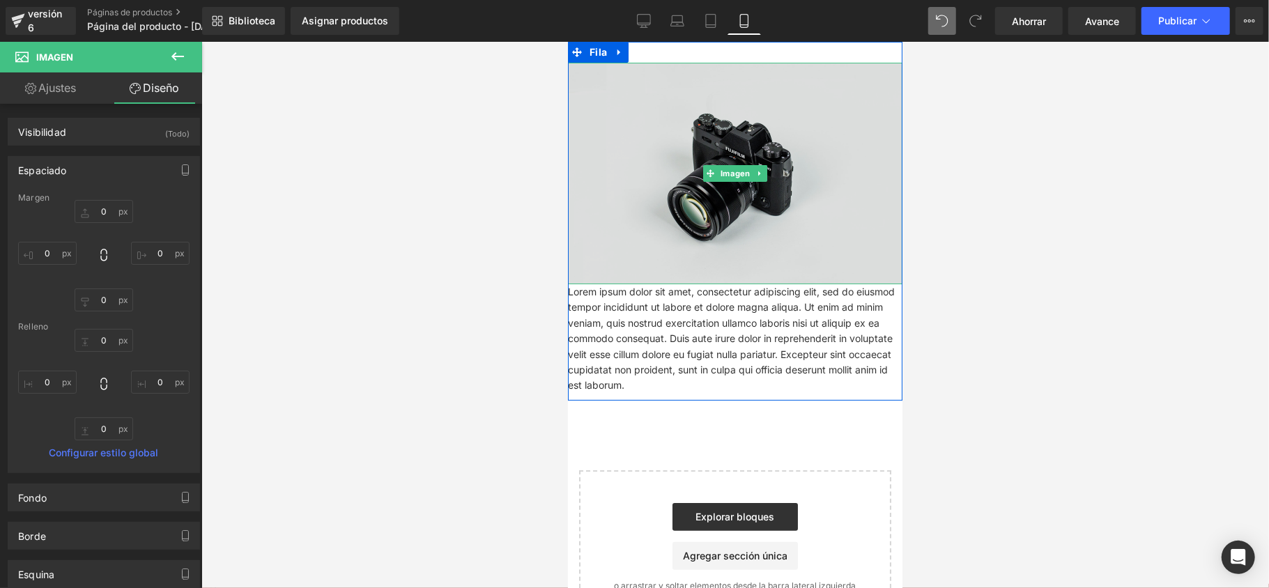
click at [656, 106] on img at bounding box center [734, 173] width 335 height 222
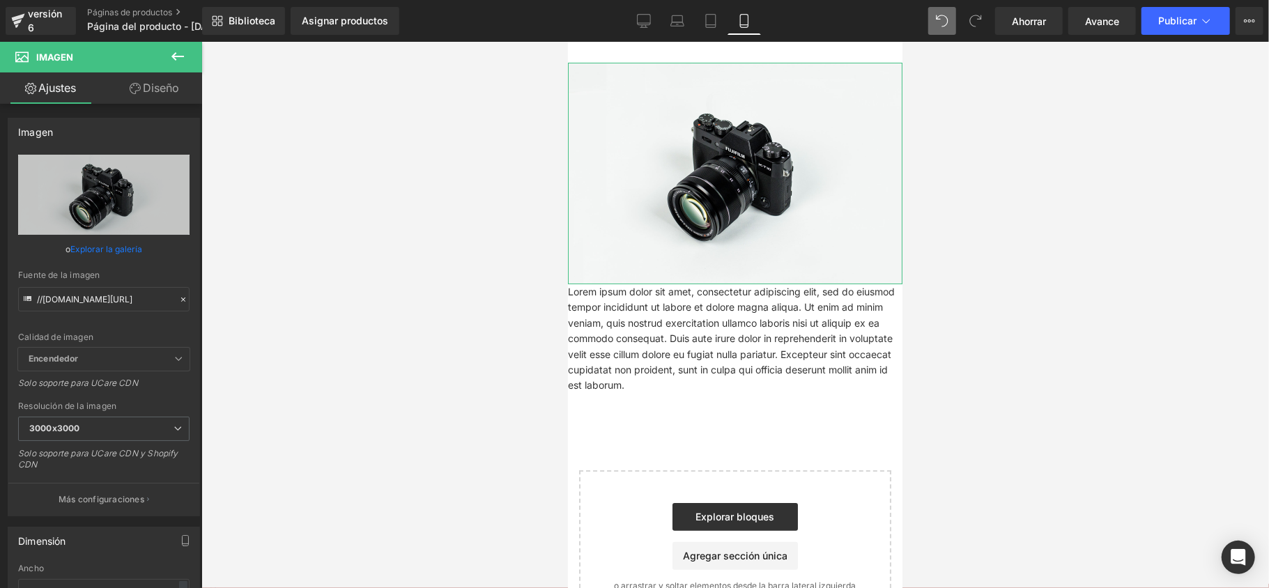
click at [162, 89] on font "Diseño" at bounding box center [161, 88] width 36 height 14
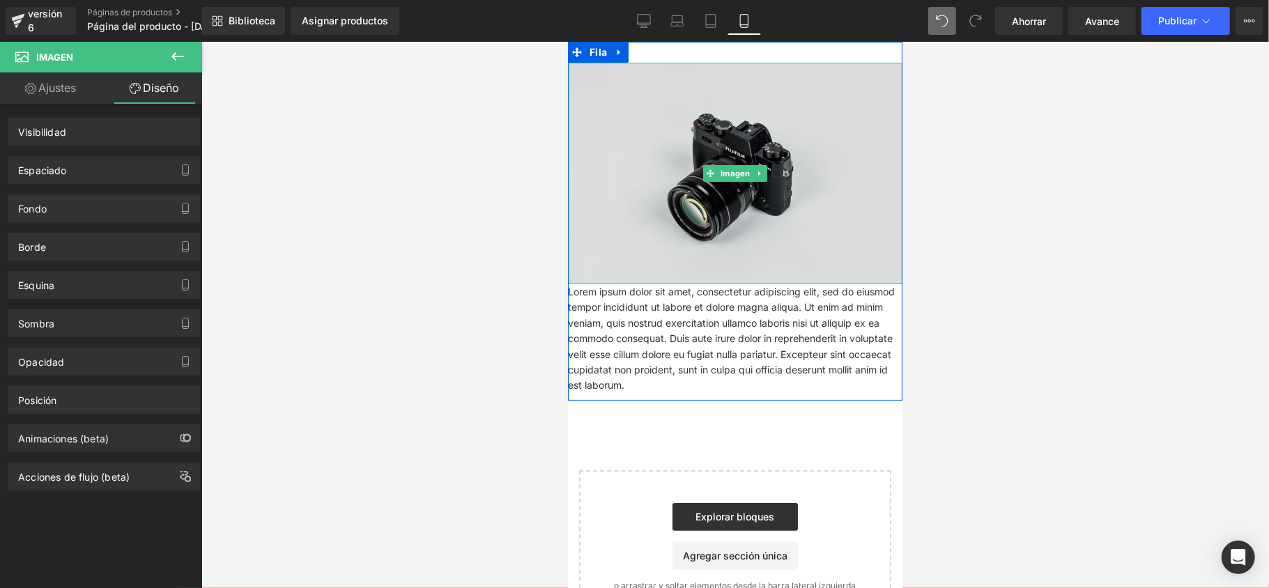
click at [654, 198] on img at bounding box center [734, 173] width 335 height 222
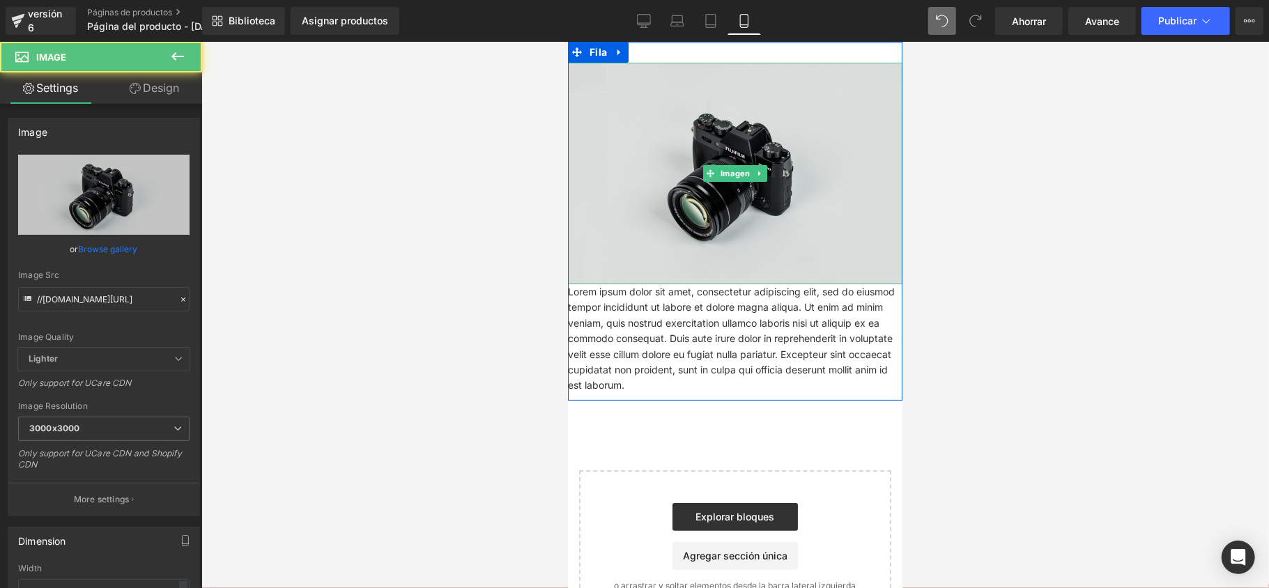
click at [654, 196] on img at bounding box center [734, 173] width 335 height 222
click at [636, 203] on img at bounding box center [734, 173] width 335 height 222
drag, startPoint x: 636, startPoint y: 203, endPoint x: 622, endPoint y: 176, distance: 30.9
click at [634, 203] on img at bounding box center [734, 173] width 335 height 222
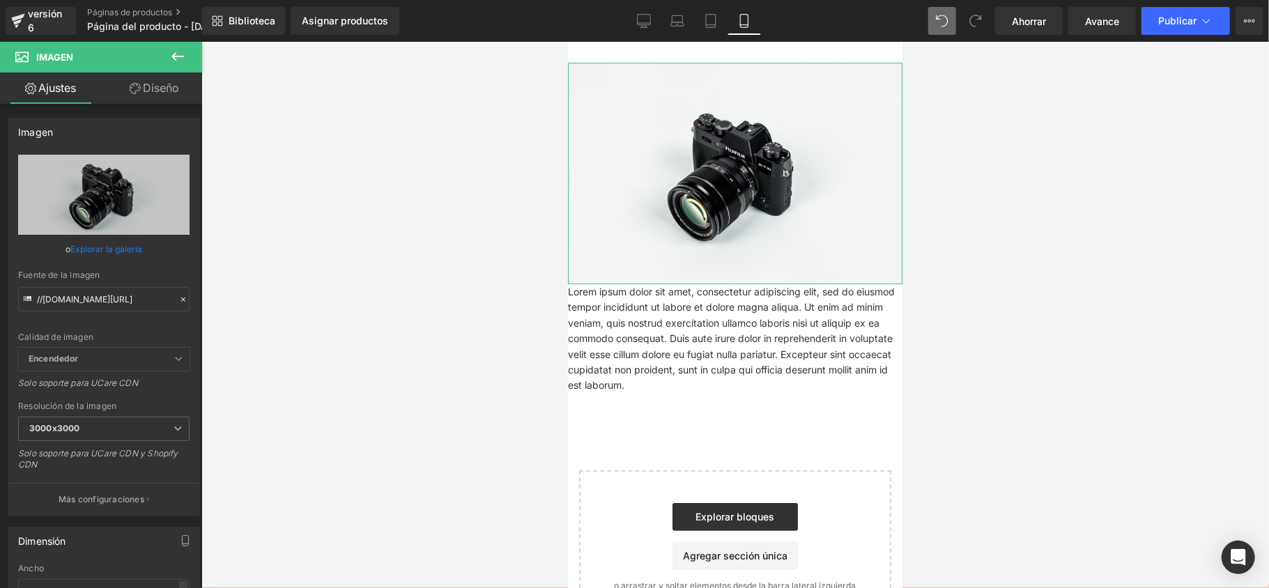
click at [178, 82] on font "Diseño" at bounding box center [161, 88] width 36 height 14
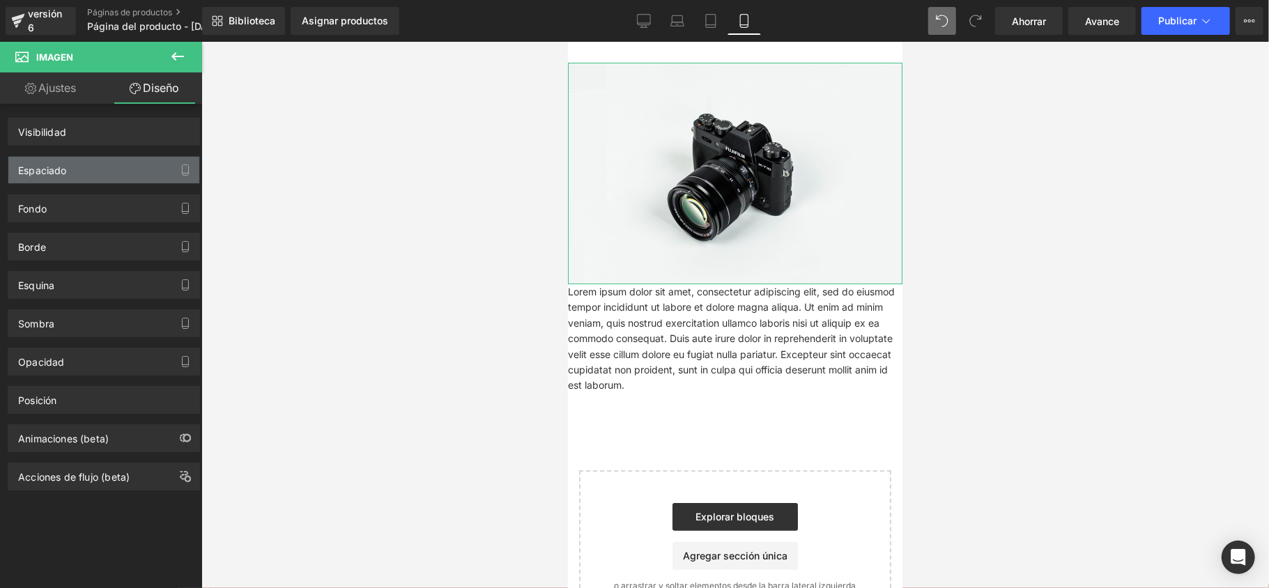
click at [162, 180] on div "Espaciado" at bounding box center [103, 170] width 191 height 26
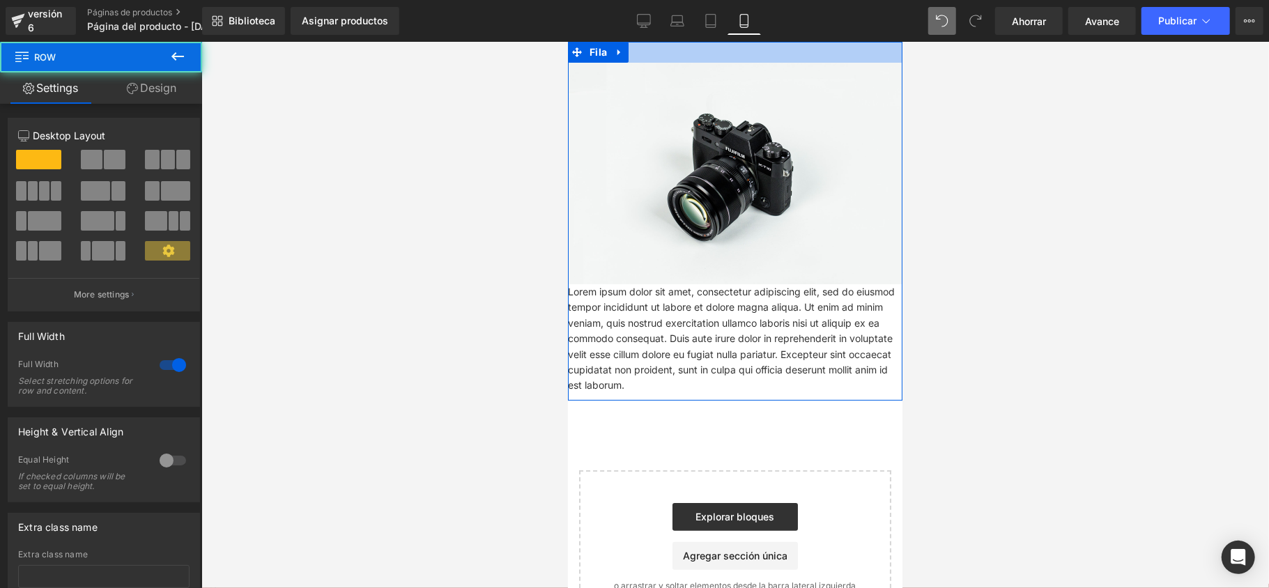
click at [654, 48] on div at bounding box center [734, 51] width 335 height 21
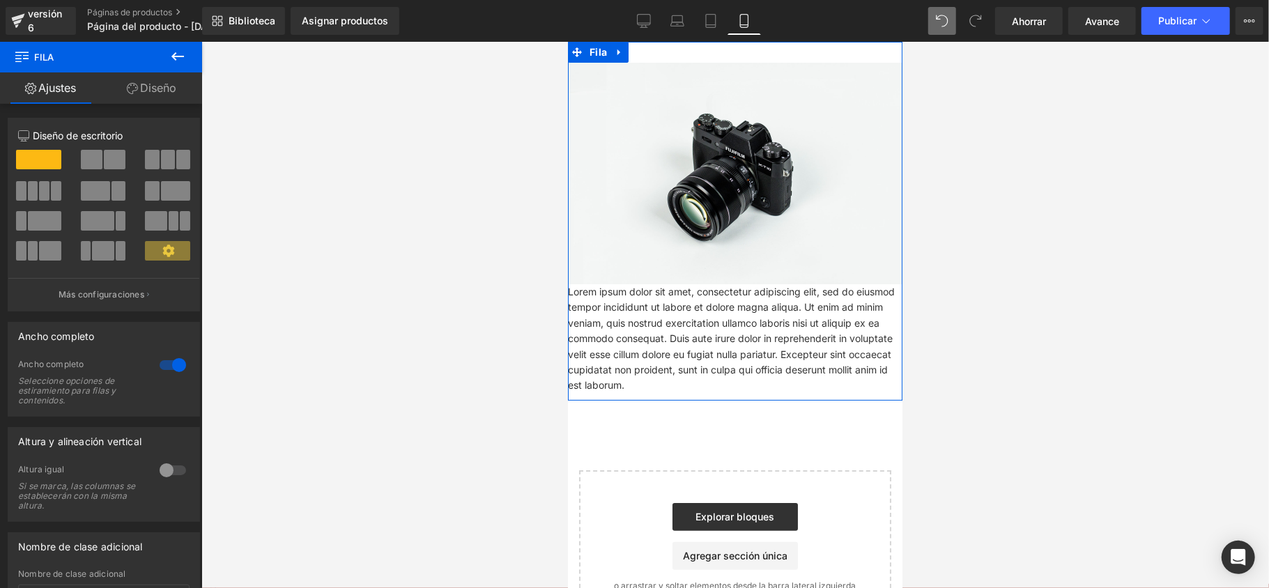
click at [154, 76] on link "Diseño" at bounding box center [151, 87] width 101 height 31
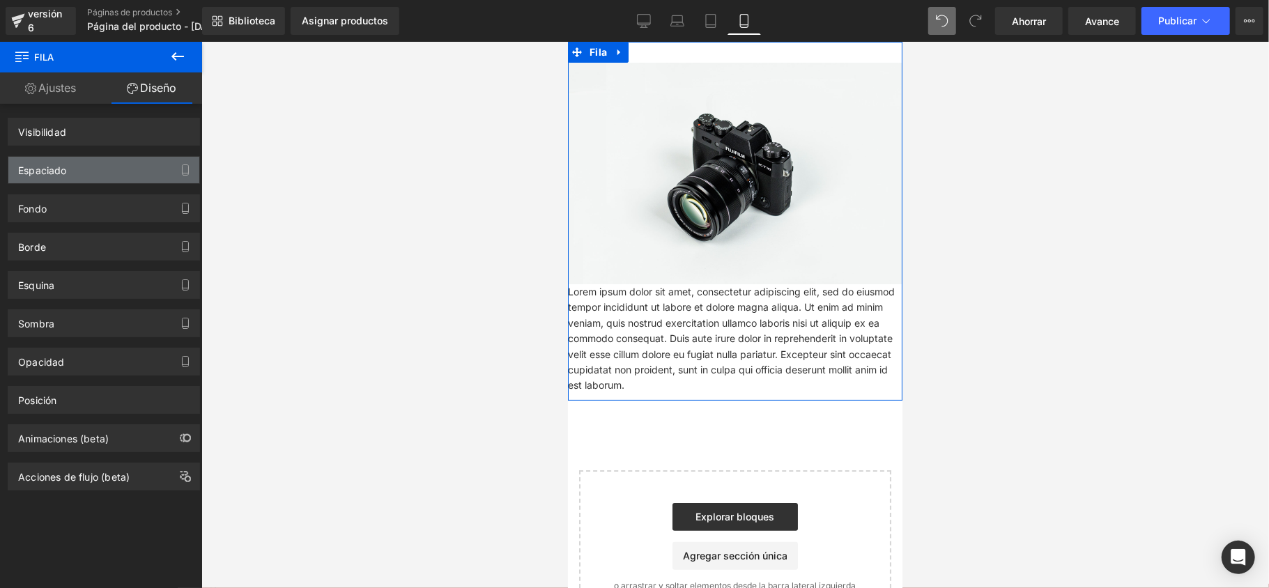
click at [142, 180] on div "Espaciado" at bounding box center [103, 170] width 191 height 26
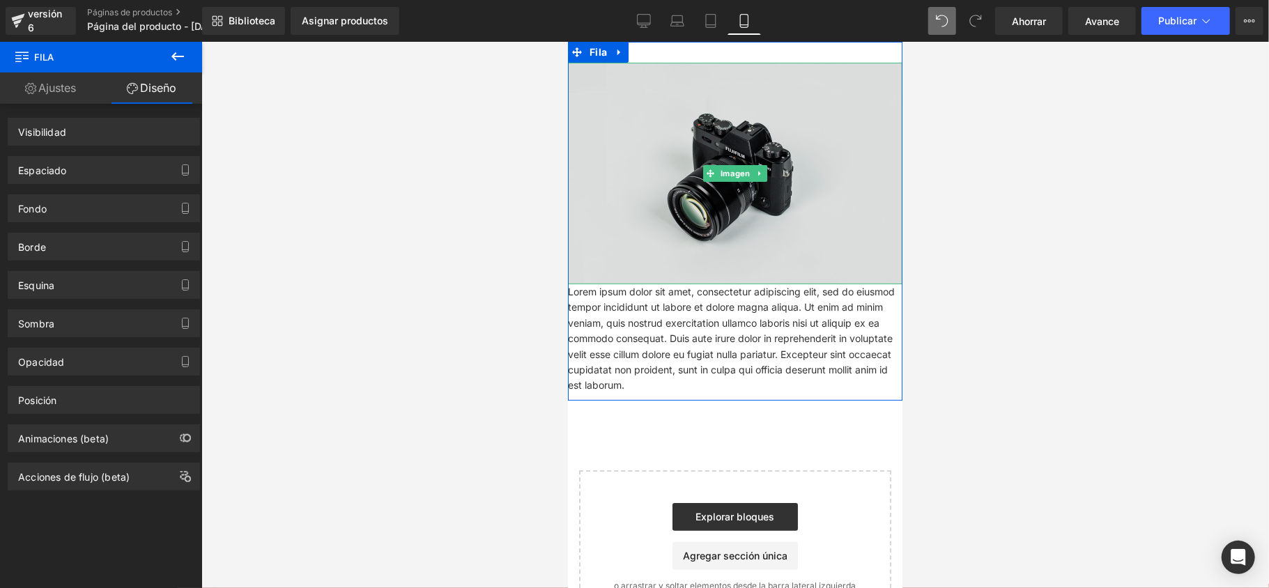
click at [666, 117] on img at bounding box center [734, 173] width 335 height 222
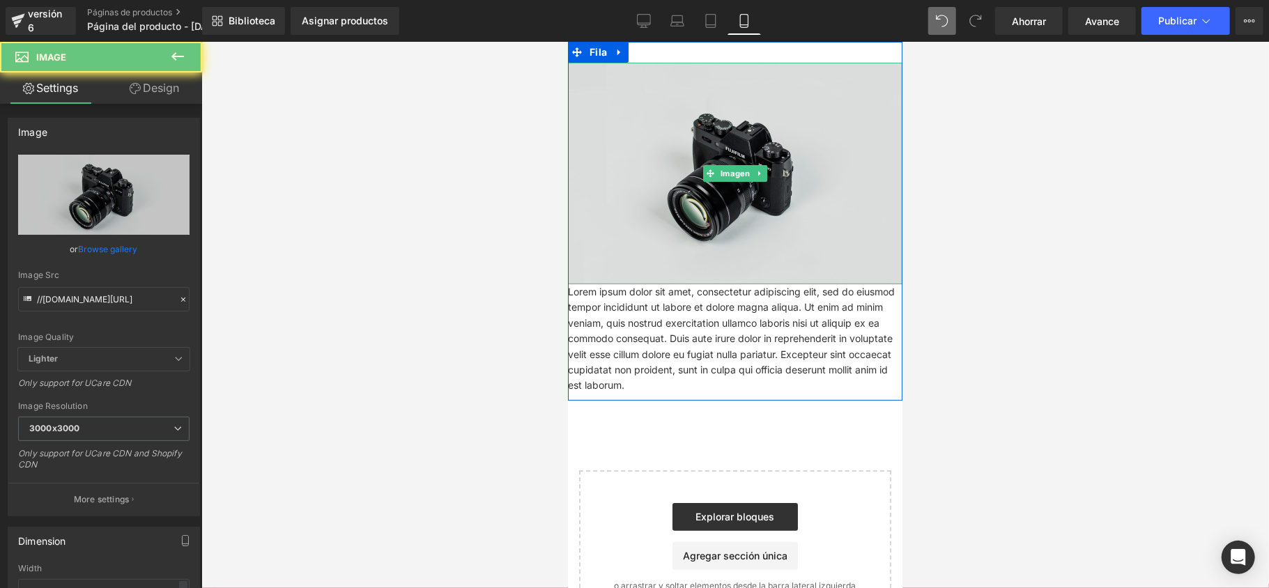
click at [666, 117] on img at bounding box center [734, 173] width 335 height 222
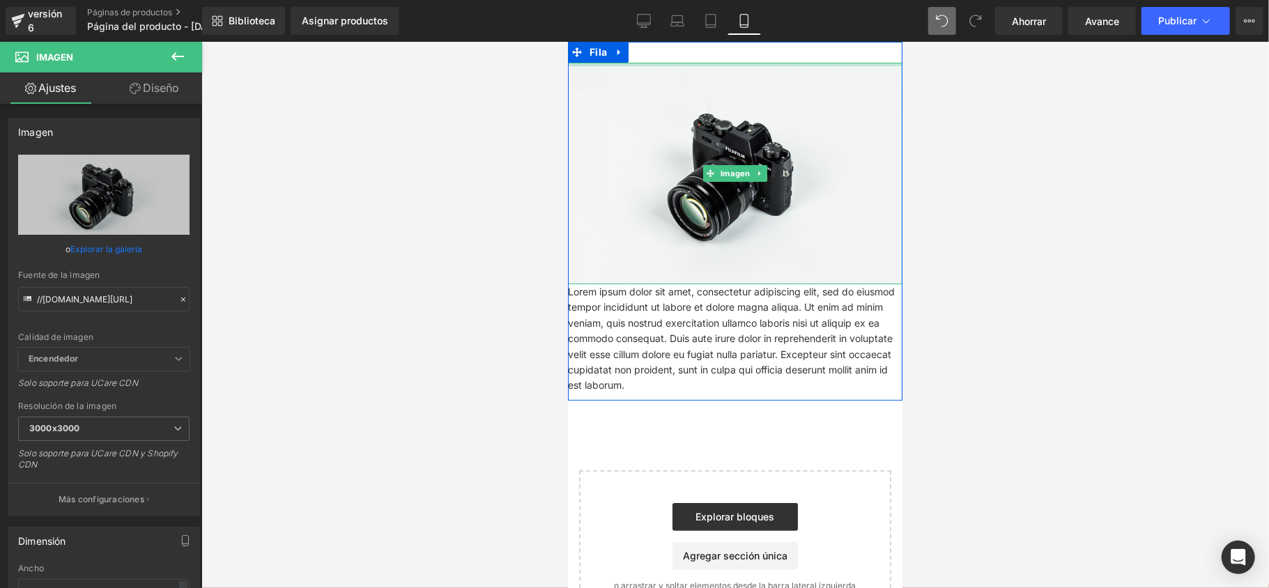
click at [648, 65] on div at bounding box center [734, 63] width 335 height 3
click at [648, 63] on div at bounding box center [734, 63] width 335 height 3
click at [648, 62] on div at bounding box center [734, 63] width 335 height 3
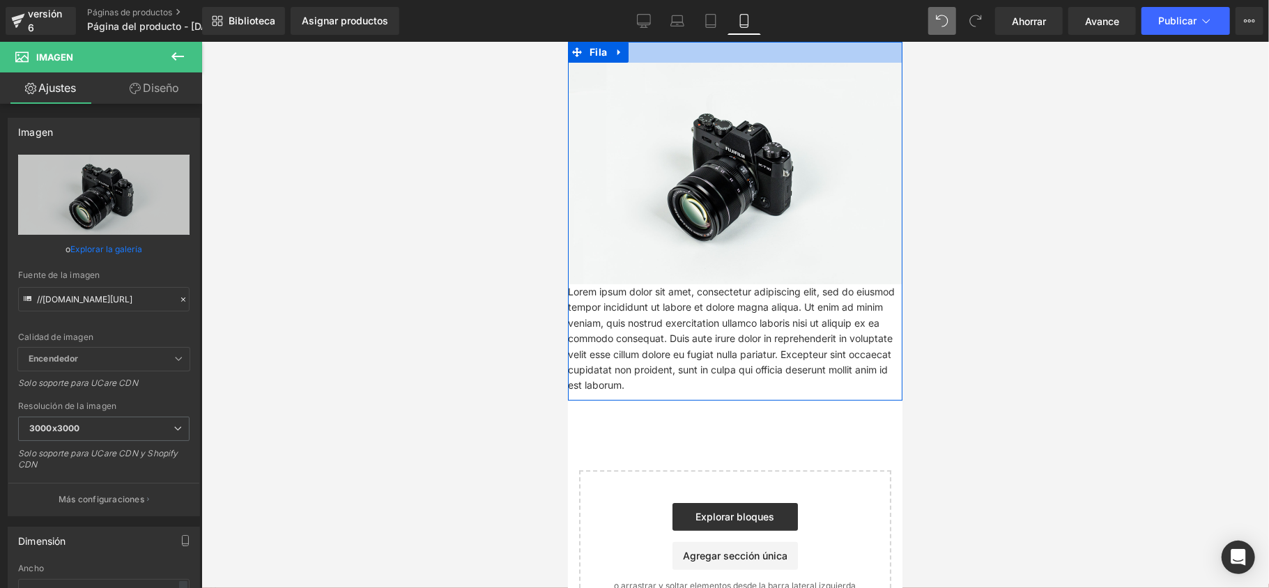
click at [652, 55] on div at bounding box center [734, 51] width 335 height 21
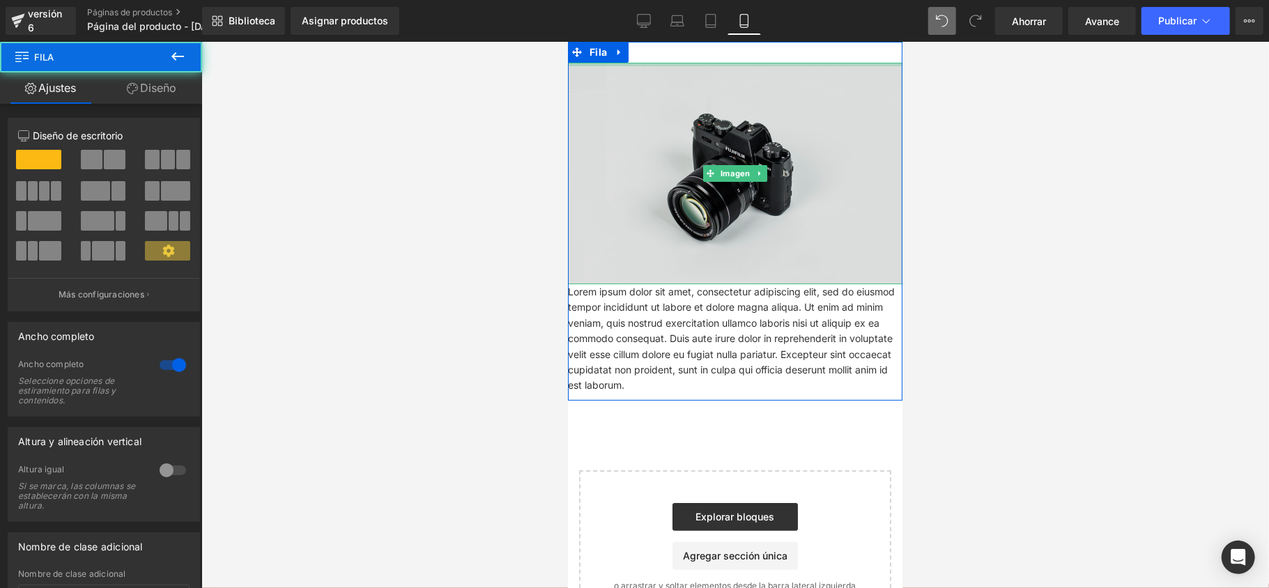
click at [656, 64] on div at bounding box center [734, 63] width 335 height 3
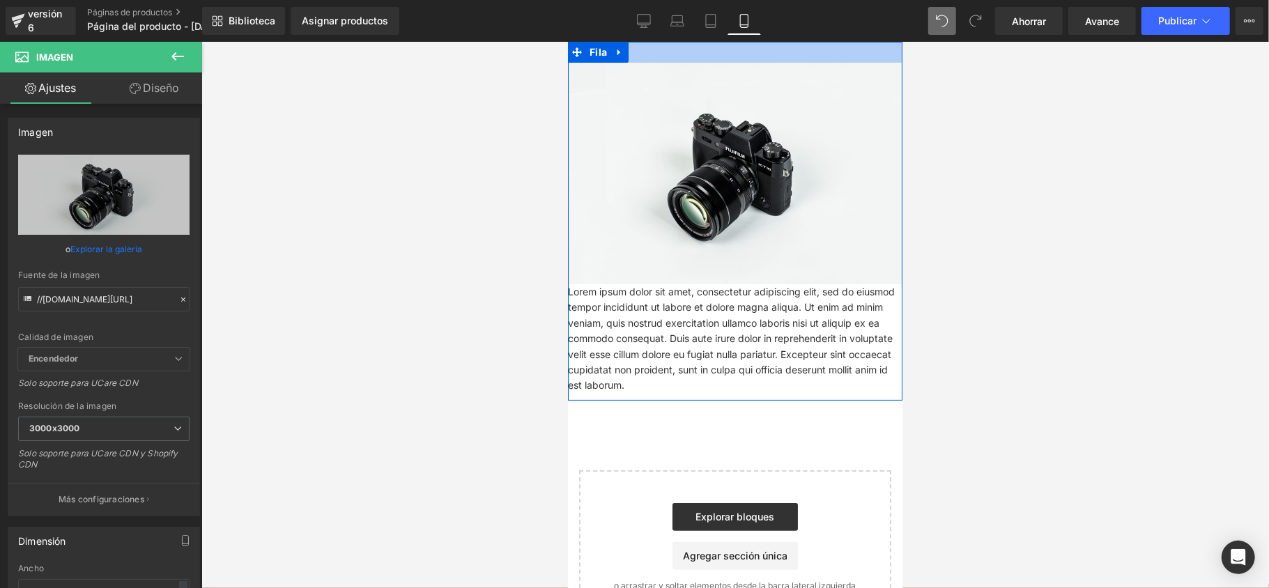
drag, startPoint x: 656, startPoint y: 64, endPoint x: 656, endPoint y: 53, distance: 11.2
click at [656, 53] on div "Imagen Lorem ipsum dolor sit amet, consectetur adipiscing elit, sed do eiusmod …" at bounding box center [734, 220] width 335 height 359
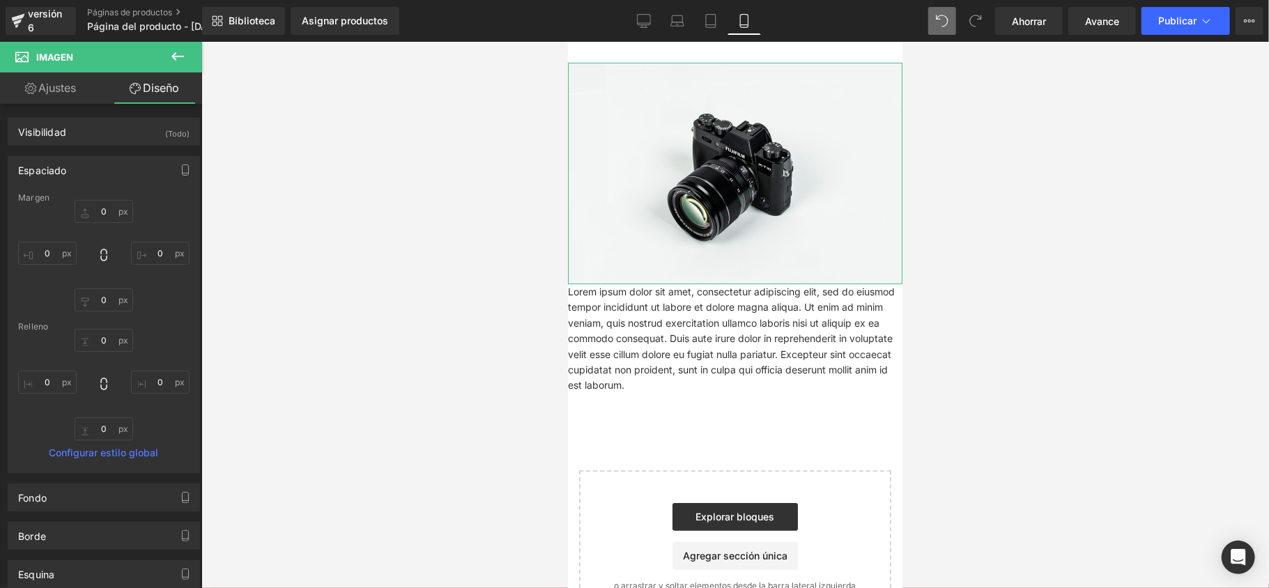
click at [151, 165] on div "Espaciado" at bounding box center [103, 170] width 191 height 26
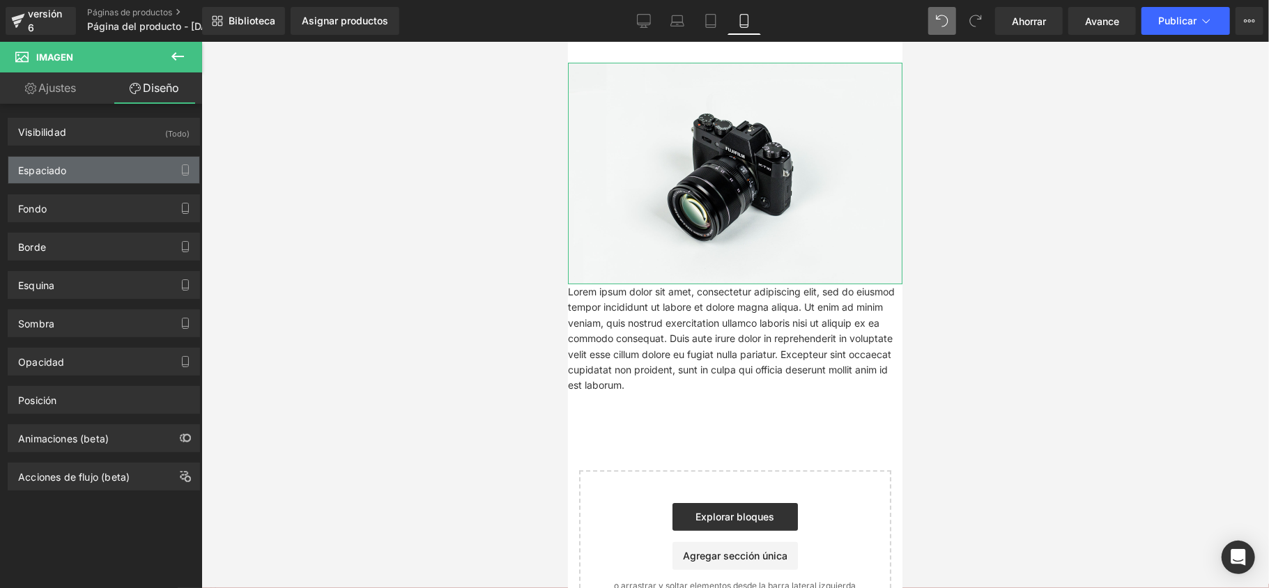
click at [152, 165] on div "Espaciado" at bounding box center [103, 170] width 191 height 26
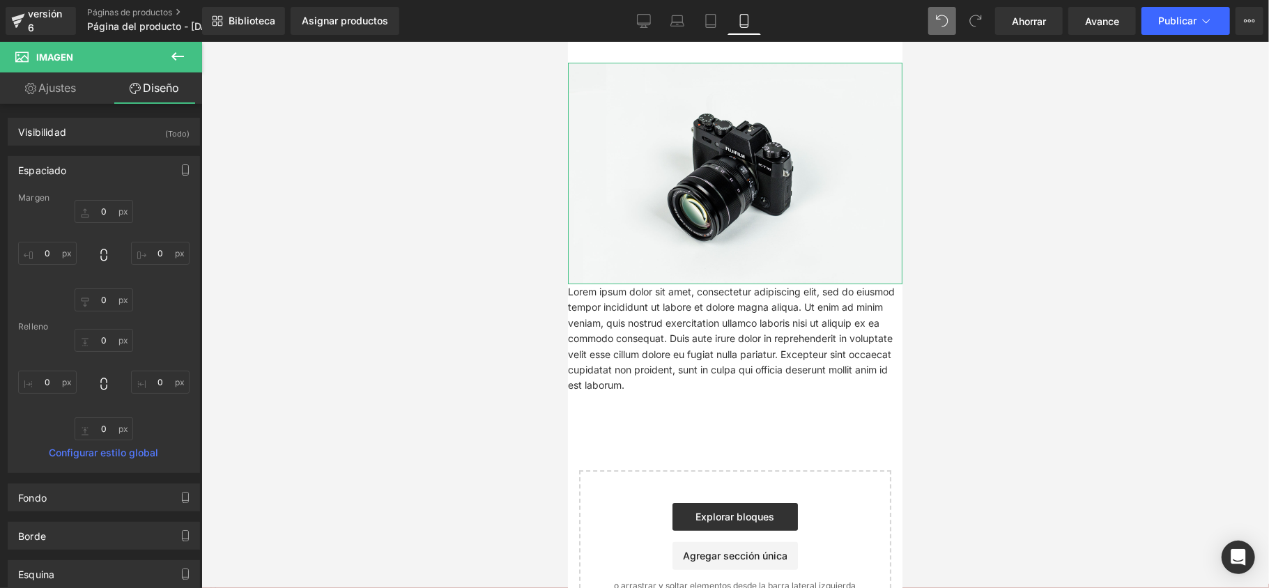
click at [153, 173] on div "Espaciado" at bounding box center [103, 170] width 191 height 26
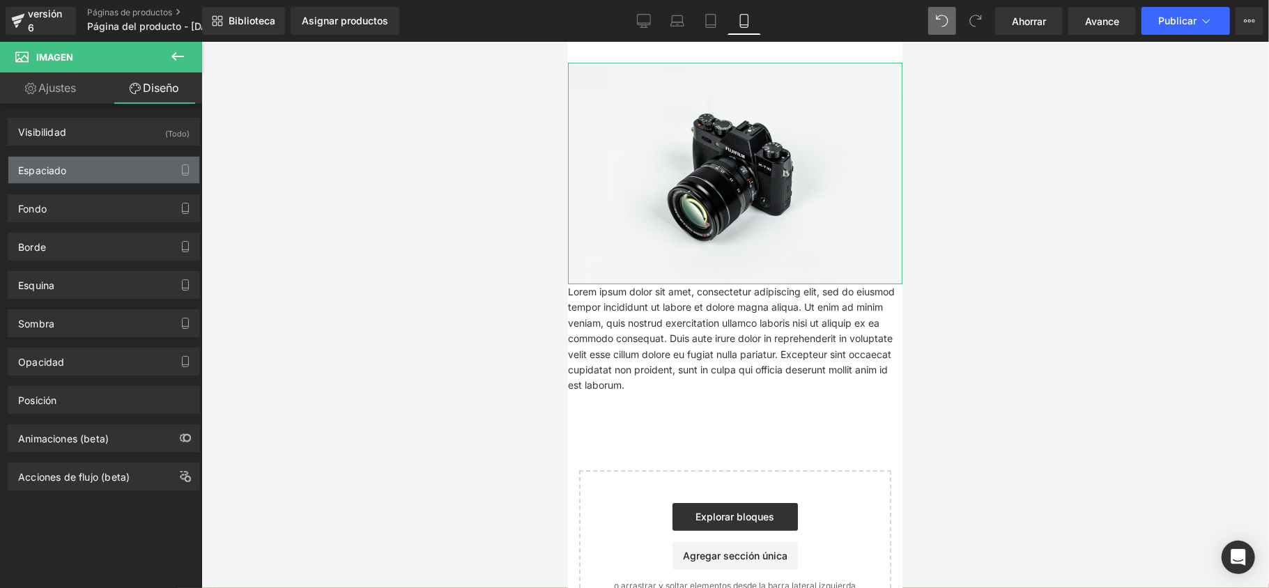
click at [153, 173] on div "Espaciado" at bounding box center [103, 170] width 191 height 26
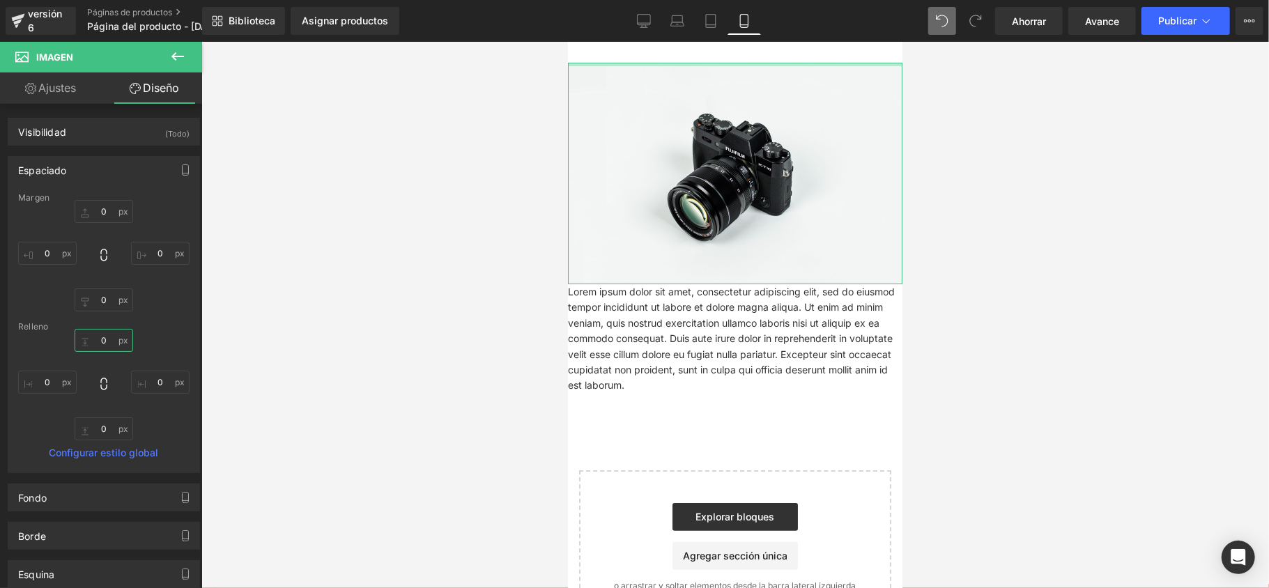
click at [110, 346] on input "0" at bounding box center [104, 340] width 59 height 23
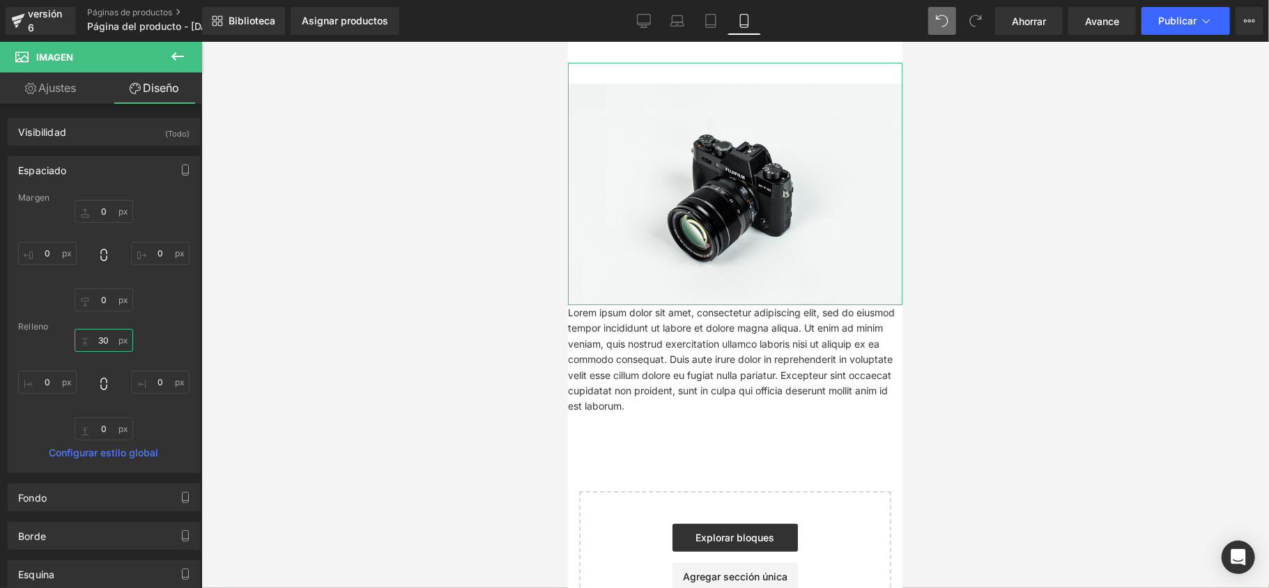
type input "30¡"
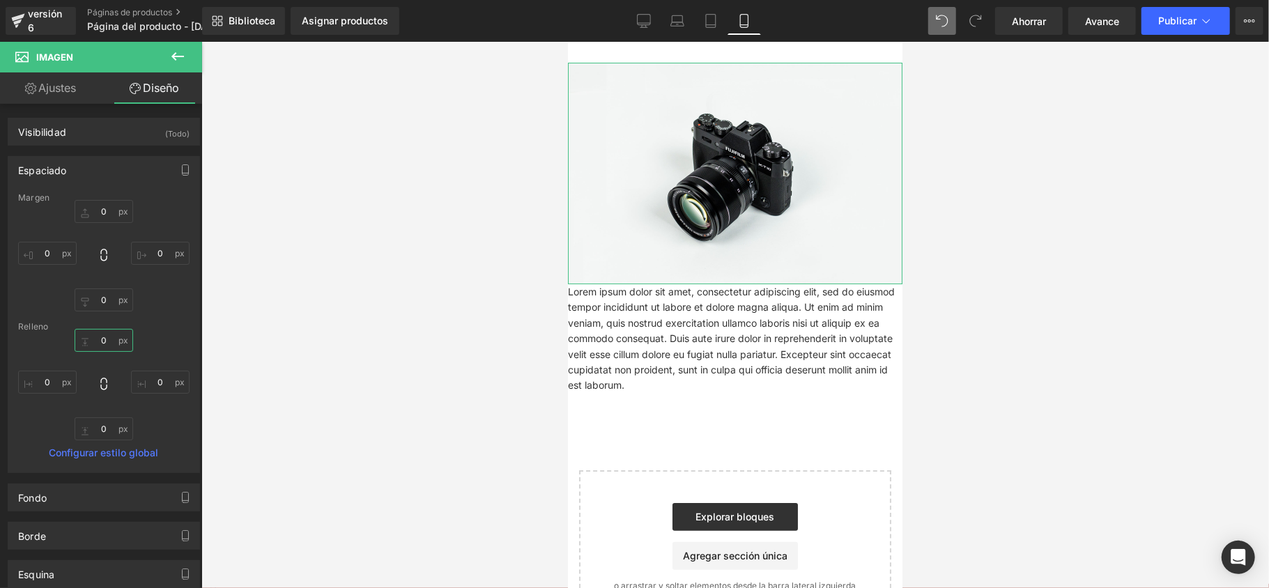
type input "¡"
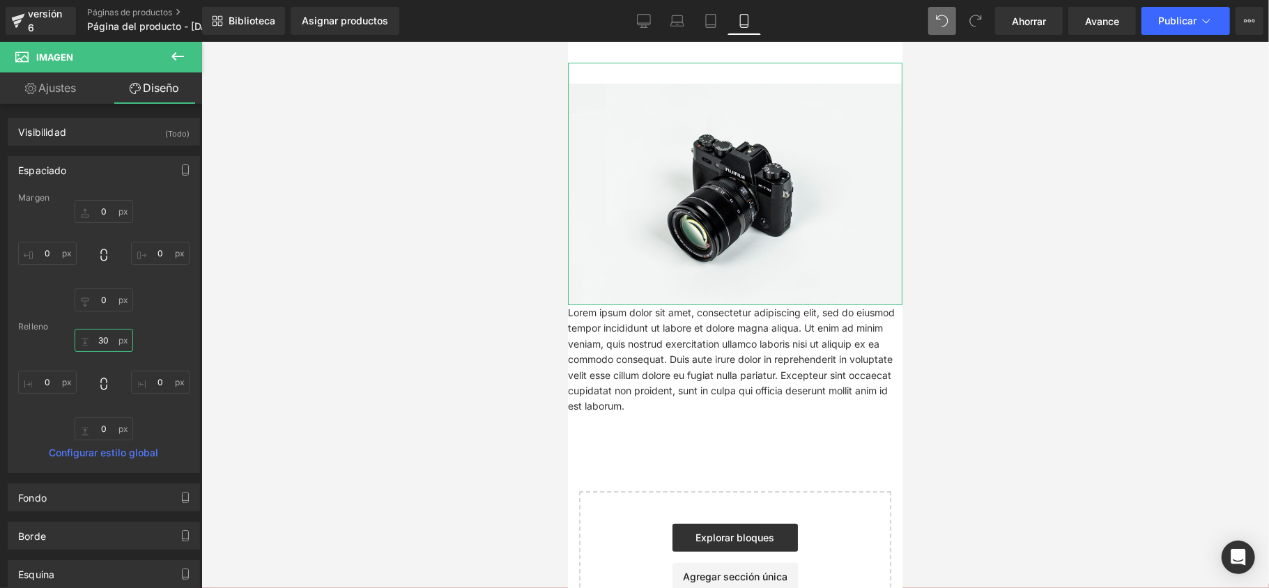
type input "30¡"
type input "¡"
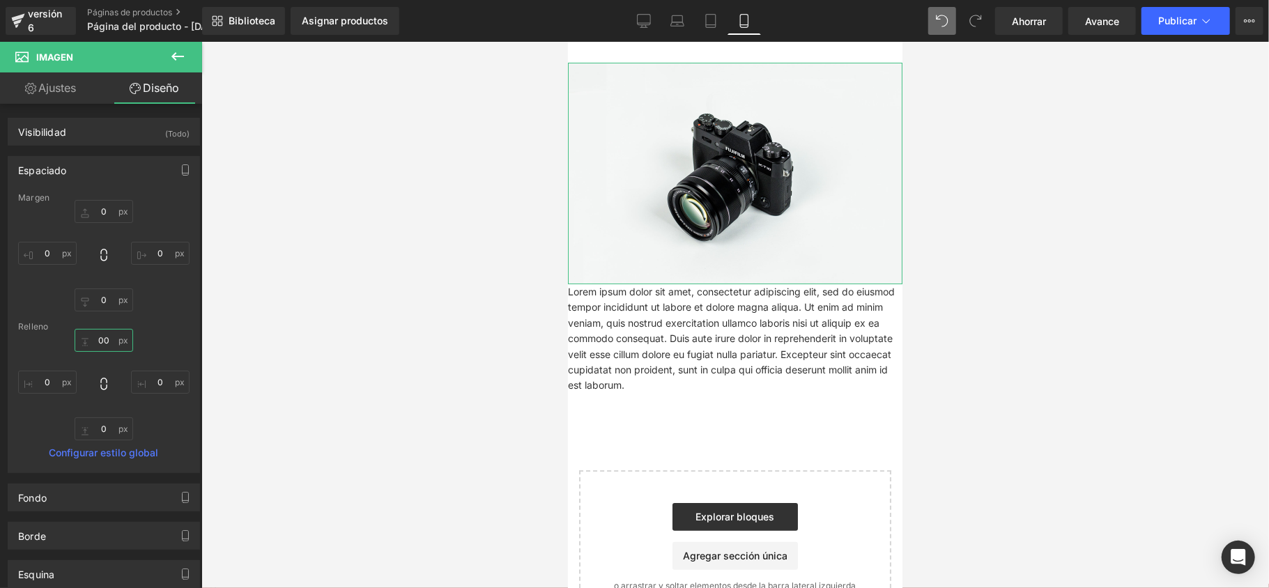
type input "00¡"
type input "¡"
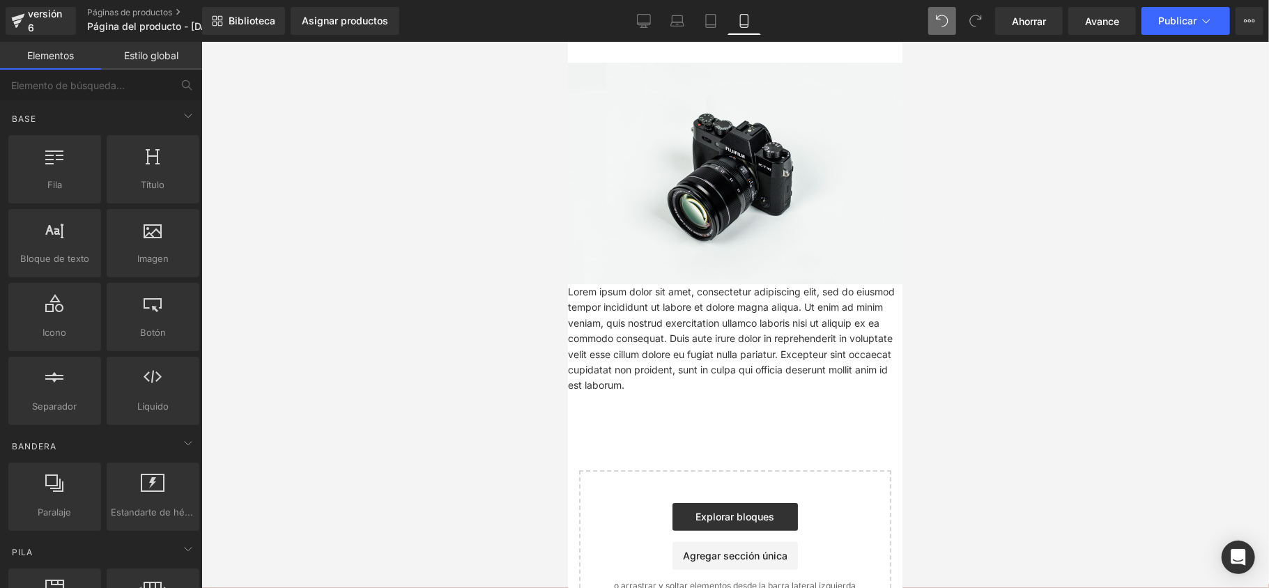
click at [332, 262] on div at bounding box center [735, 315] width 1068 height 546
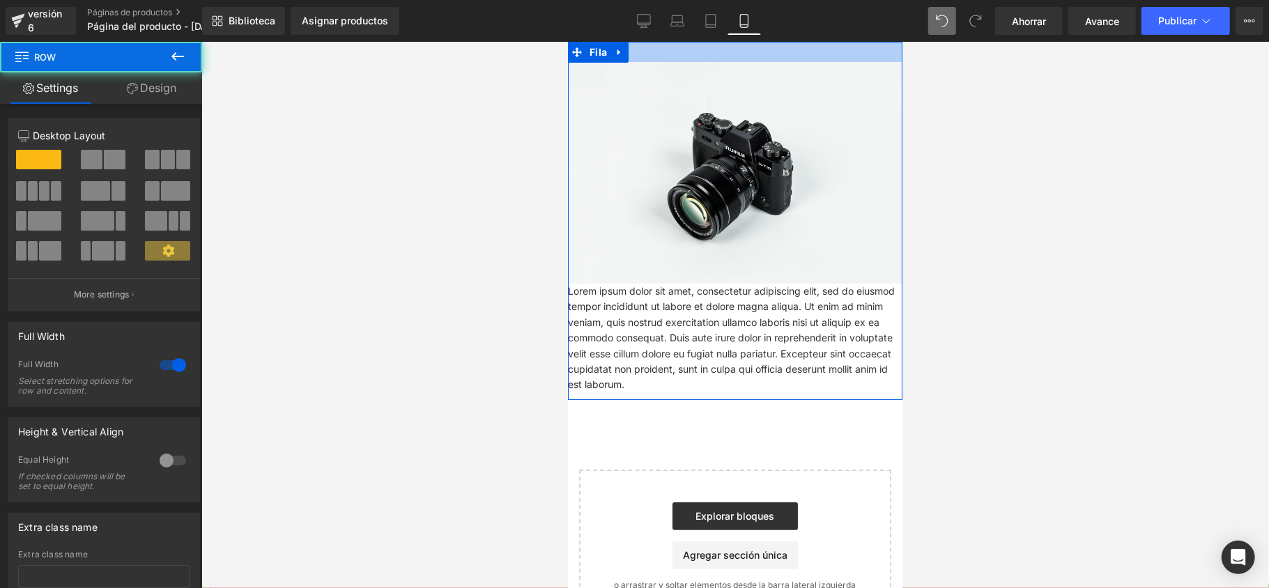
click at [705, 59] on div at bounding box center [734, 51] width 335 height 20
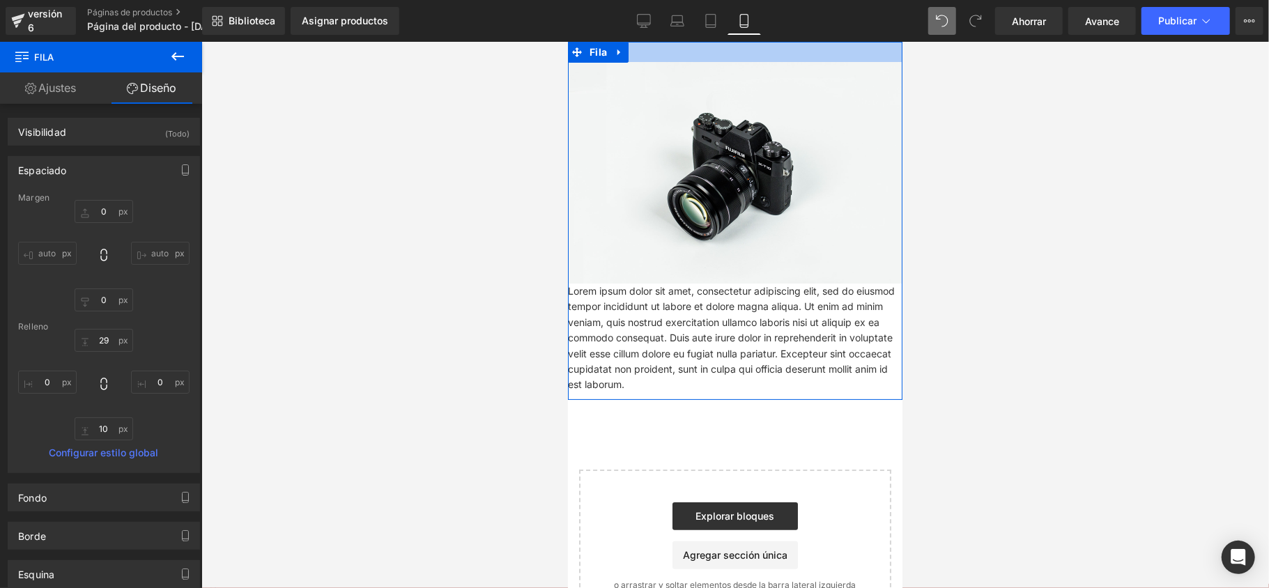
click at [703, 53] on div at bounding box center [734, 51] width 335 height 20
click at [110, 339] on input "29" at bounding box center [104, 340] width 59 height 23
type input "00"
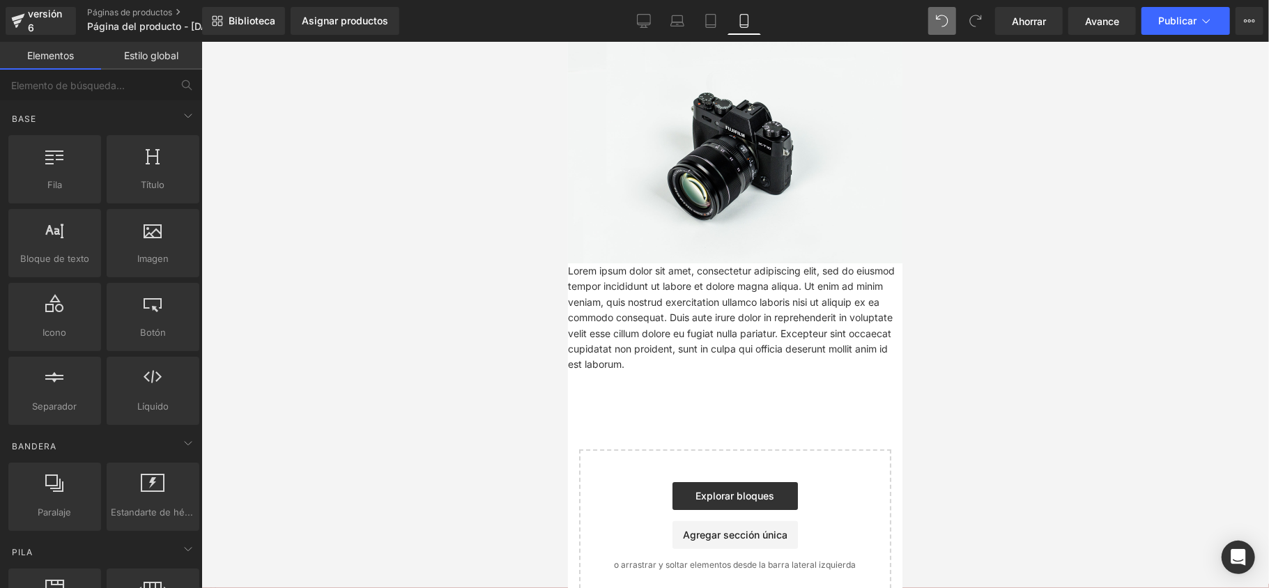
click at [349, 229] on div at bounding box center [735, 315] width 1068 height 546
drag, startPoint x: 433, startPoint y: 169, endPoint x: 419, endPoint y: 169, distance: 13.9
click at [385, 213] on div at bounding box center [735, 315] width 1068 height 546
click at [327, 0] on div "Library Assign Products Product Preview No product match your search. Please tr…" at bounding box center [735, 21] width 1067 height 42
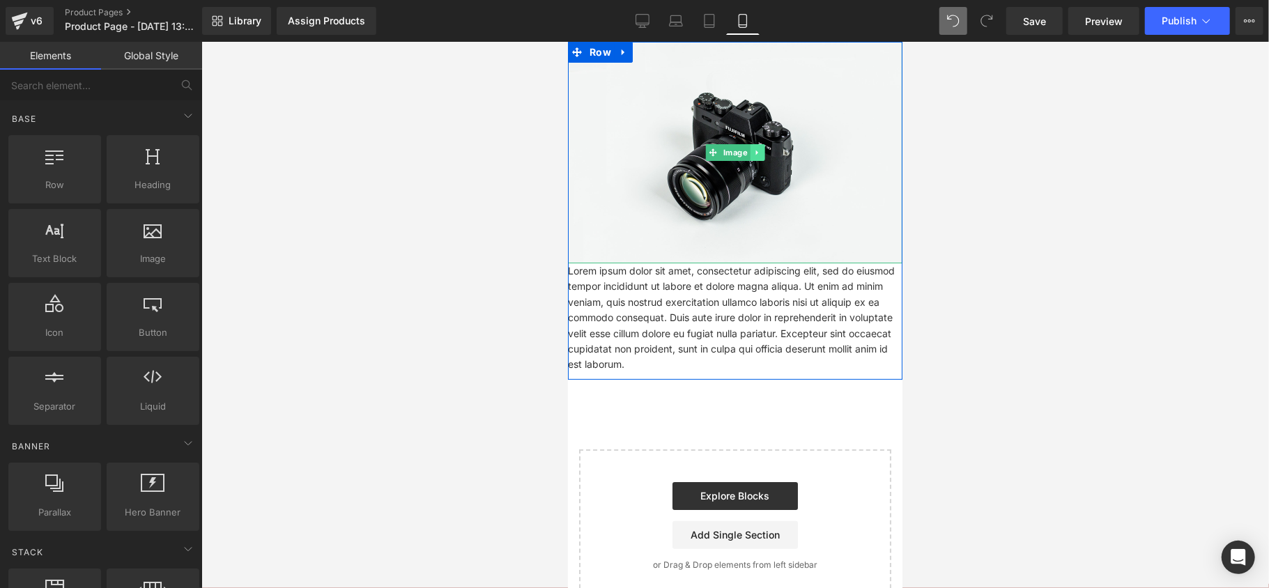
click at [749, 146] on link at bounding box center [756, 152] width 15 height 17
click at [746, 154] on icon at bounding box center [750, 152] width 8 height 8
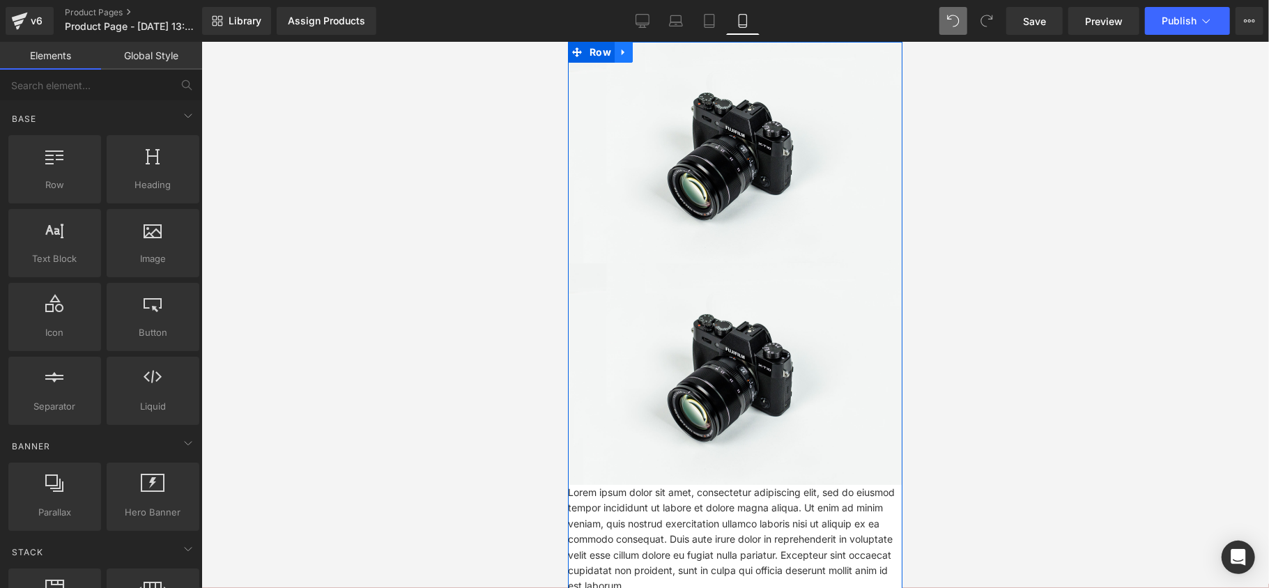
click at [619, 50] on icon at bounding box center [623, 52] width 10 height 10
click at [636, 54] on icon at bounding box center [641, 52] width 10 height 10
click at [642, 43] on link at bounding box center [641, 51] width 18 height 21
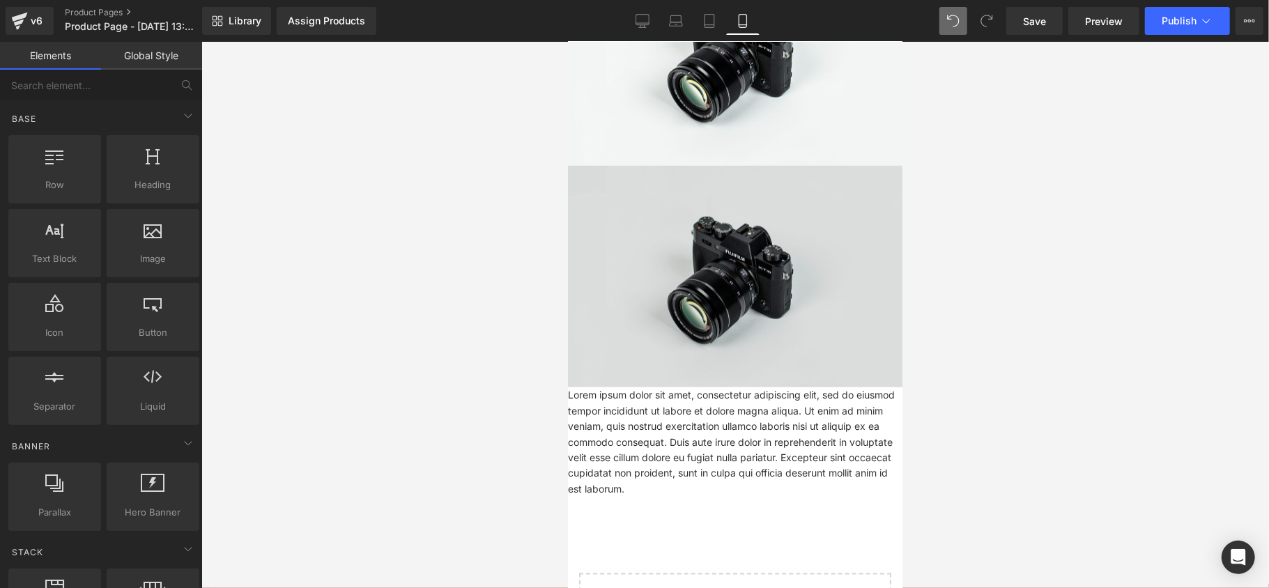
scroll to position [1231, 0]
